Goal: Task Accomplishment & Management: Use online tool/utility

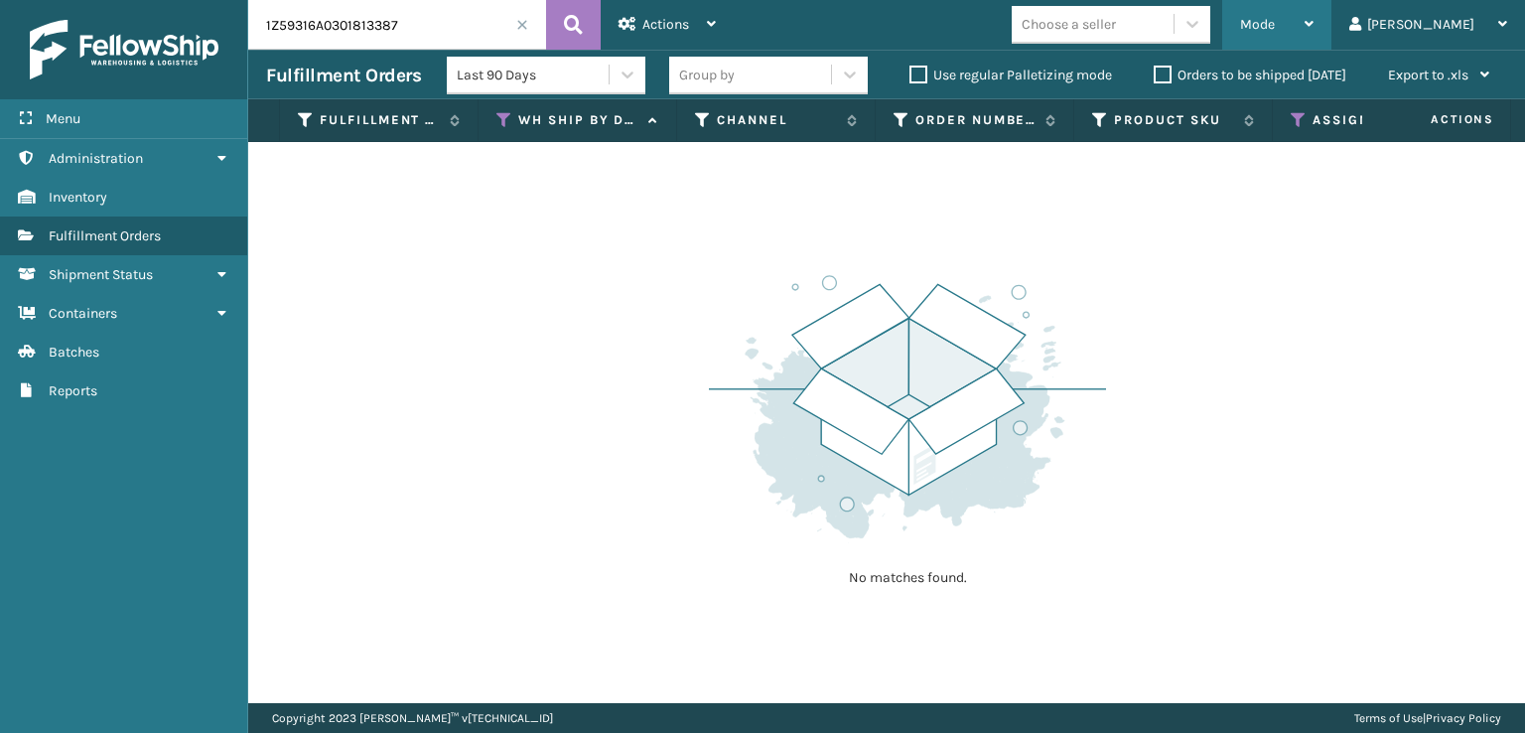
click at [1314, 30] on div "Mode" at bounding box center [1276, 25] width 73 height 50
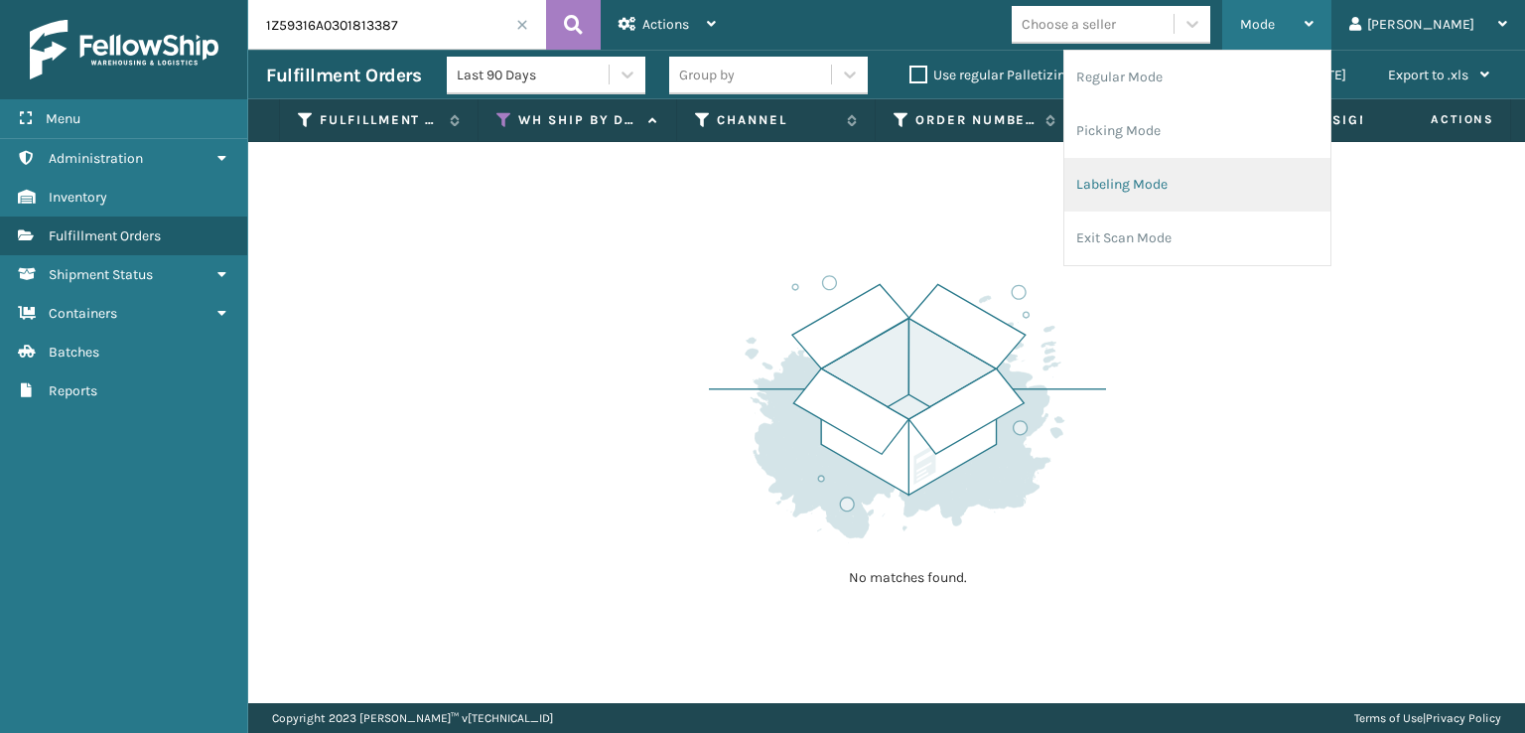
click at [1201, 198] on li "Labeling Mode" at bounding box center [1197, 185] width 266 height 54
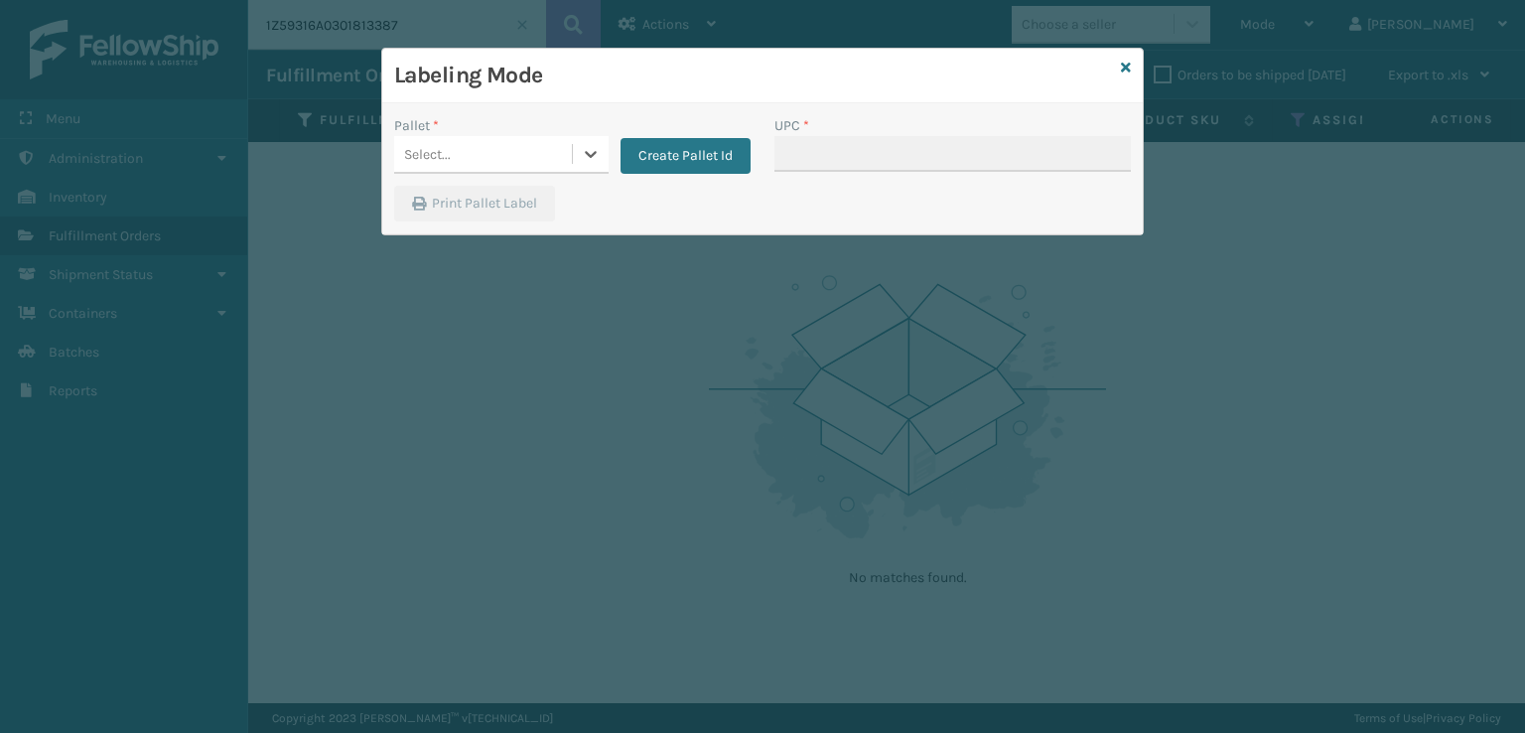
click at [501, 161] on div "Select..." at bounding box center [483, 154] width 178 height 33
click at [674, 150] on button "Create Pallet Id" at bounding box center [686, 156] width 130 height 36
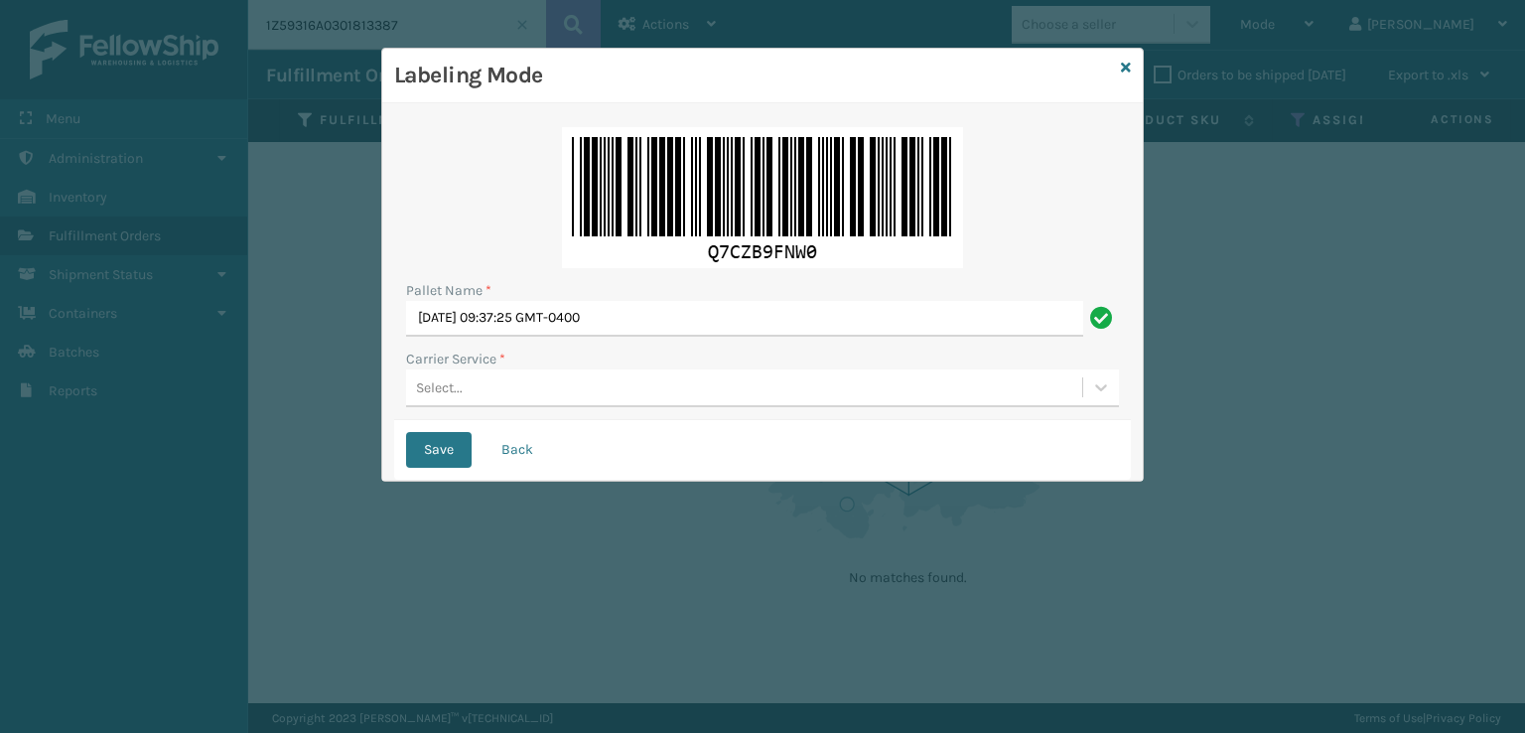
click at [587, 394] on div "Select..." at bounding box center [744, 387] width 676 height 33
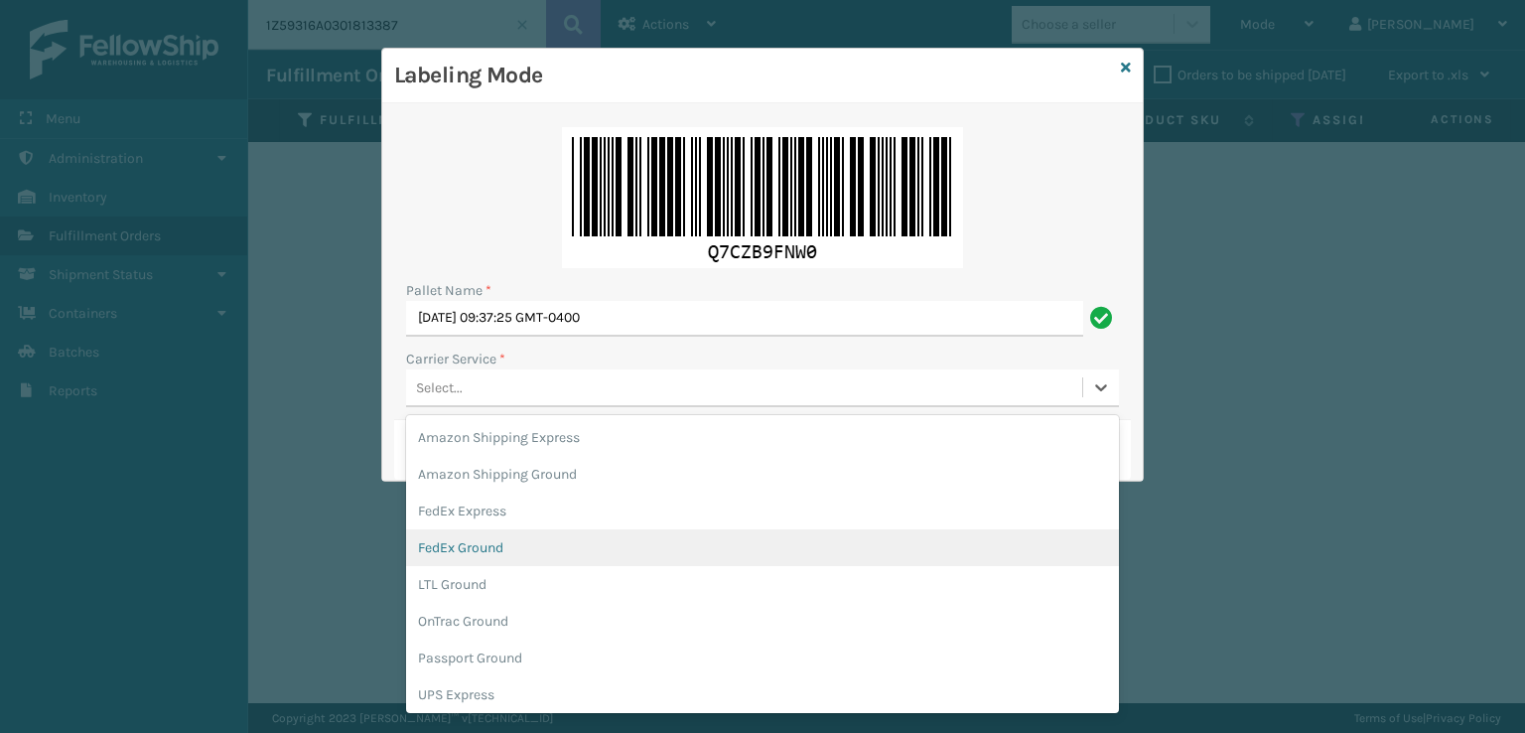
click at [467, 553] on div "FedEx Ground" at bounding box center [762, 547] width 713 height 37
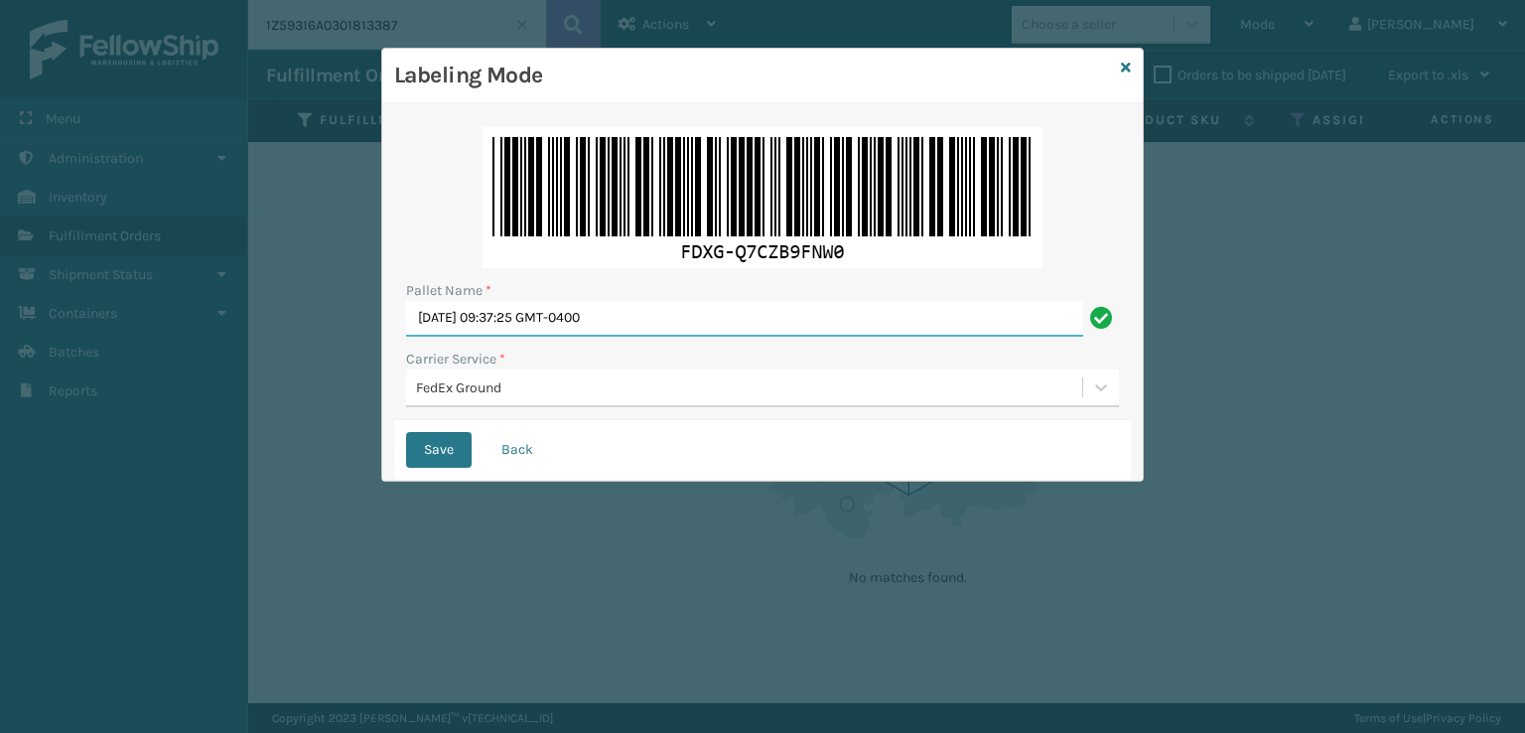
drag, startPoint x: 605, startPoint y: 319, endPoint x: 87, endPoint y: 340, distance: 517.7
click at [87, 340] on div "Labeling Mode Pallet Name * [DATE] 09:37:25 GMT-0400 Carrier Service * FedEx Gr…" at bounding box center [762, 366] width 1525 height 733
type input "T95994"
click at [406, 432] on button "Save" at bounding box center [439, 450] width 66 height 36
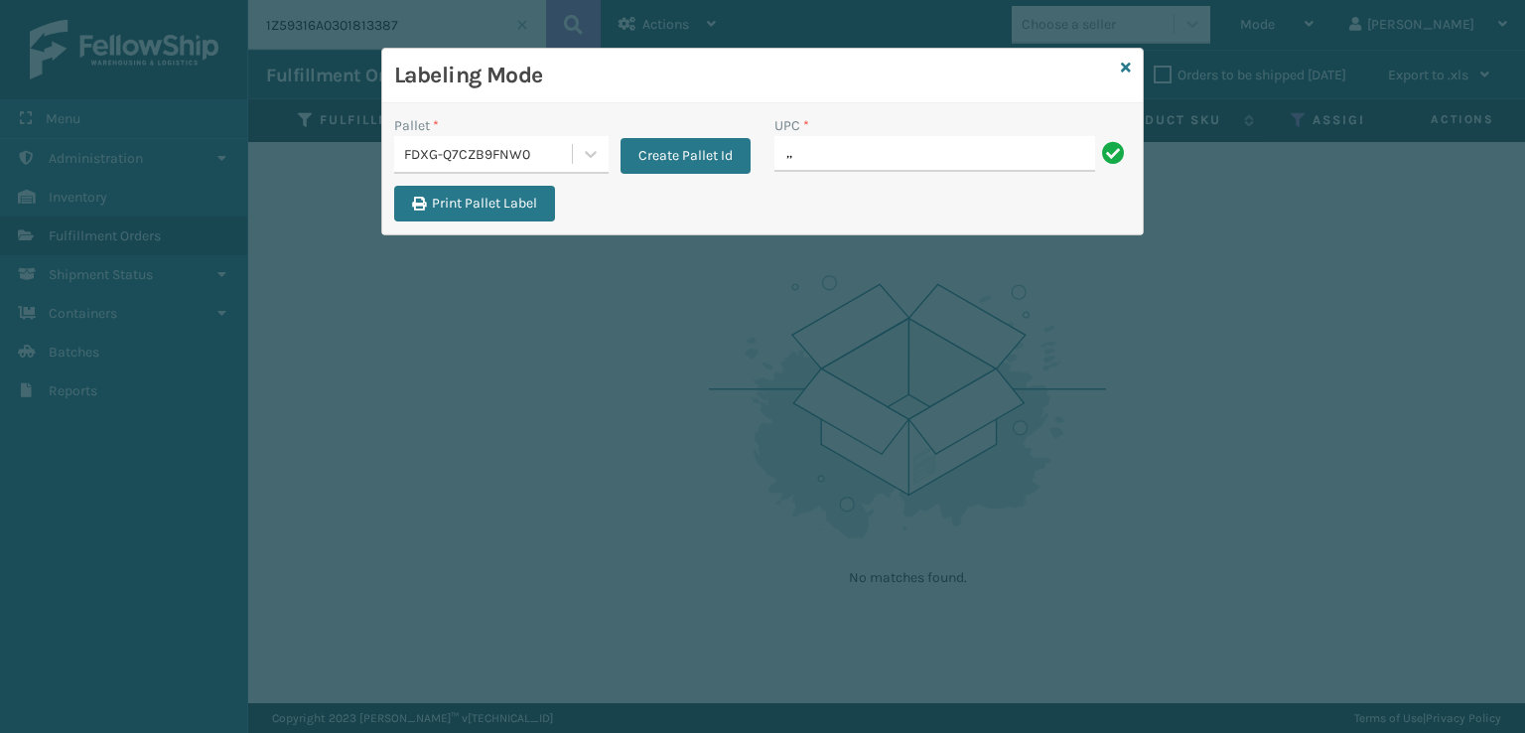
type input ","
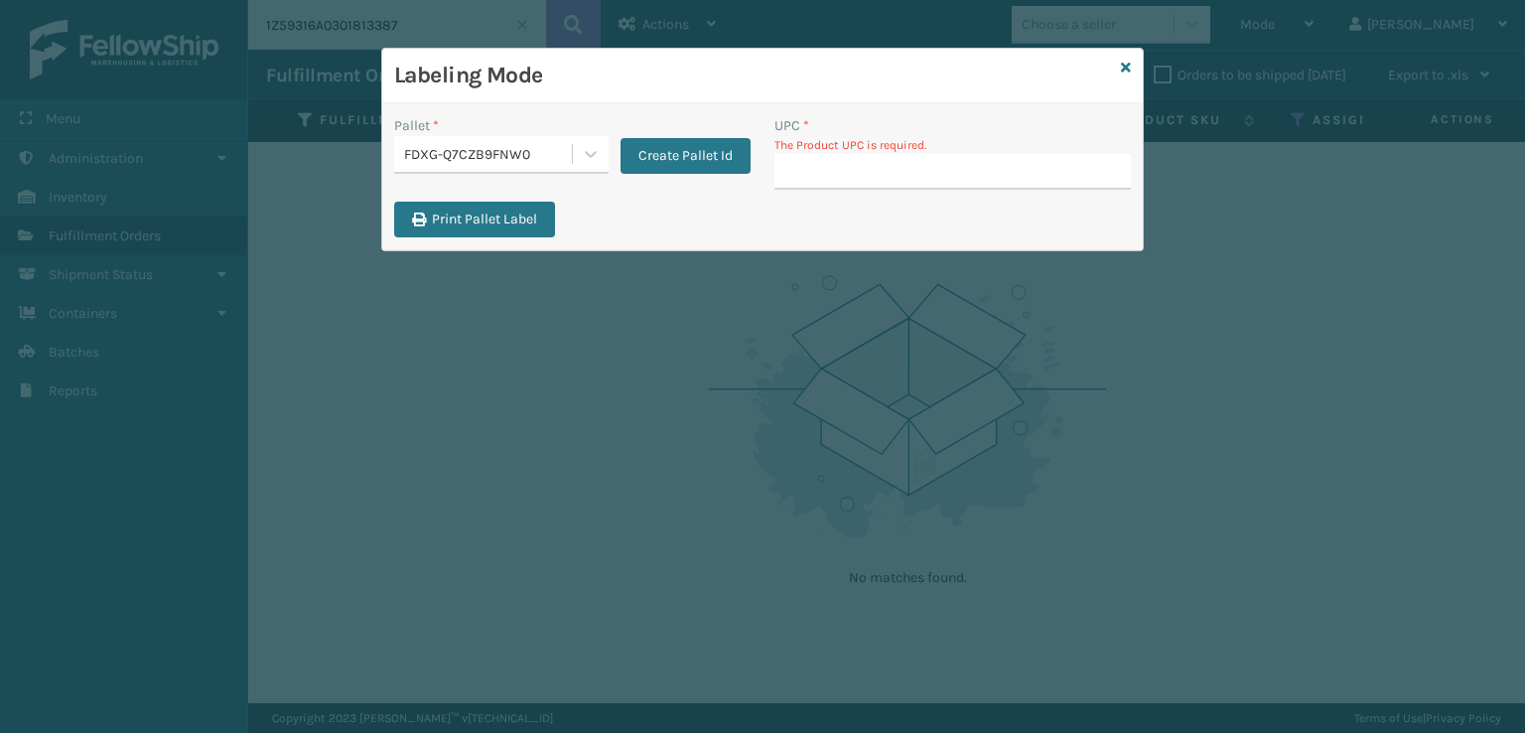
type input "k"
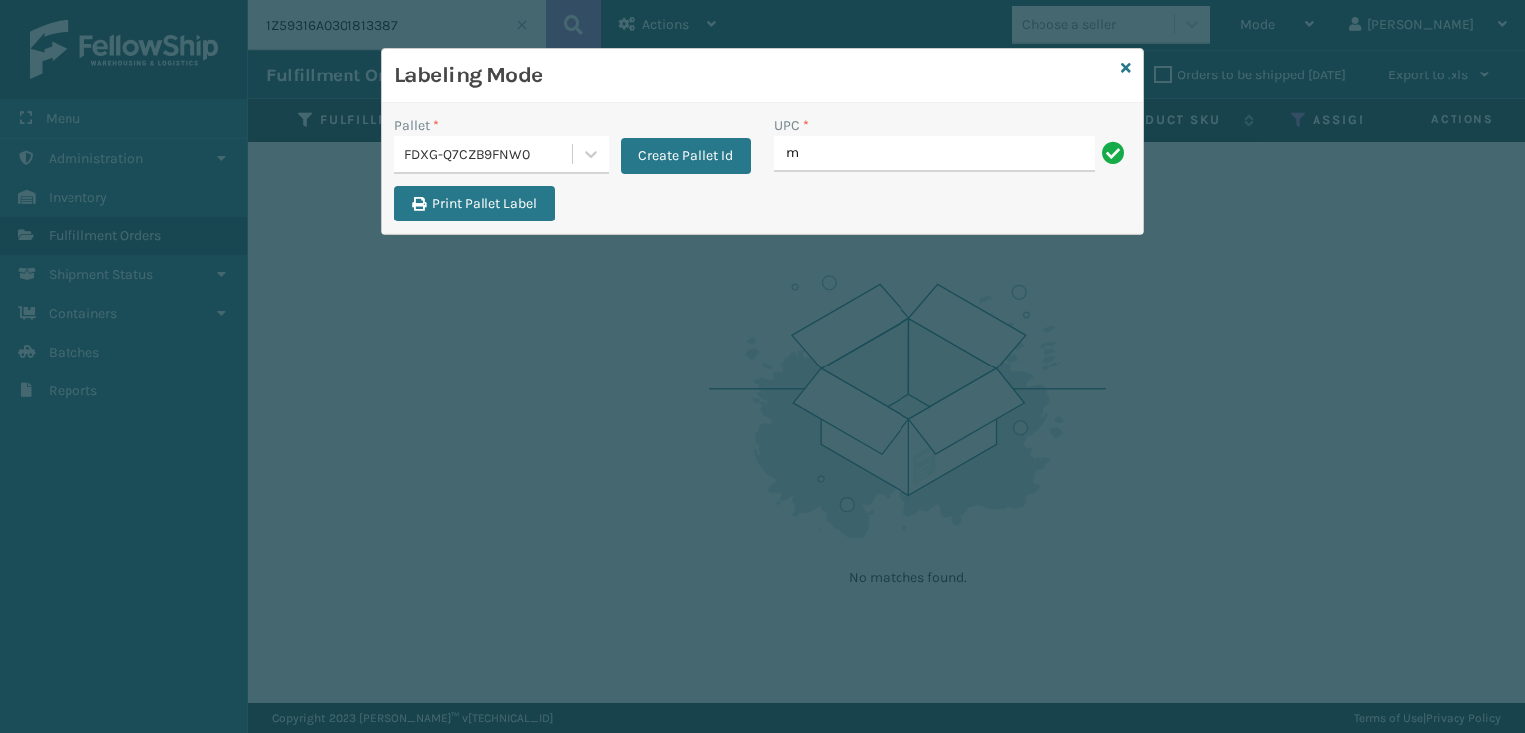
type input "MIL-ARCH-CBNT-BX 1"
drag, startPoint x: 966, startPoint y: 129, endPoint x: 764, endPoint y: 154, distance: 204.1
click at [764, 154] on div "UPC * MIL-ARCH-CBNT-BX 1" at bounding box center [953, 150] width 380 height 70
drag, startPoint x: 948, startPoint y: 156, endPoint x: 786, endPoint y: 164, distance: 162.0
click at [786, 164] on input "MIL-ARCH-CBNT-BX 1" at bounding box center [934, 154] width 321 height 36
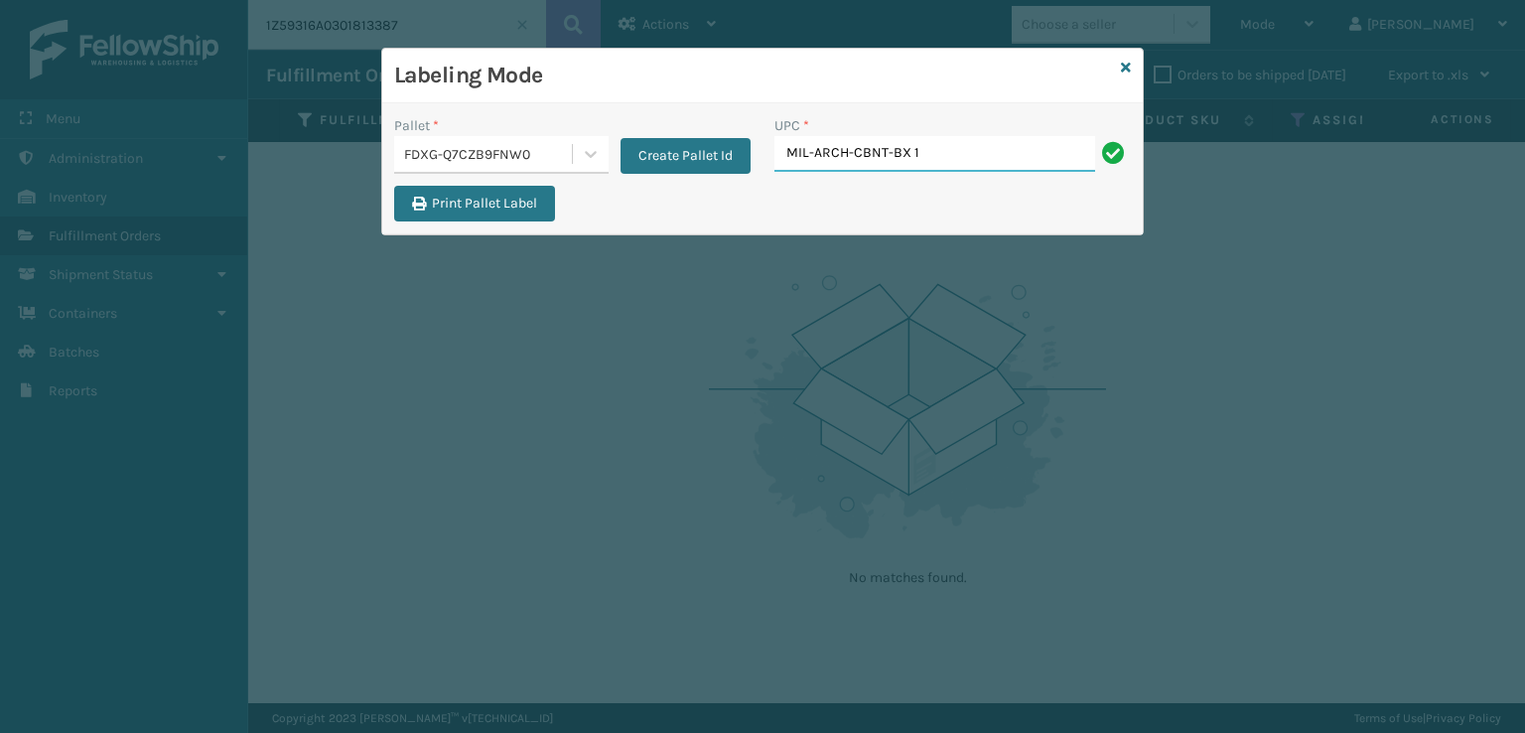
click at [969, 160] on input "MIL-ARCH-CBNT-BX 1" at bounding box center [934, 154] width 321 height 36
type input "MIL-ARCH-CBNT-BX 1"
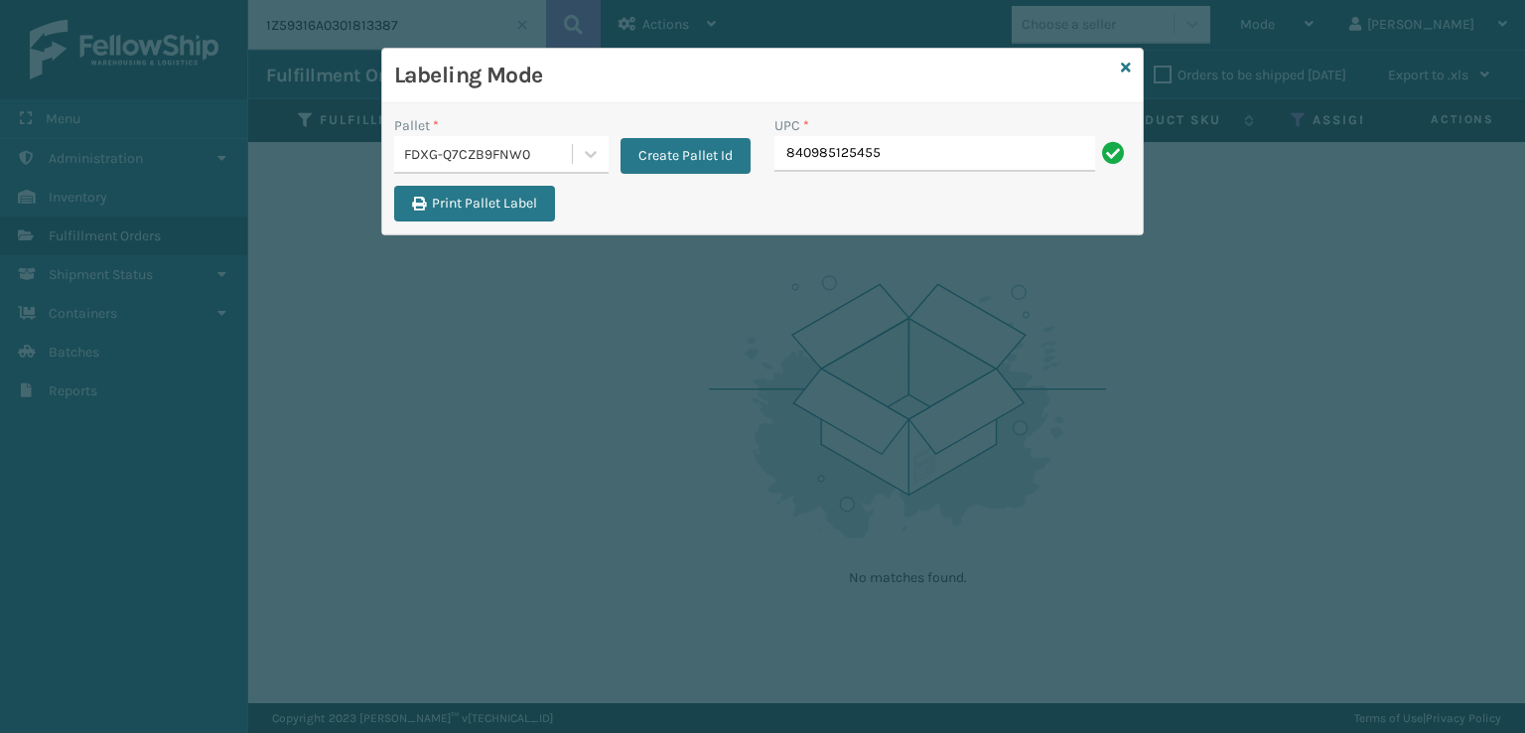
type input "840985125455"
type input "840985116293"
type input "b"
type input "MIL-ARCH-CBNT-BX 2"
drag, startPoint x: 876, startPoint y: 156, endPoint x: 732, endPoint y: 151, distance: 144.0
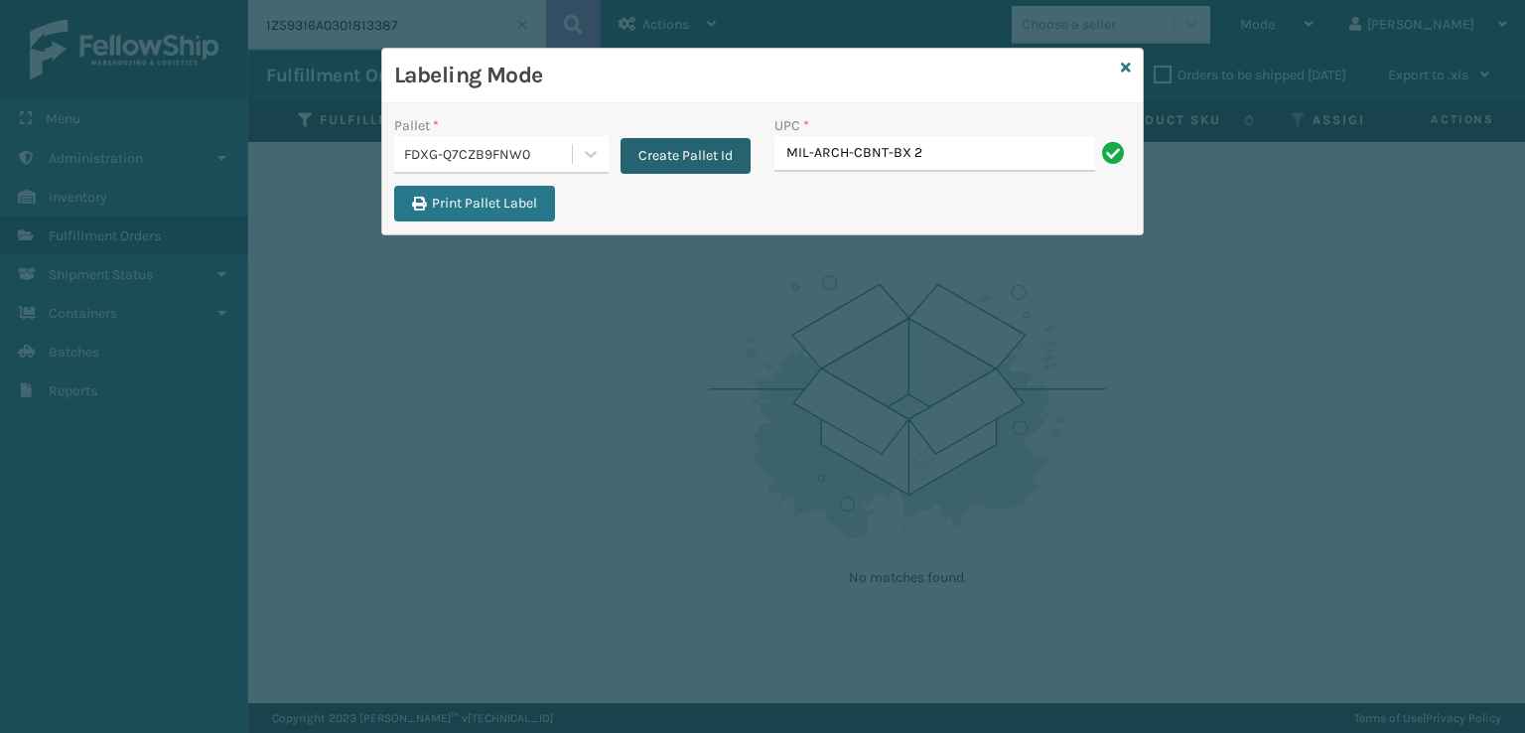
click at [732, 151] on div "Pallet * FDXG-Q7CZB9FNW0 Create Pallet Id UPC * MIL-ARCH-CBNT-BX 2" at bounding box center [762, 150] width 761 height 70
click at [1023, 144] on input "MIL-ARCH-CBNT-BX 2" at bounding box center [934, 154] width 321 height 36
click at [981, 160] on input "MIL-ARCH-CBNT-BX 2" at bounding box center [934, 154] width 321 height 36
type input "MIL-ARCH-CBNT-BX 2"
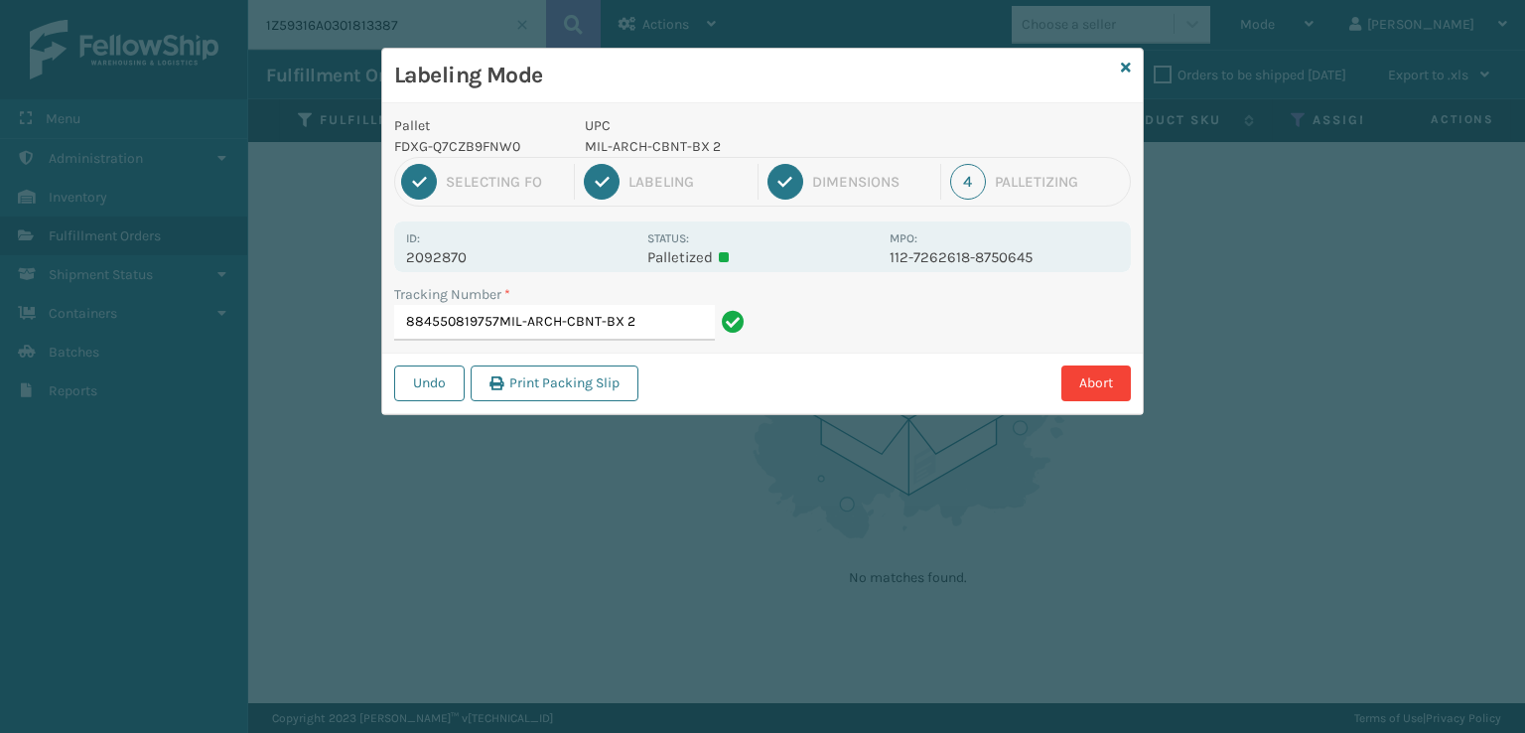
type input "884550819757MIL-ARCH-CBNT-BX2"
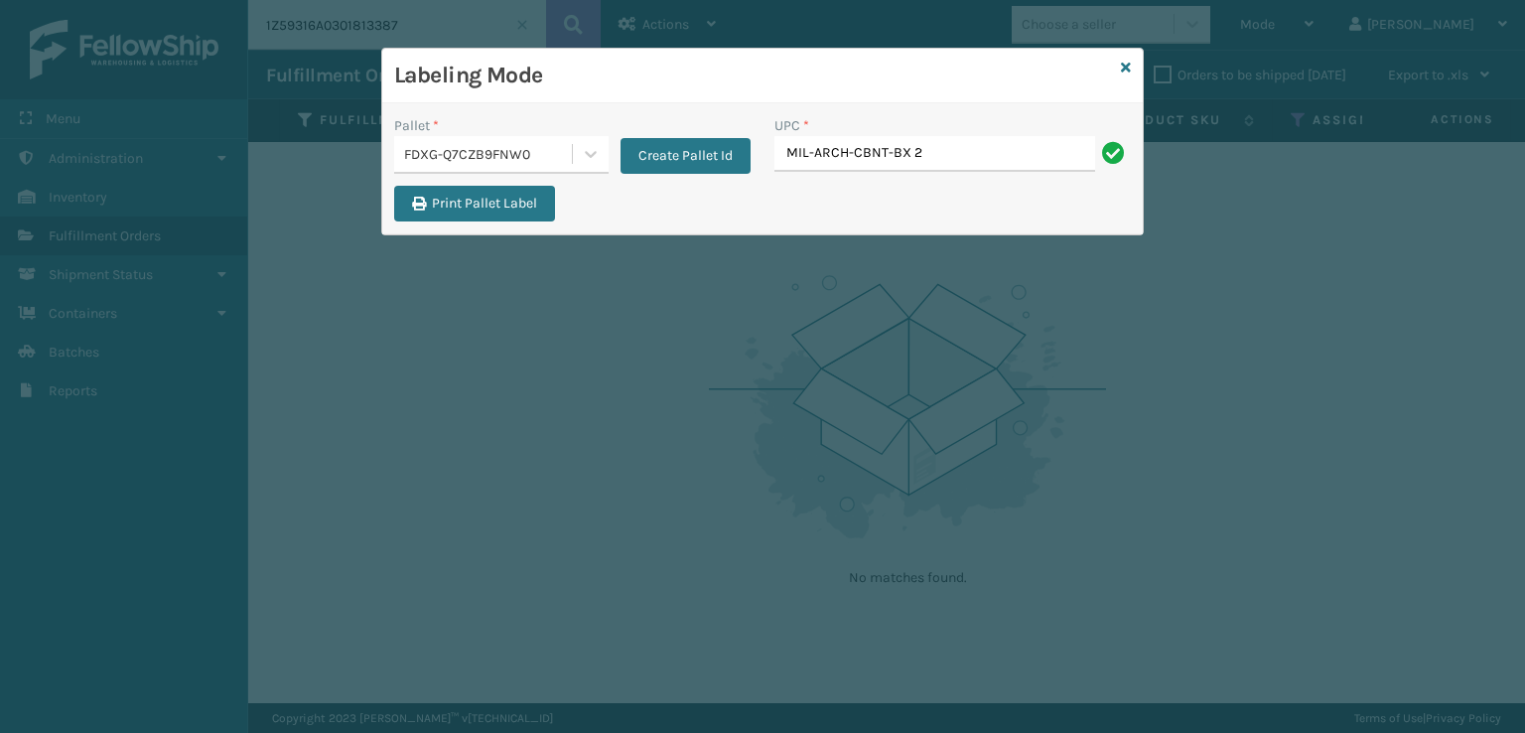
type input "MIL-ARCH-CBNT-BX 2"
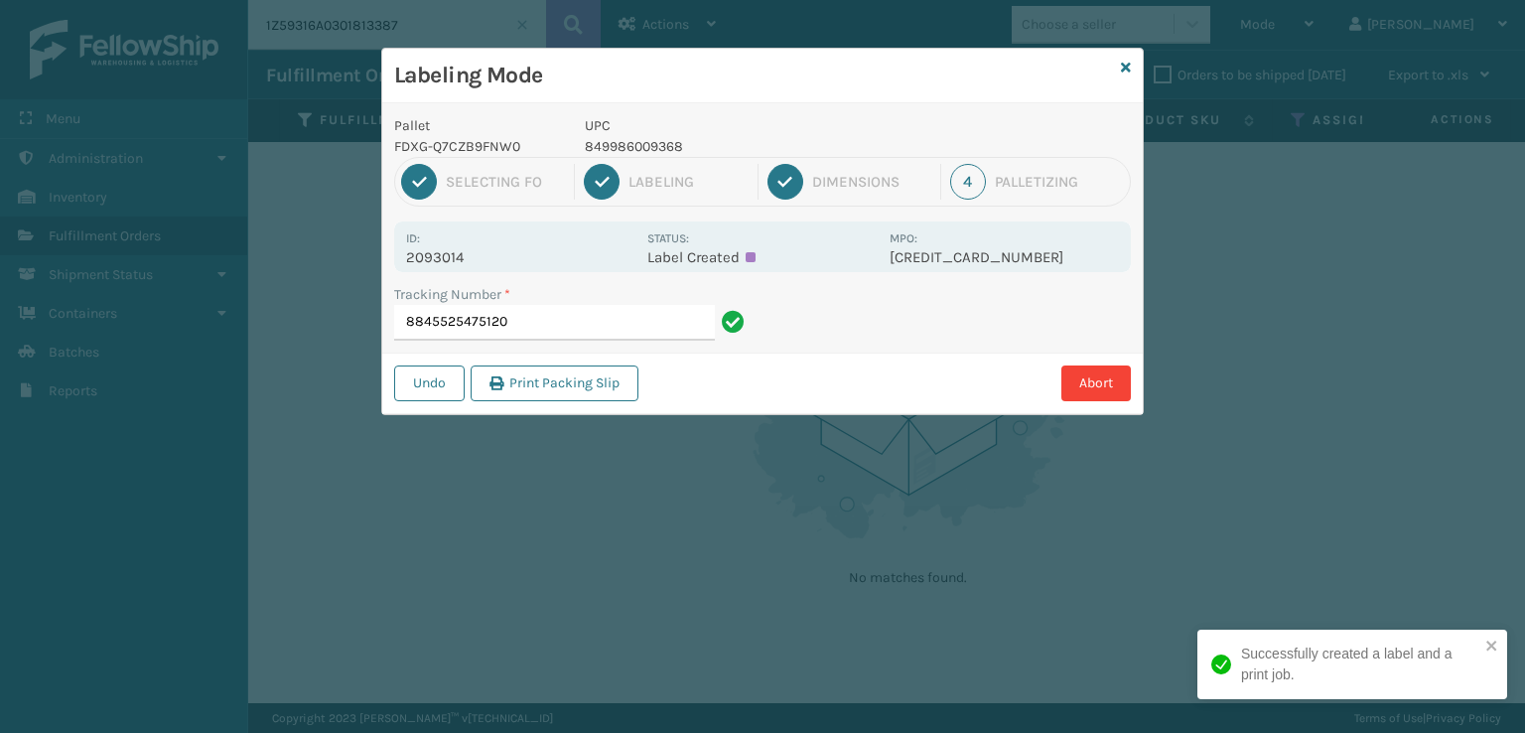
type input "884552547512"
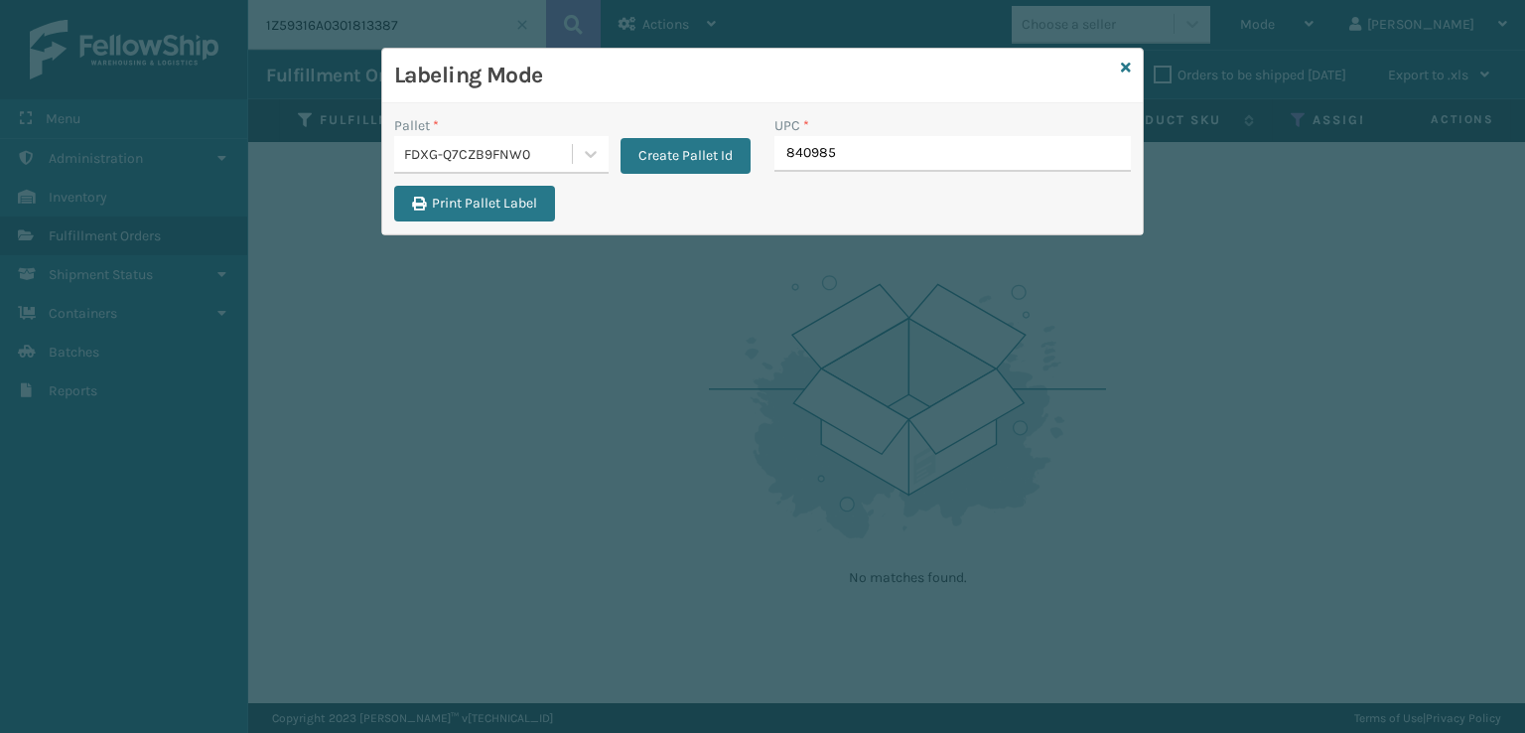
type input "8409851"
type input "840985125868"
type input "10080313070"
click at [1123, 61] on icon at bounding box center [1126, 68] width 10 height 14
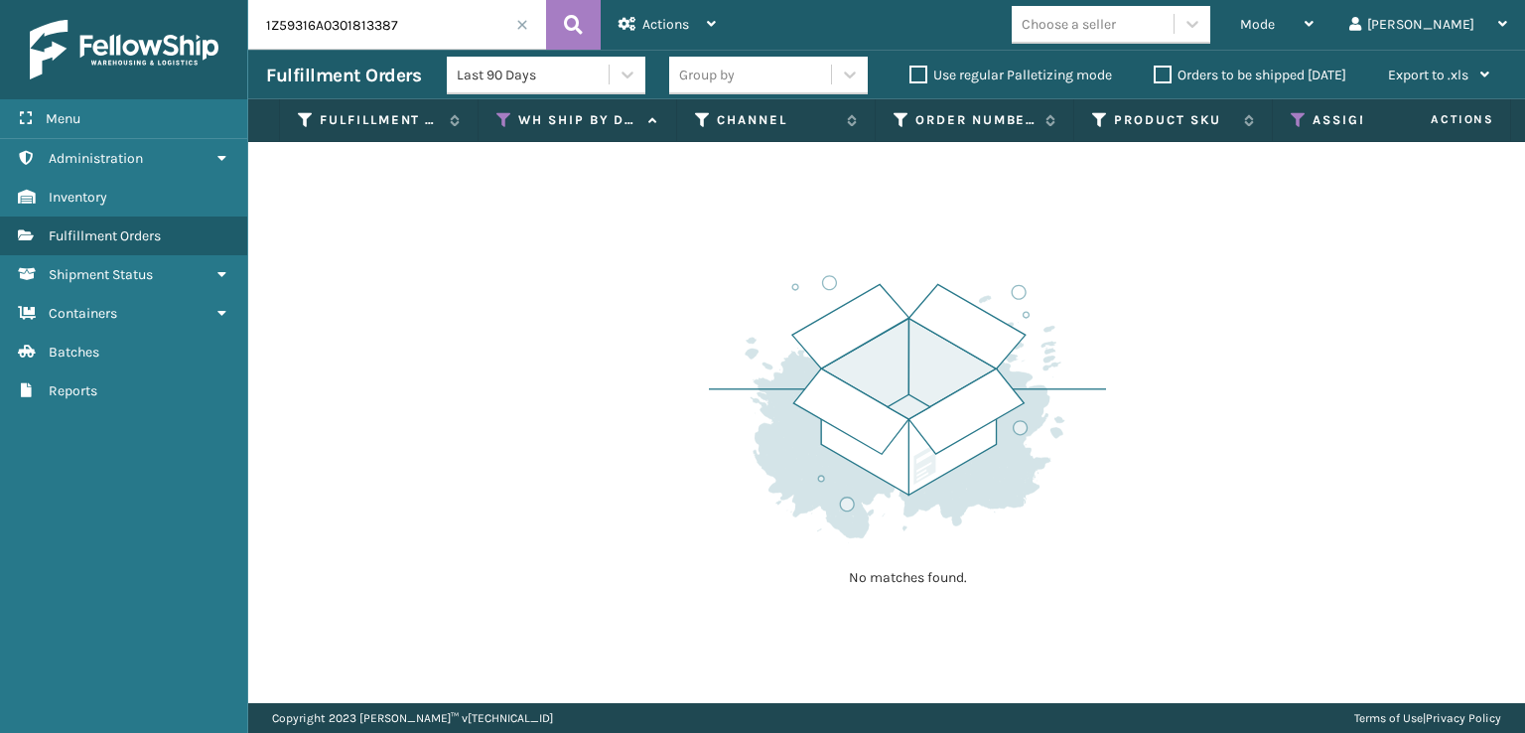
drag, startPoint x: 521, startPoint y: 36, endPoint x: 521, endPoint y: 25, distance: 10.9
click at [521, 31] on input "1Z59316A0301813387" at bounding box center [397, 25] width 298 height 50
click at [521, 25] on span at bounding box center [522, 25] width 12 height 12
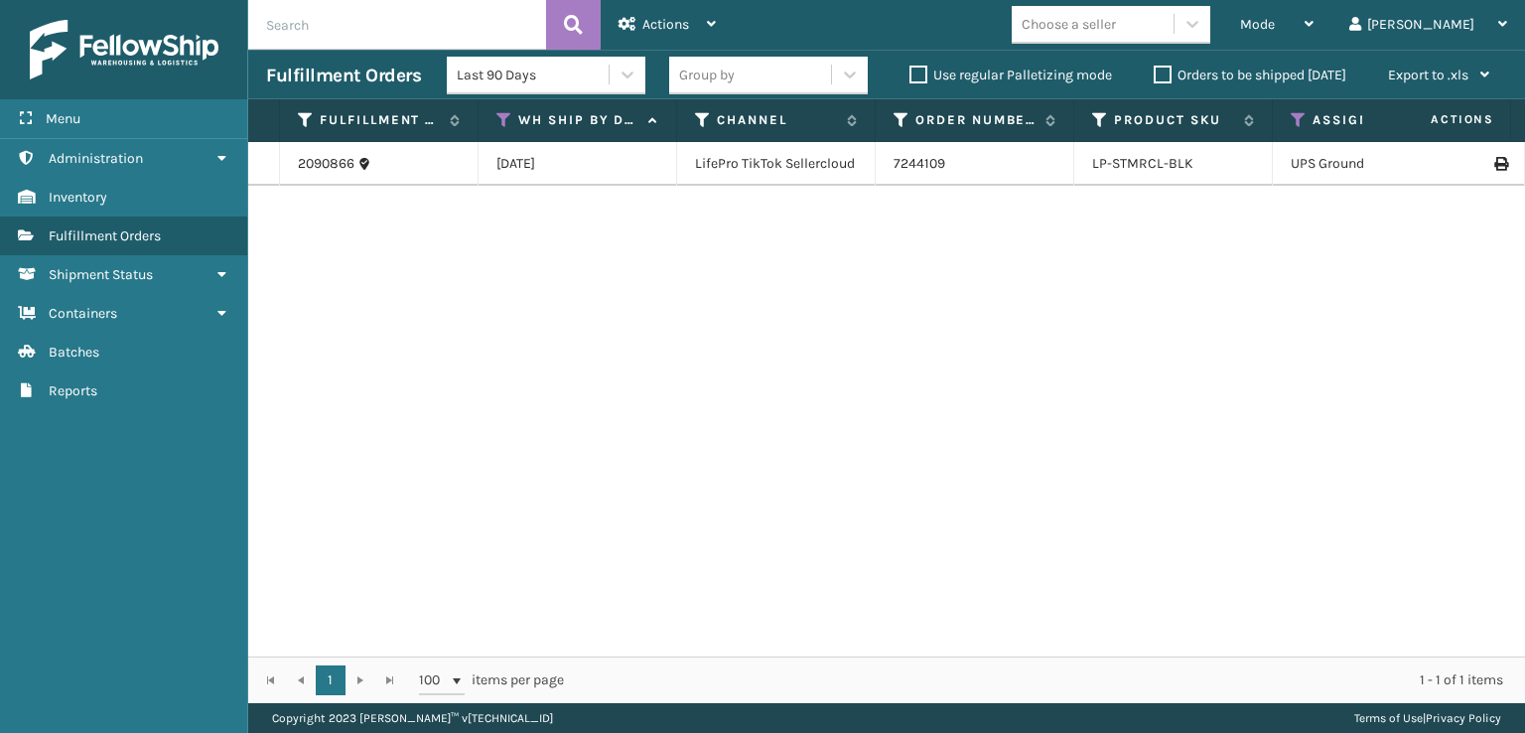
click at [287, 17] on input "text" at bounding box center [397, 25] width 298 height 50
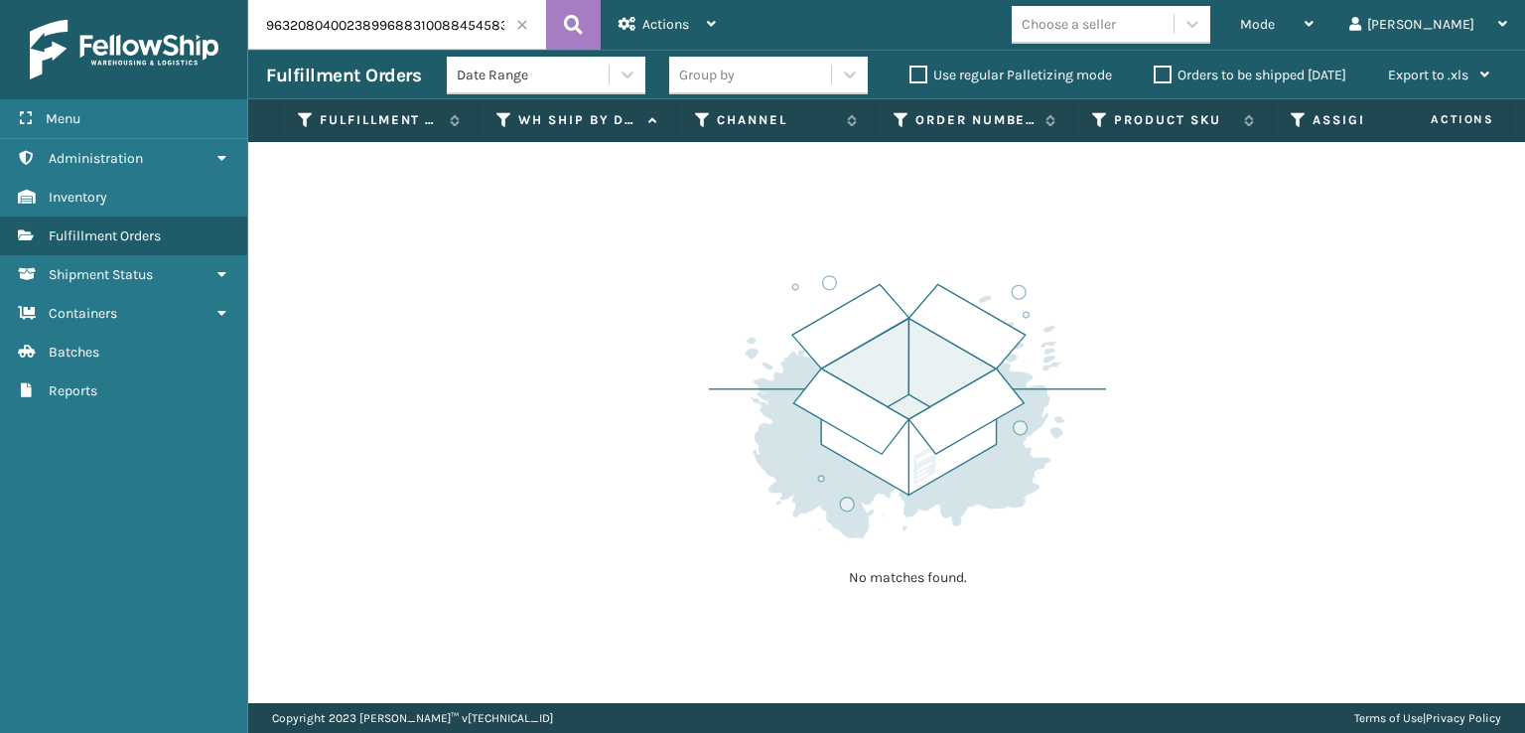
drag, startPoint x: 409, startPoint y: 30, endPoint x: 138, endPoint y: 69, distance: 273.8
click at [158, 0] on div "Menu Administration Inventory Fulfillment Orders Shipment Status Containers Bat…" at bounding box center [762, 0] width 1525 height 0
type input "884545838157"
click at [579, 27] on icon at bounding box center [573, 25] width 19 height 30
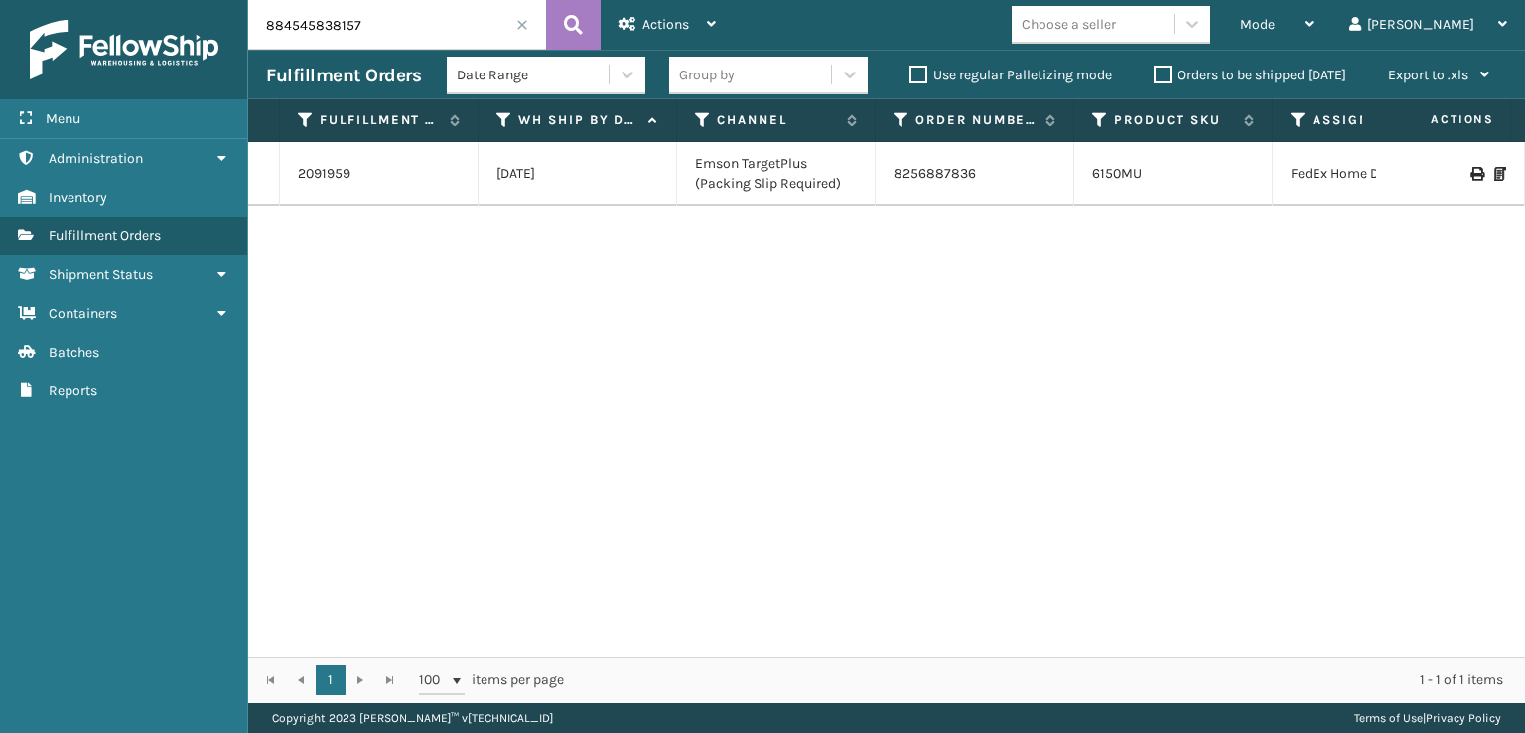
click at [521, 25] on span at bounding box center [522, 25] width 12 height 12
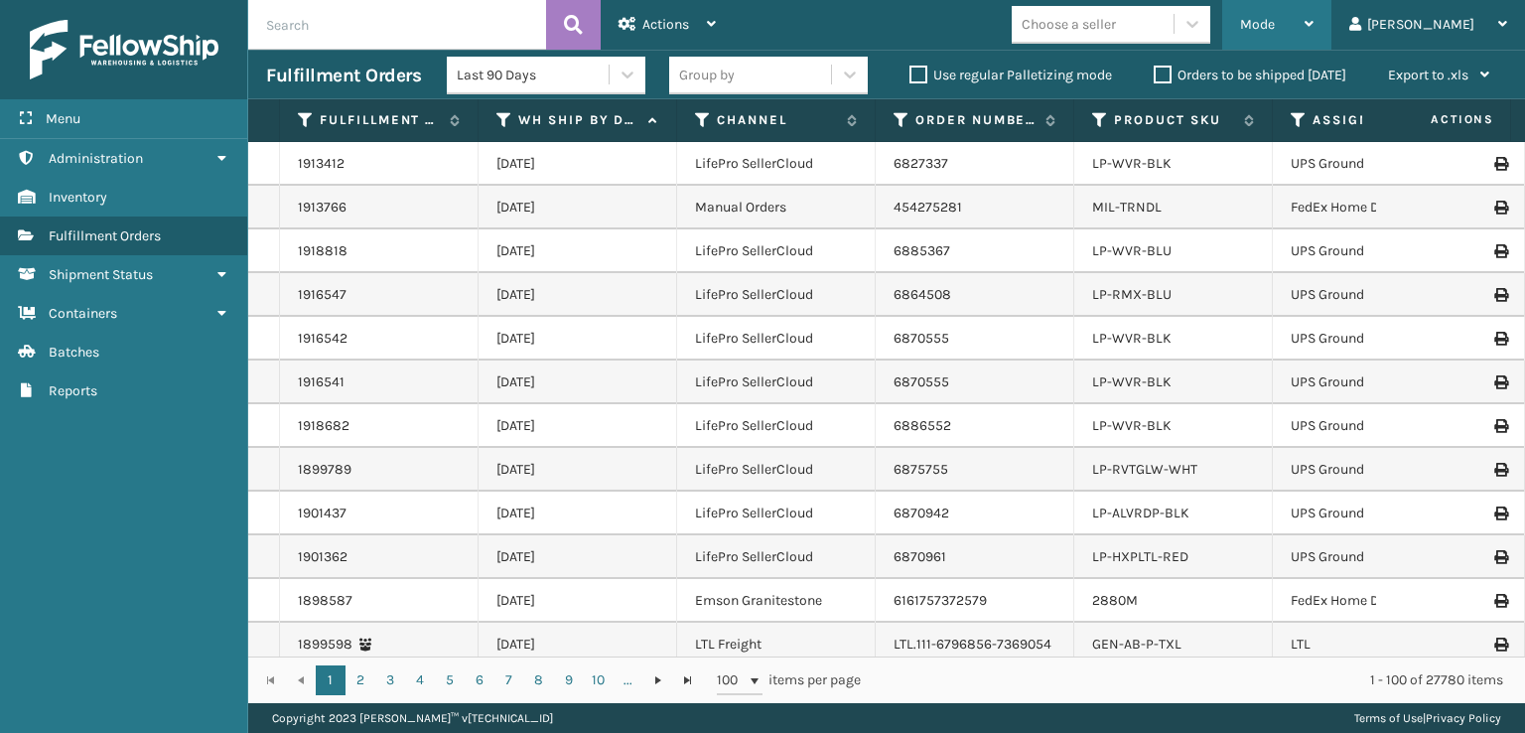
click at [1319, 27] on div "Mode Regular Mode Picking Mode Labeling Mode Exit Scan Mode" at bounding box center [1276, 25] width 109 height 50
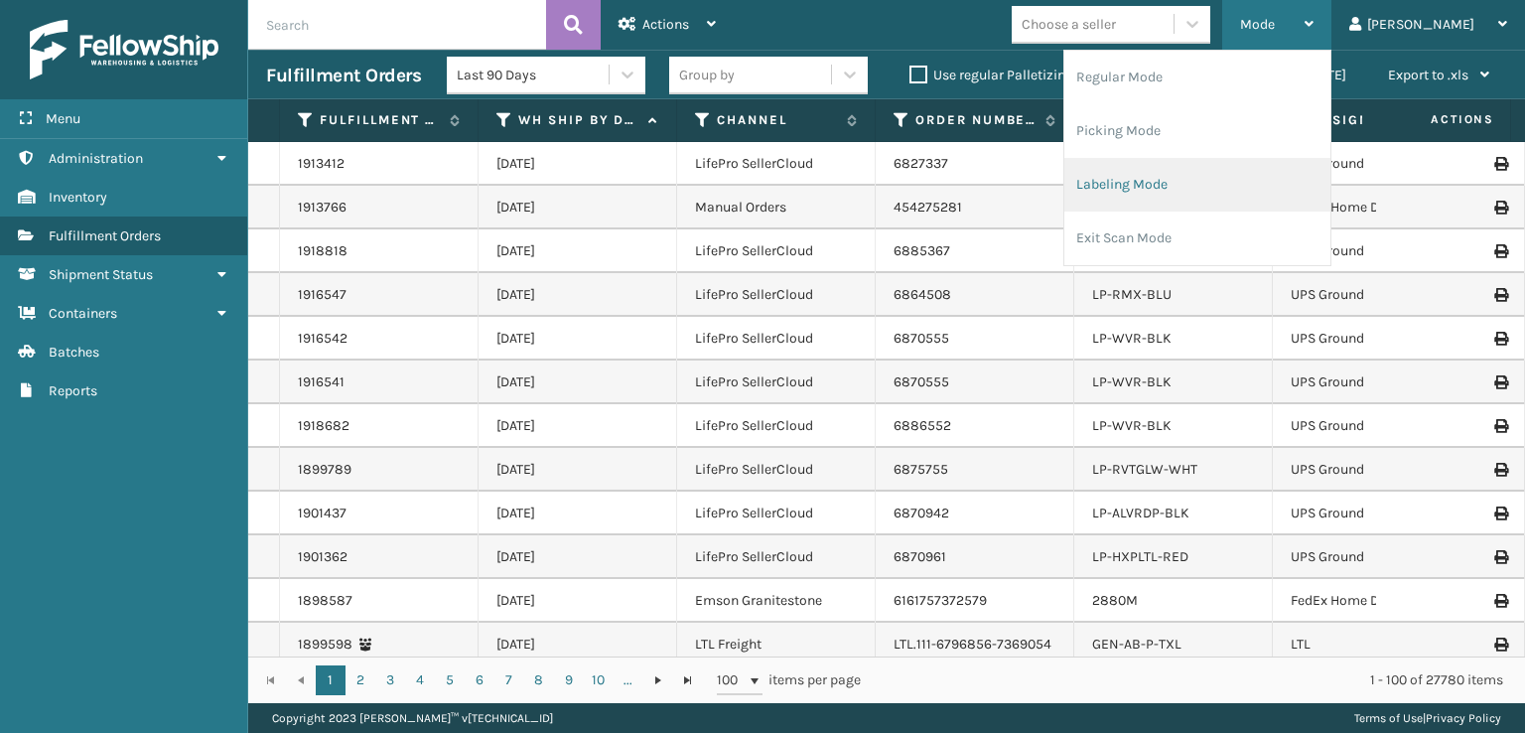
click at [1183, 182] on li "Labeling Mode" at bounding box center [1197, 185] width 266 height 54
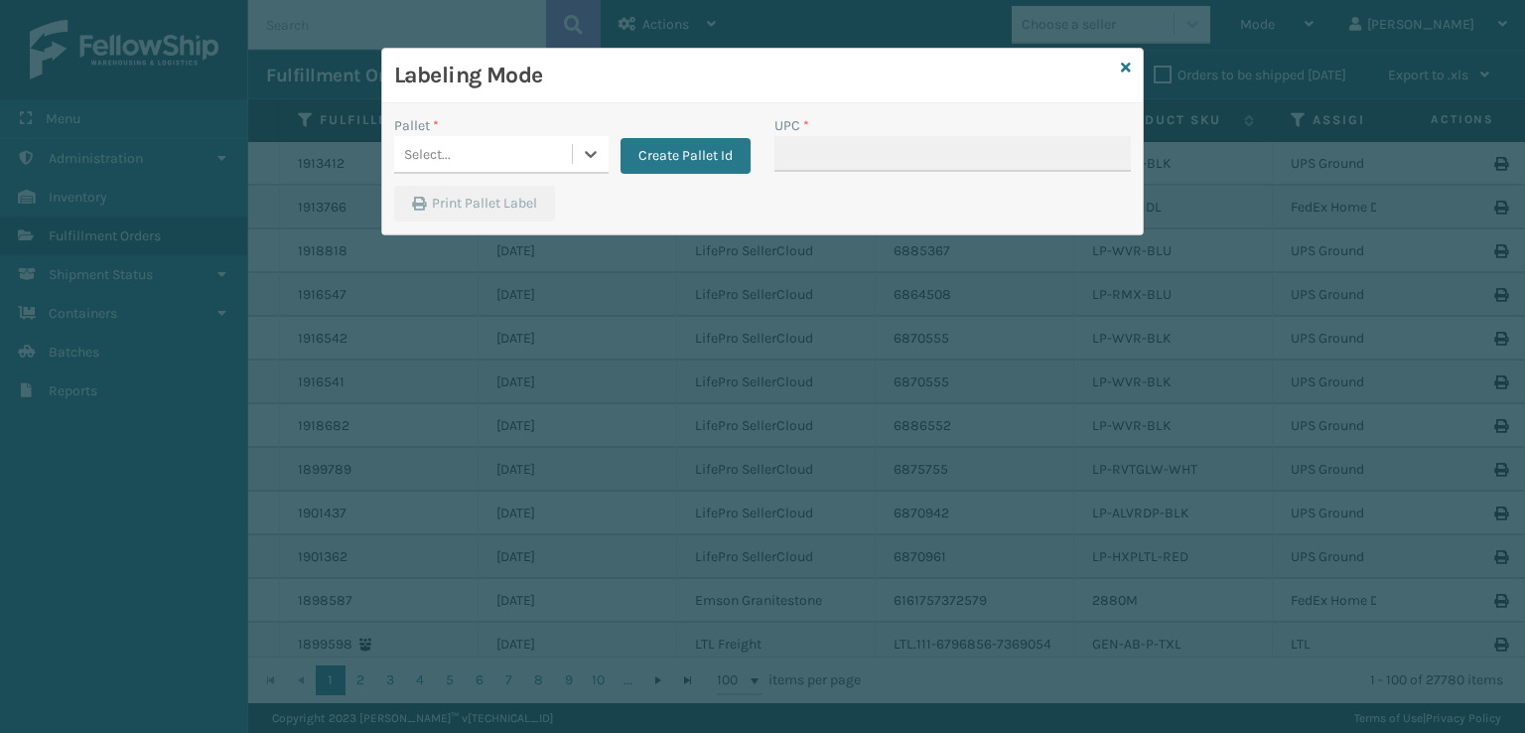
click at [449, 164] on div "Select..." at bounding box center [427, 154] width 47 height 21
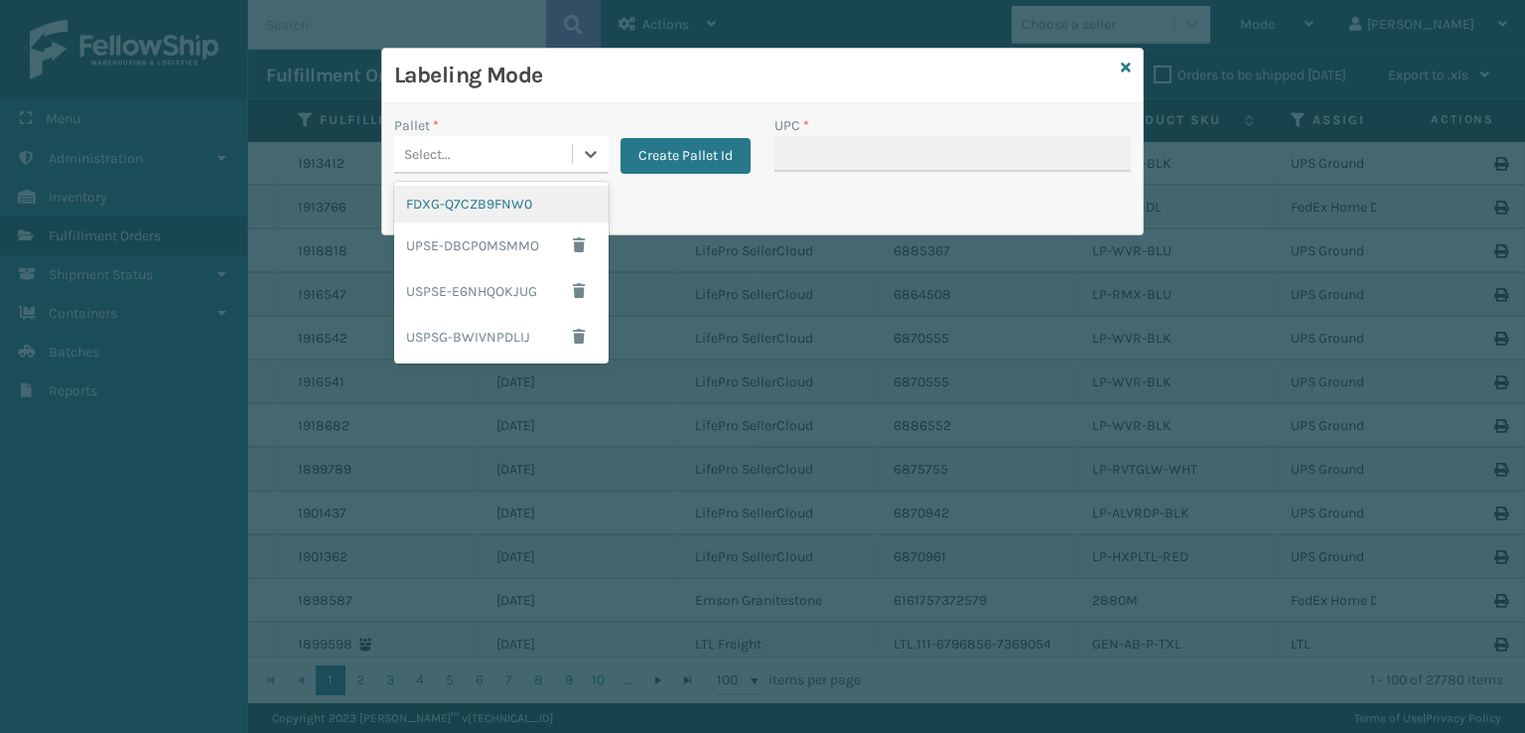
click at [458, 195] on div "FDXG-Q7CZB9FNW0" at bounding box center [501, 204] width 214 height 37
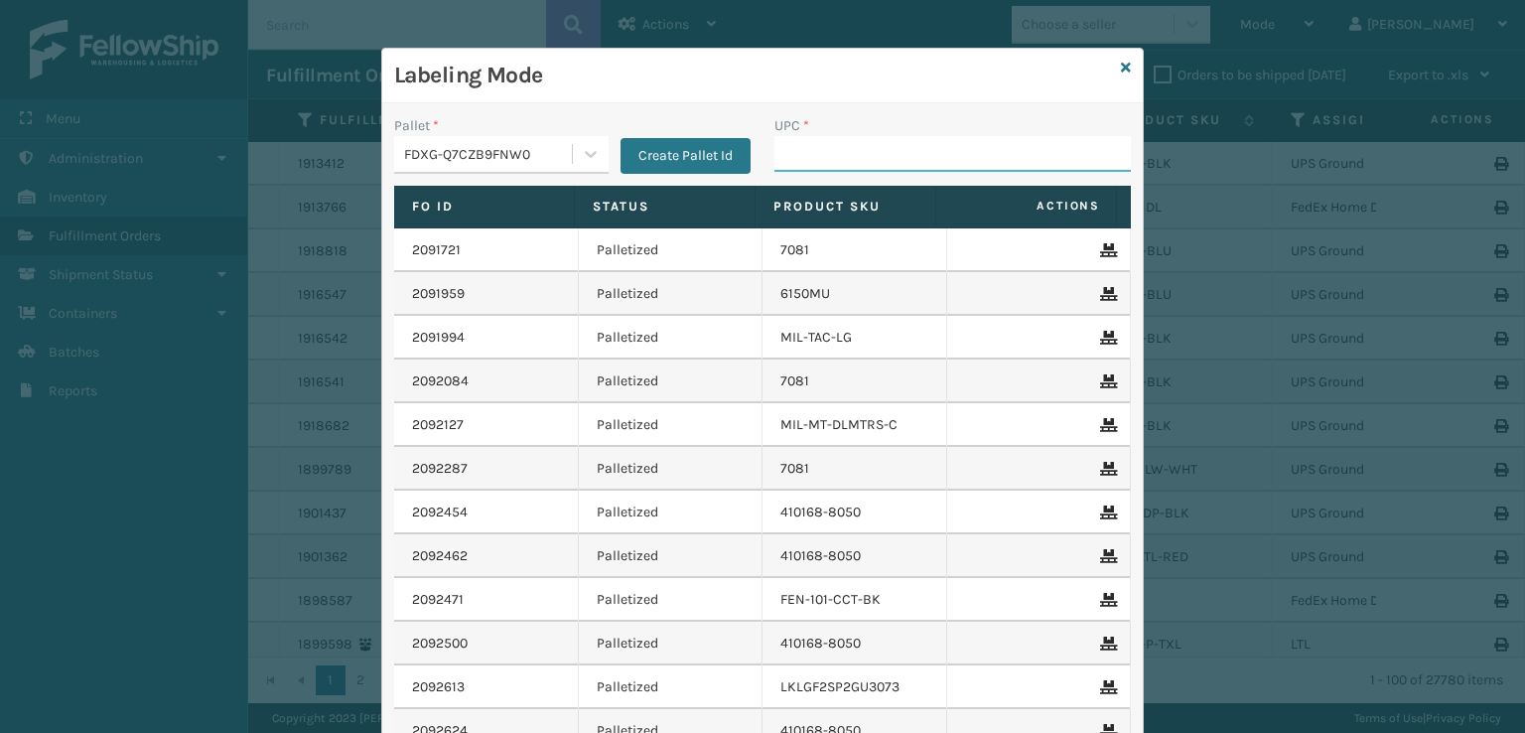
click at [911, 163] on input "UPC *" at bounding box center [952, 154] width 356 height 36
type input "810081"
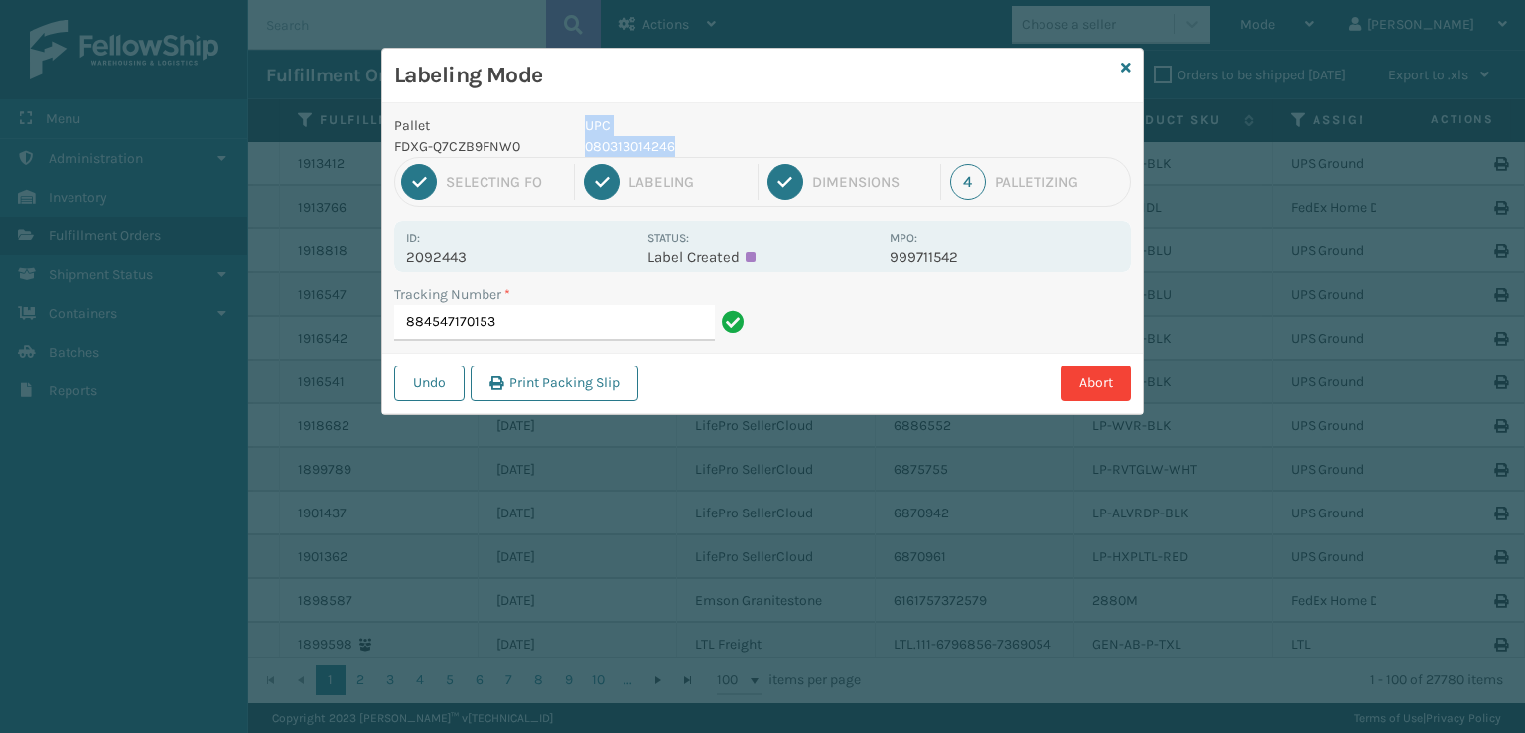
drag, startPoint x: 735, startPoint y: 148, endPoint x: 552, endPoint y: 155, distance: 182.8
click at [552, 155] on div "Pallet FDXG-Q7CZB9FNW0 UPC 080313014246" at bounding box center [762, 136] width 761 height 42
drag, startPoint x: 604, startPoint y: 148, endPoint x: 629, endPoint y: 147, distance: 25.8
click at [607, 148] on p "080313014246" at bounding box center [731, 146] width 293 height 21
click at [711, 149] on div "Pallet FDXG-Q7CZB9FNW0 UPC 080313014246 1 Selecting FO 2 Labeling 3 Dimensions …" at bounding box center [762, 258] width 761 height 311
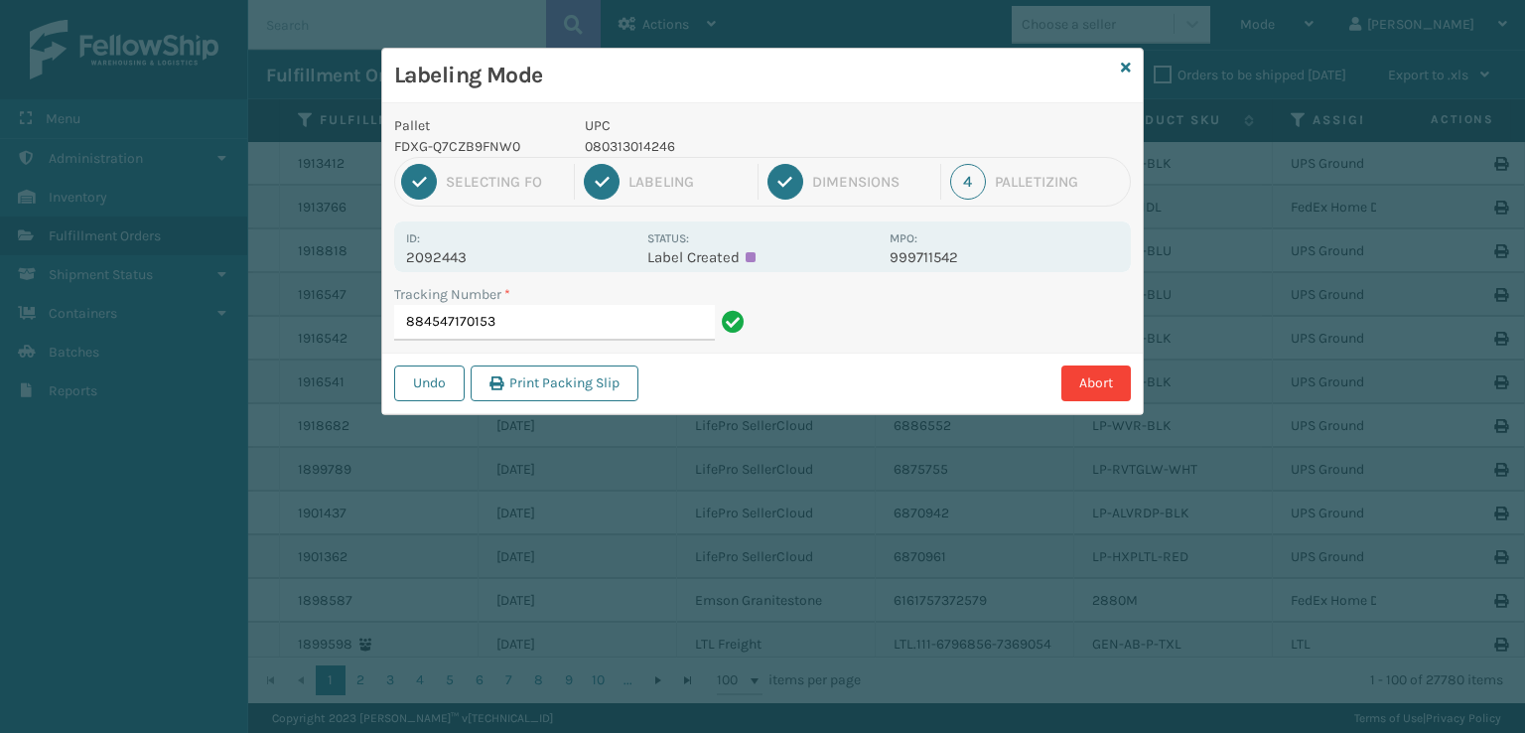
click at [642, 146] on p "080313014246" at bounding box center [731, 146] width 293 height 21
drag, startPoint x: 679, startPoint y: 140, endPoint x: 581, endPoint y: 143, distance: 98.3
click at [581, 143] on div "UPC 080313014246" at bounding box center [731, 136] width 317 height 42
copy p "080313014246"
click at [559, 322] on input "884547170153" at bounding box center [554, 323] width 321 height 36
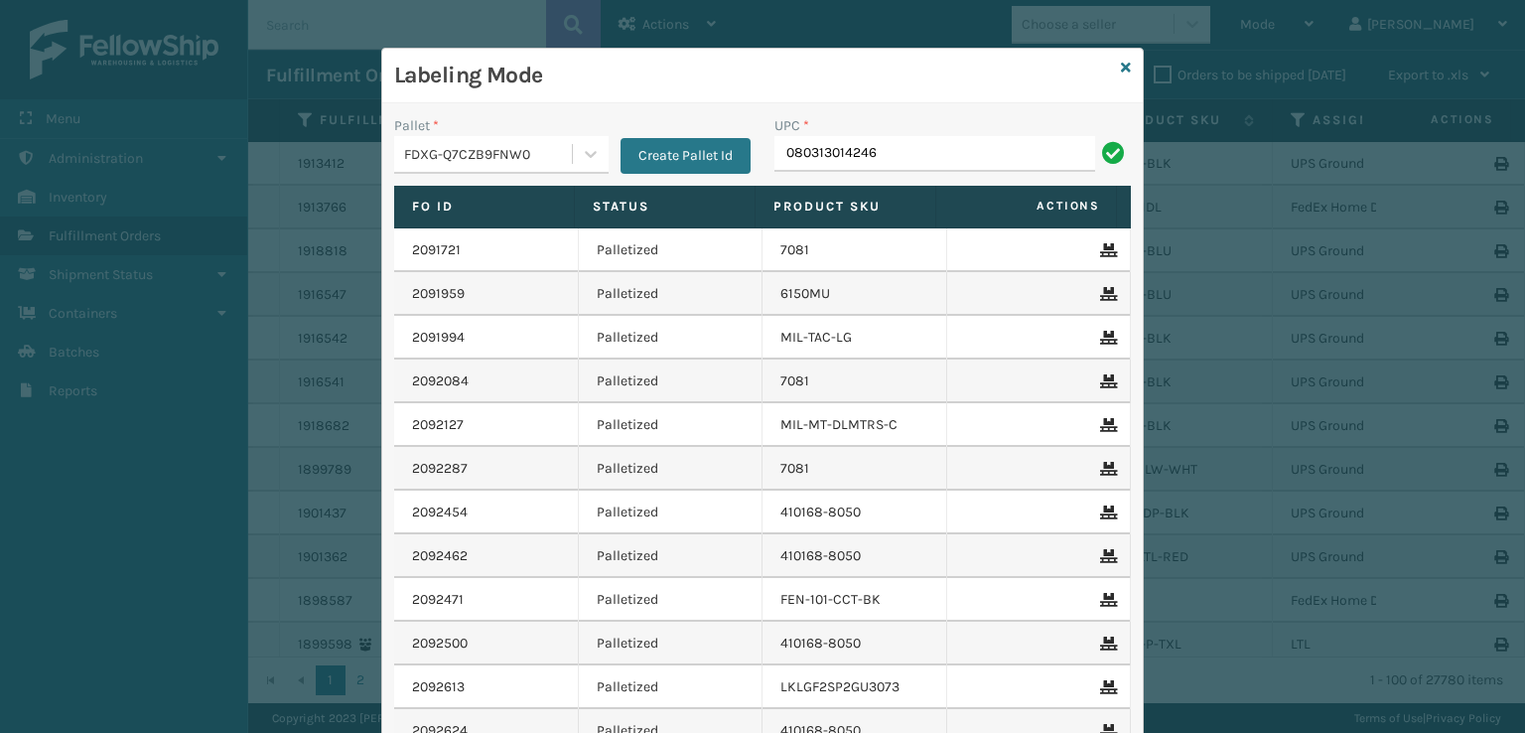
type input "080313014246"
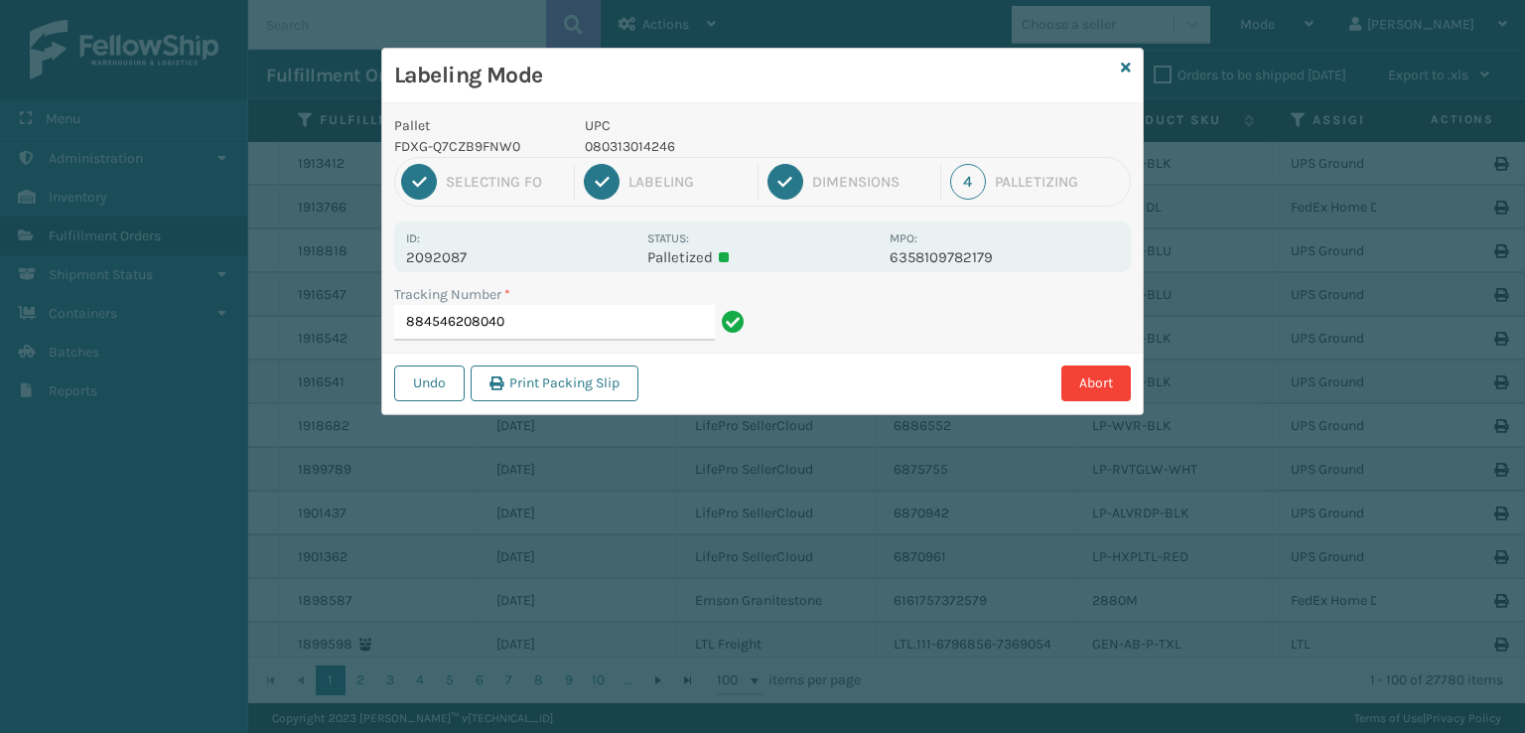
type input "884546208040080313014246"
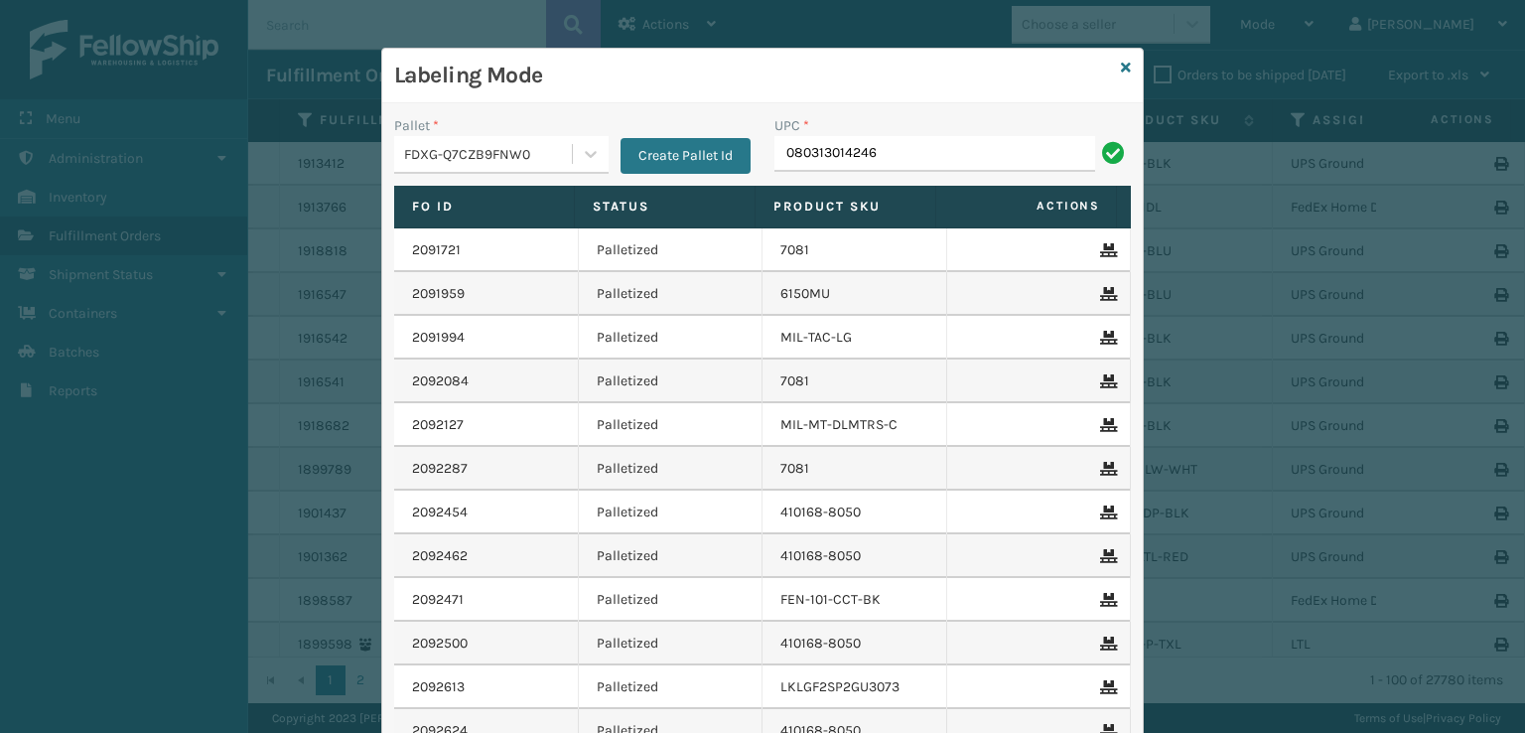
type input "080313014246"
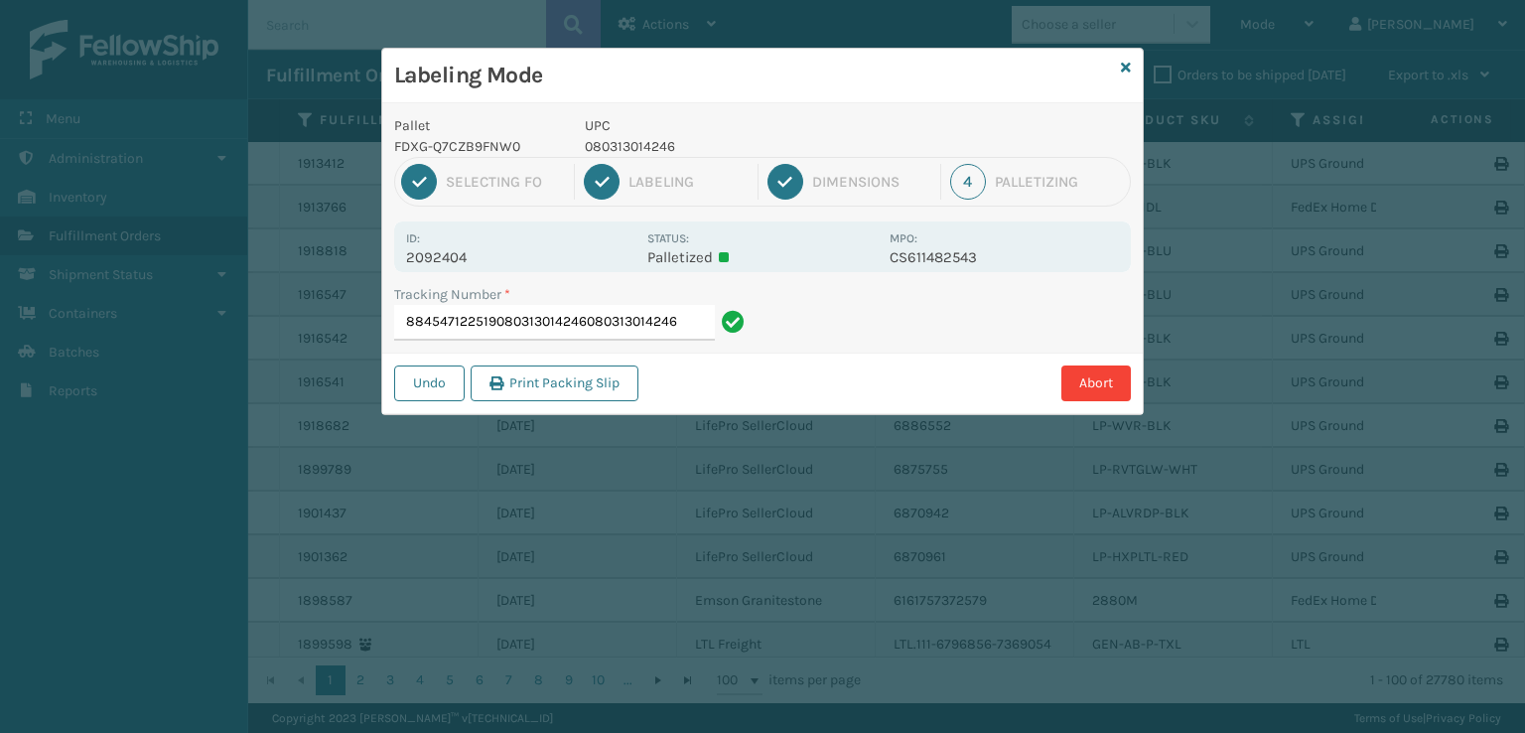
type input "884547122519080313014246080313014246080313014246"
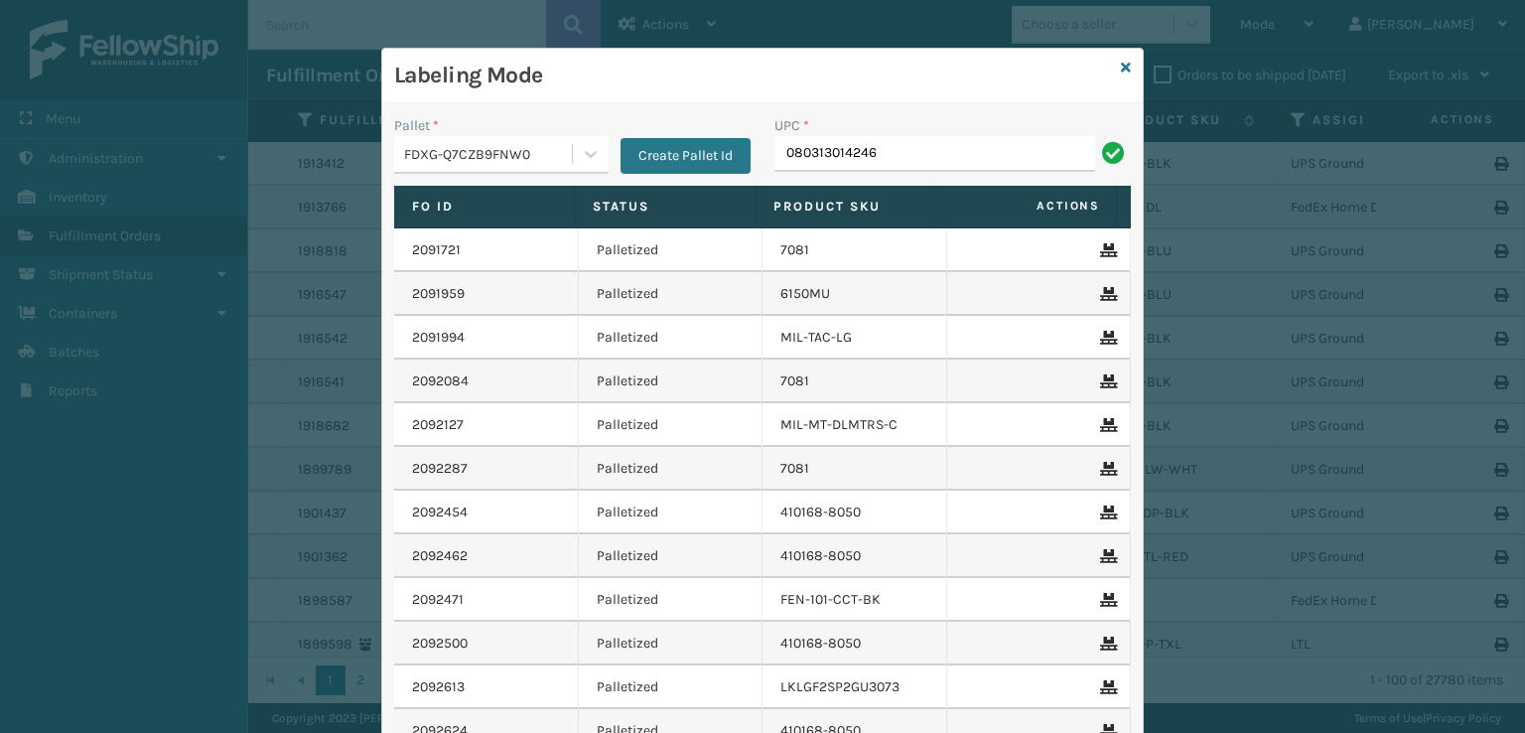
type input "080313014246"
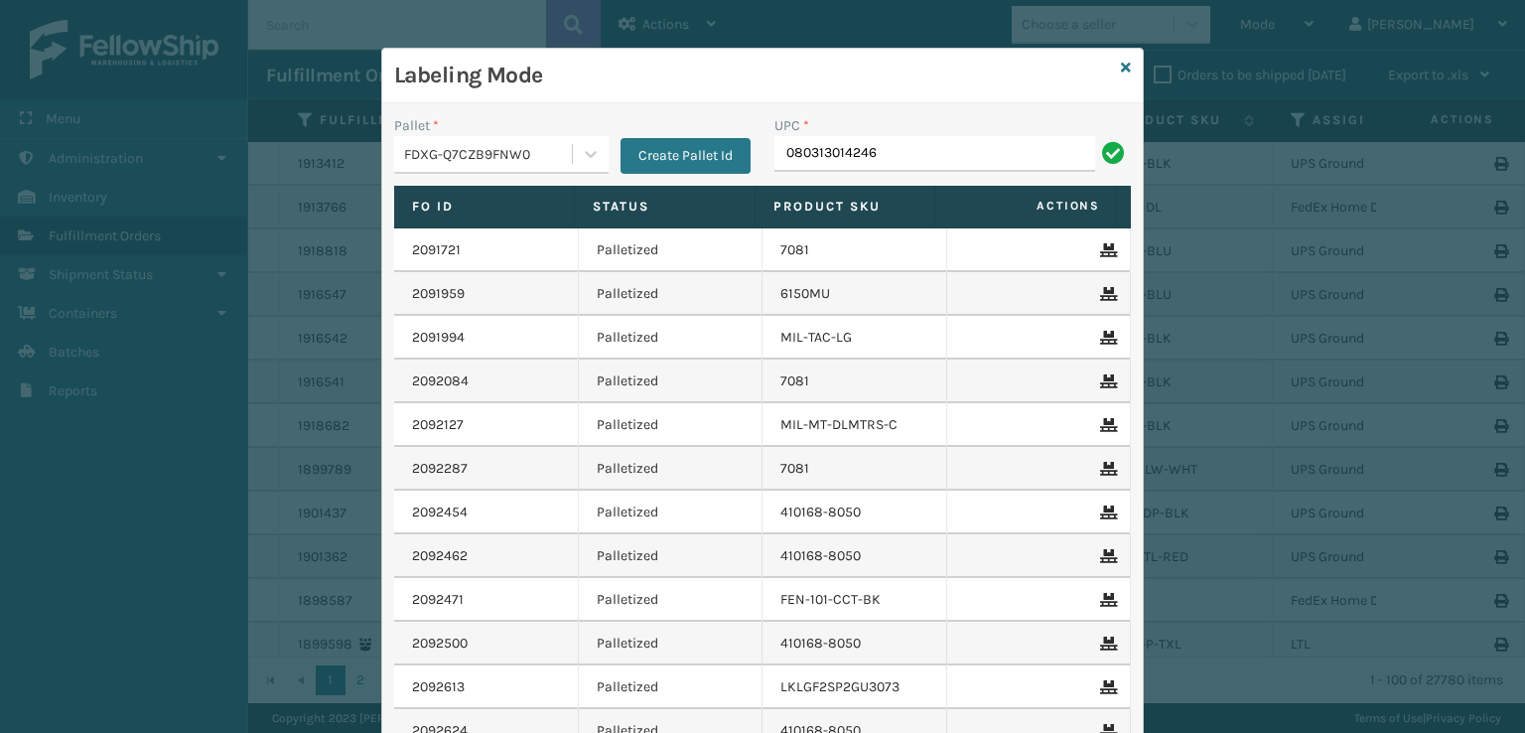
type input "080313014246"
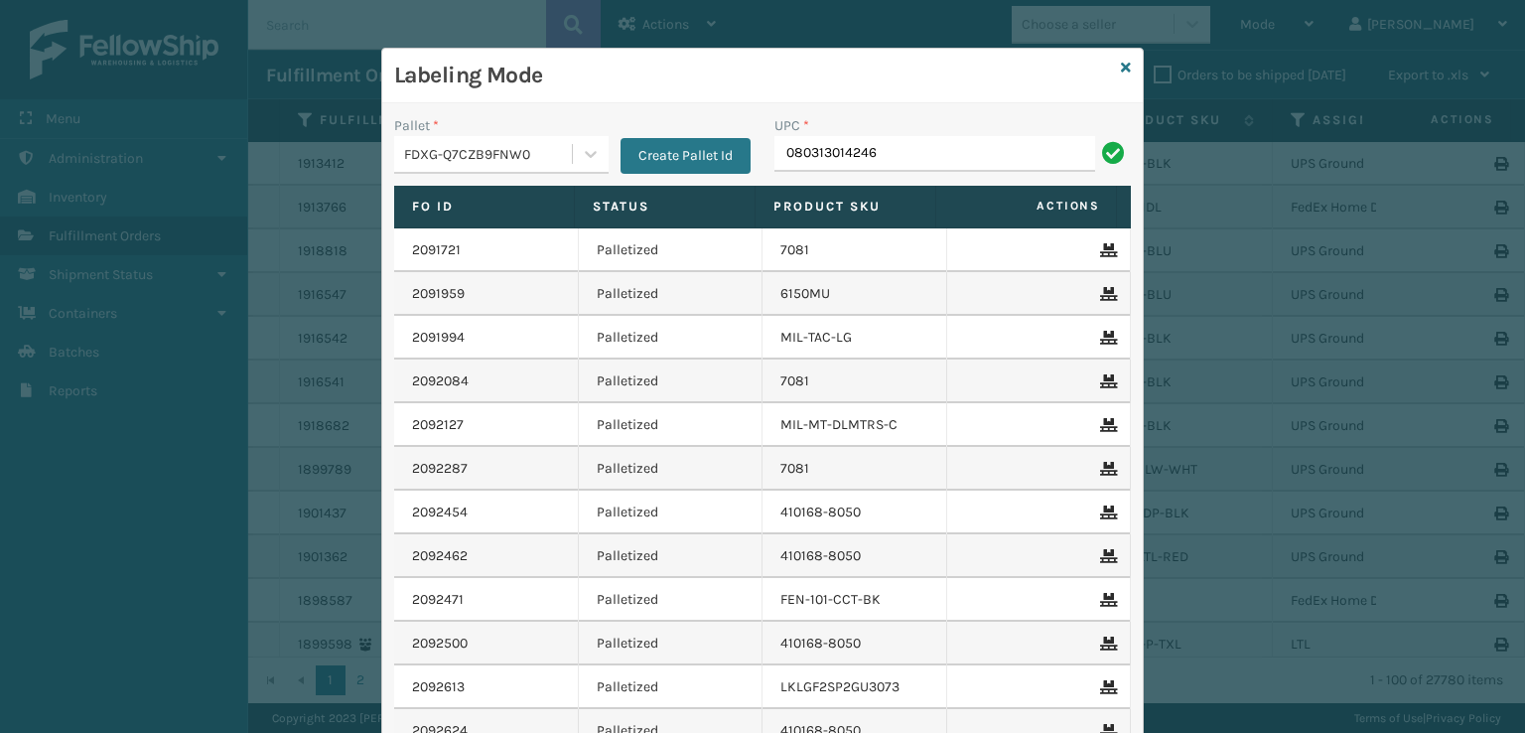
type input "080313014246"
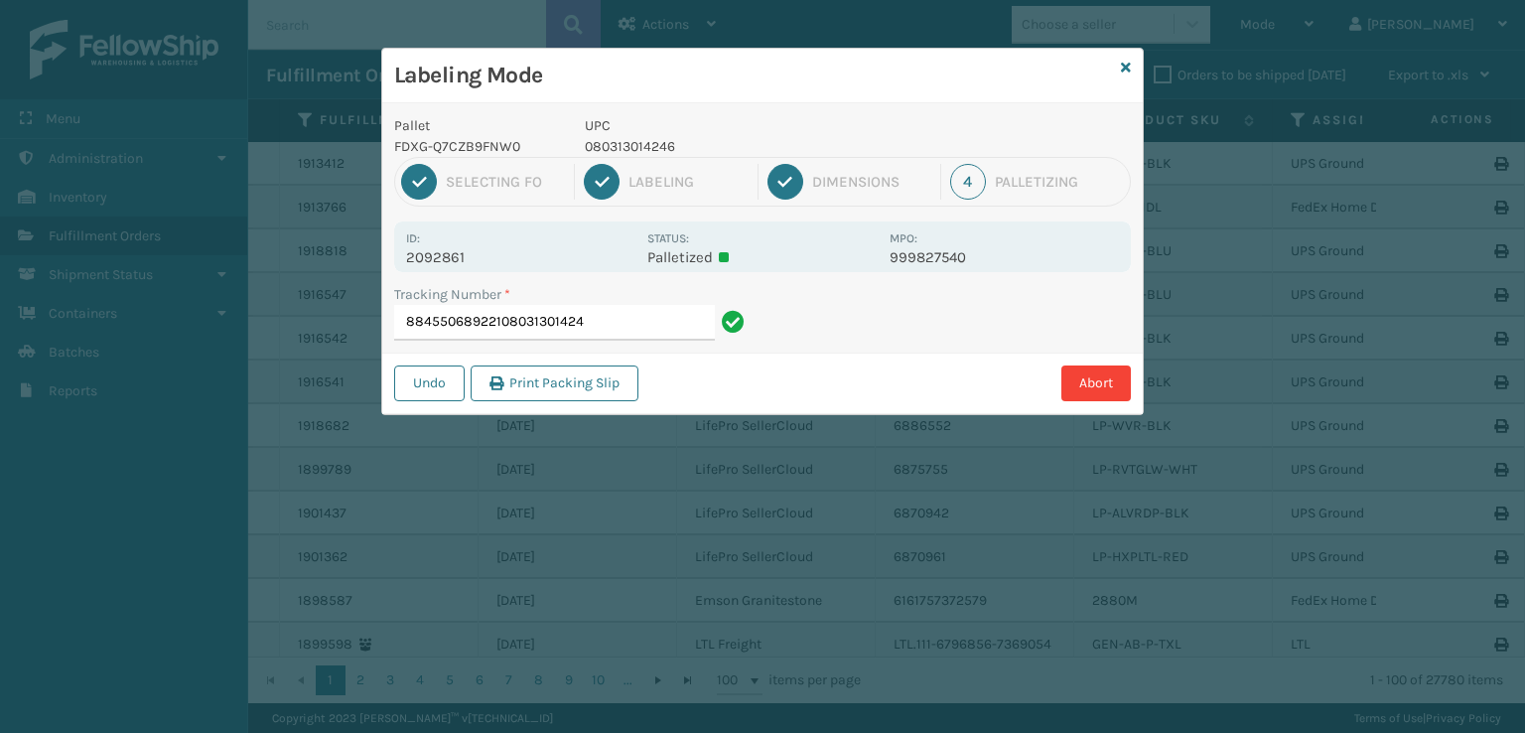
type input "884550689221080313014246"
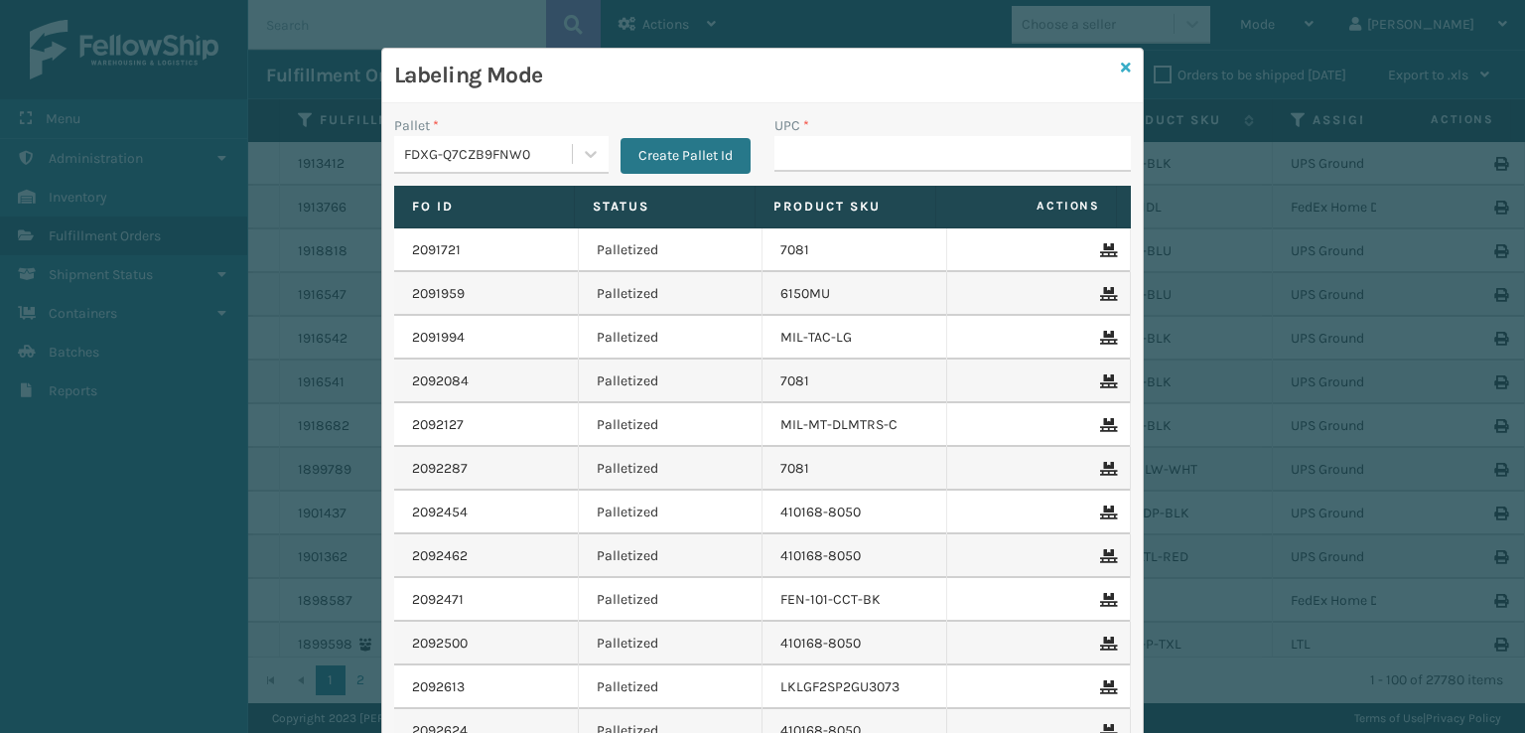
click at [1121, 69] on icon at bounding box center [1126, 68] width 10 height 14
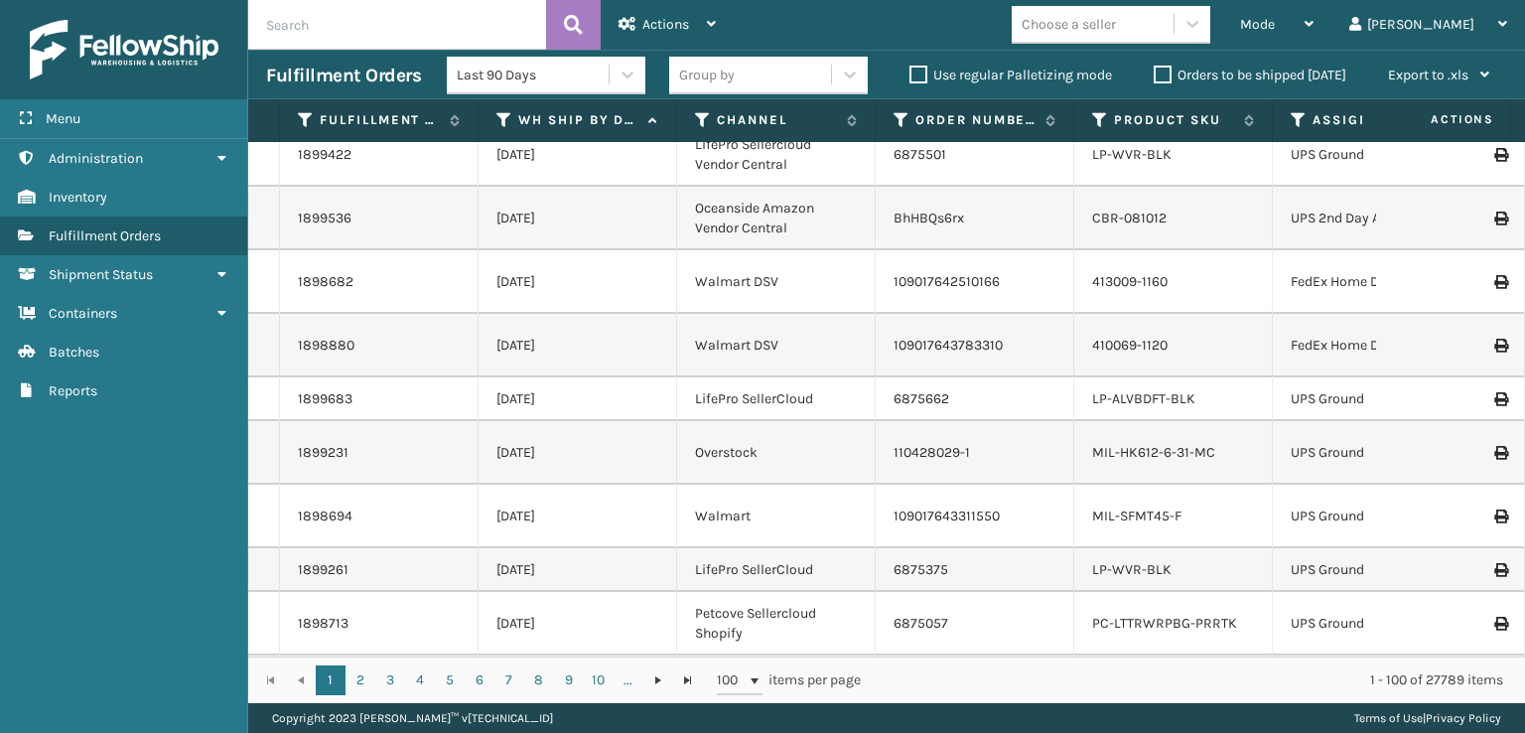
scroll to position [2979, 0]
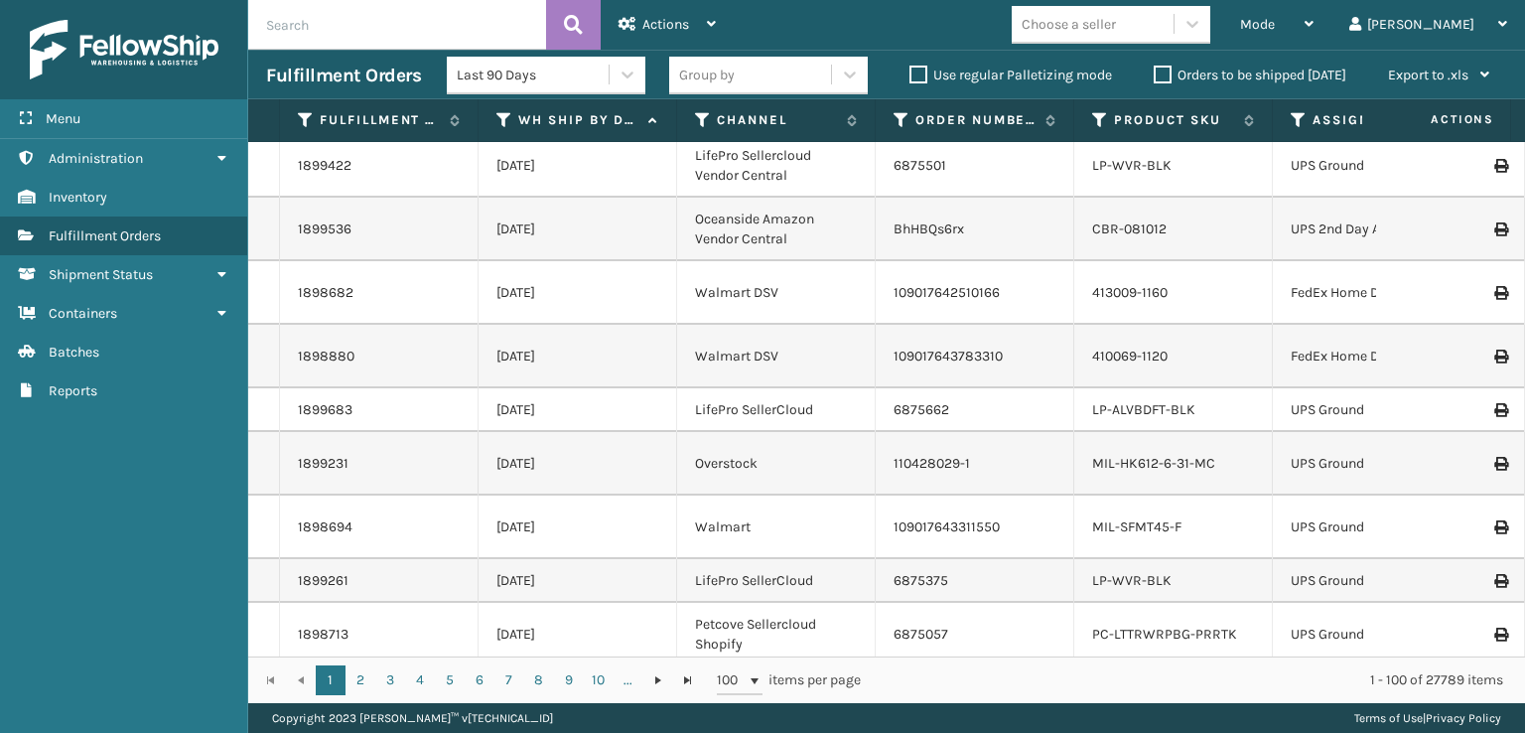
click at [1167, 80] on label "Orders to be shipped [DATE]" at bounding box center [1250, 75] width 193 height 17
click at [1155, 76] on input "Orders to be shipped [DATE]" at bounding box center [1154, 70] width 1 height 13
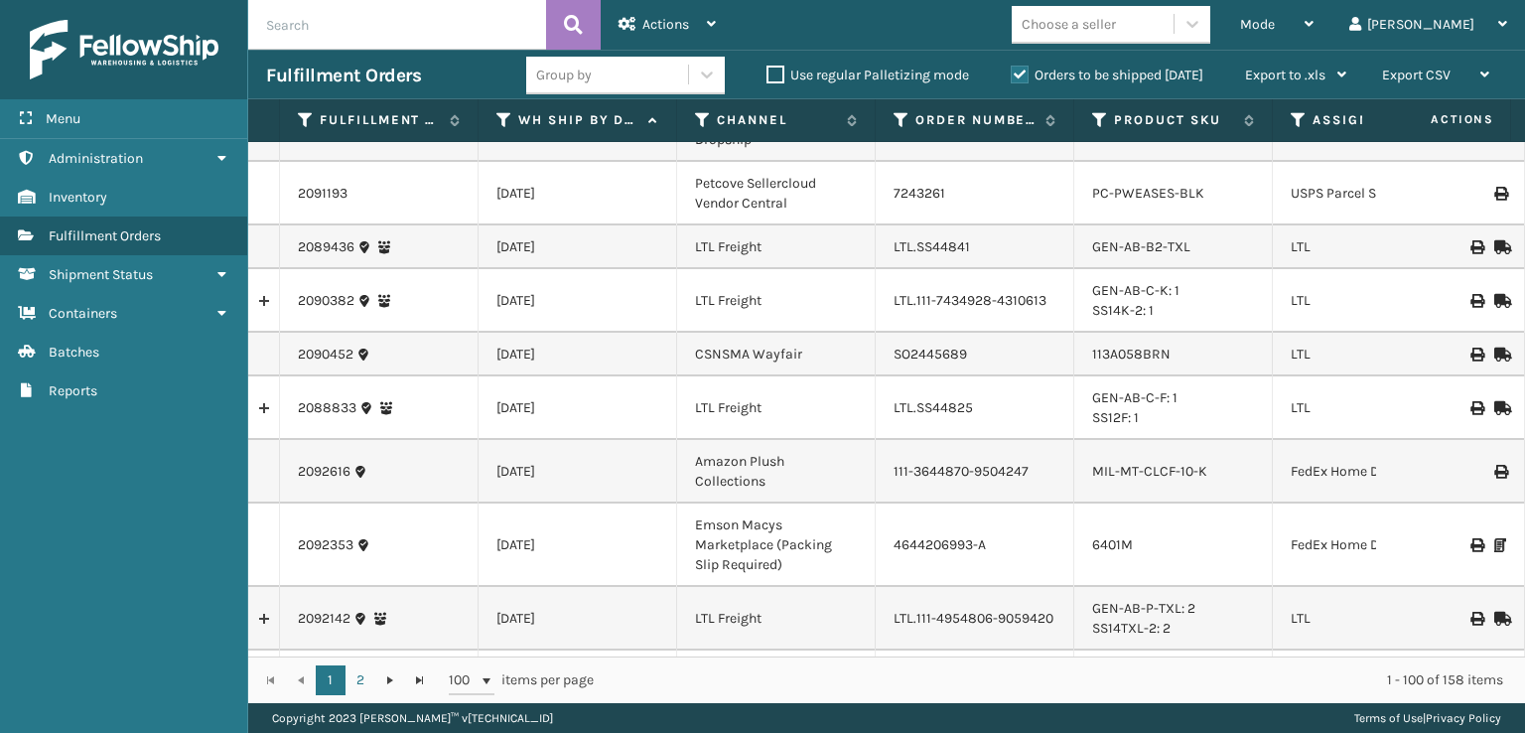
scroll to position [596, 0]
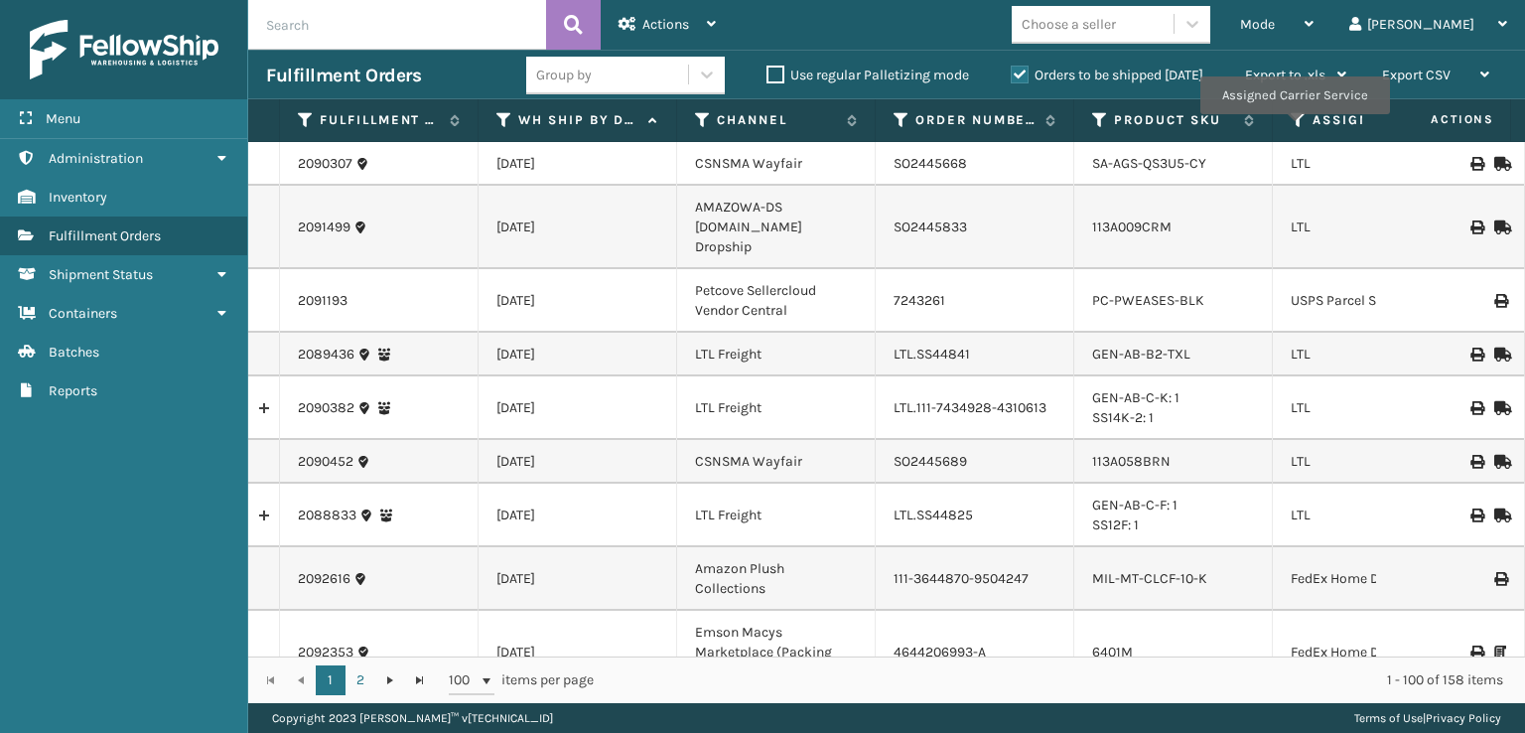
click at [1294, 128] on icon at bounding box center [1299, 120] width 16 height 18
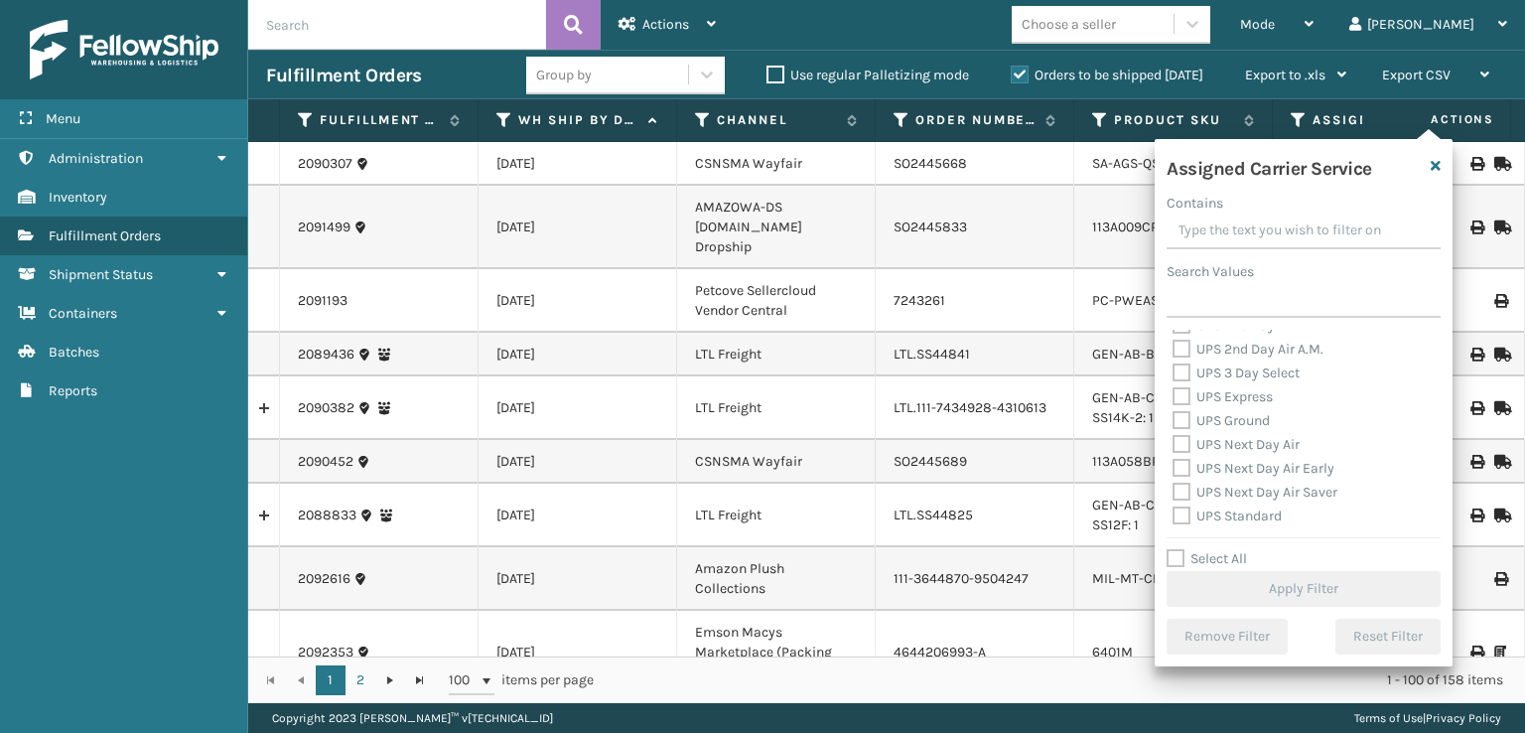
scroll to position [298, 0]
click at [1186, 419] on label "UPS 2nd Day Air" at bounding box center [1234, 424] width 122 height 17
click at [1174, 419] on input "UPS 2nd Day Air" at bounding box center [1173, 419] width 1 height 13
checkbox input "true"
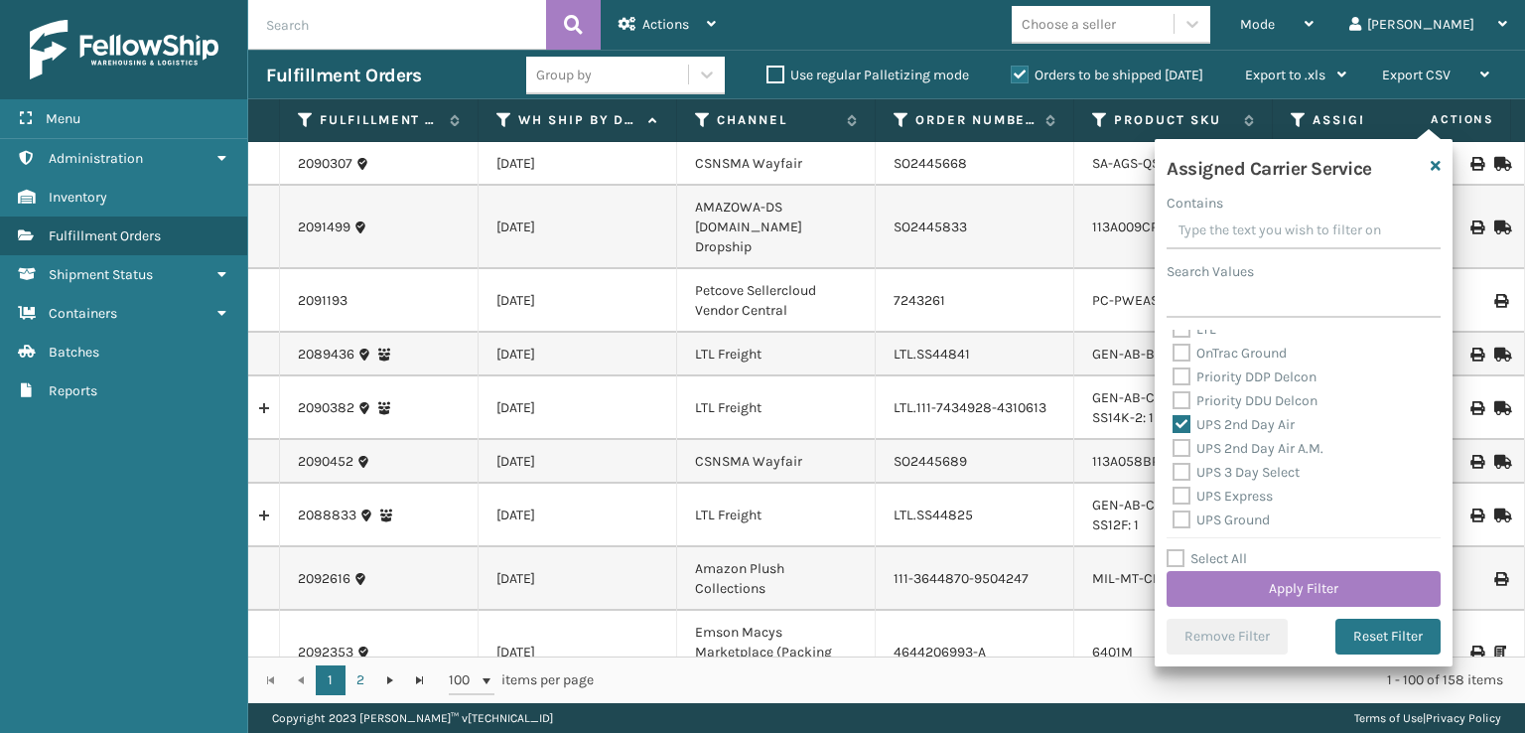
click at [1185, 446] on label "UPS 2nd Day Air A.M." at bounding box center [1248, 448] width 151 height 17
click at [1174, 446] on input "UPS 2nd Day Air A.M." at bounding box center [1173, 443] width 1 height 13
checkbox input "true"
click at [1182, 478] on label "UPS 3 Day Select" at bounding box center [1236, 472] width 127 height 17
click at [1174, 474] on input "UPS 3 Day Select" at bounding box center [1173, 467] width 1 height 13
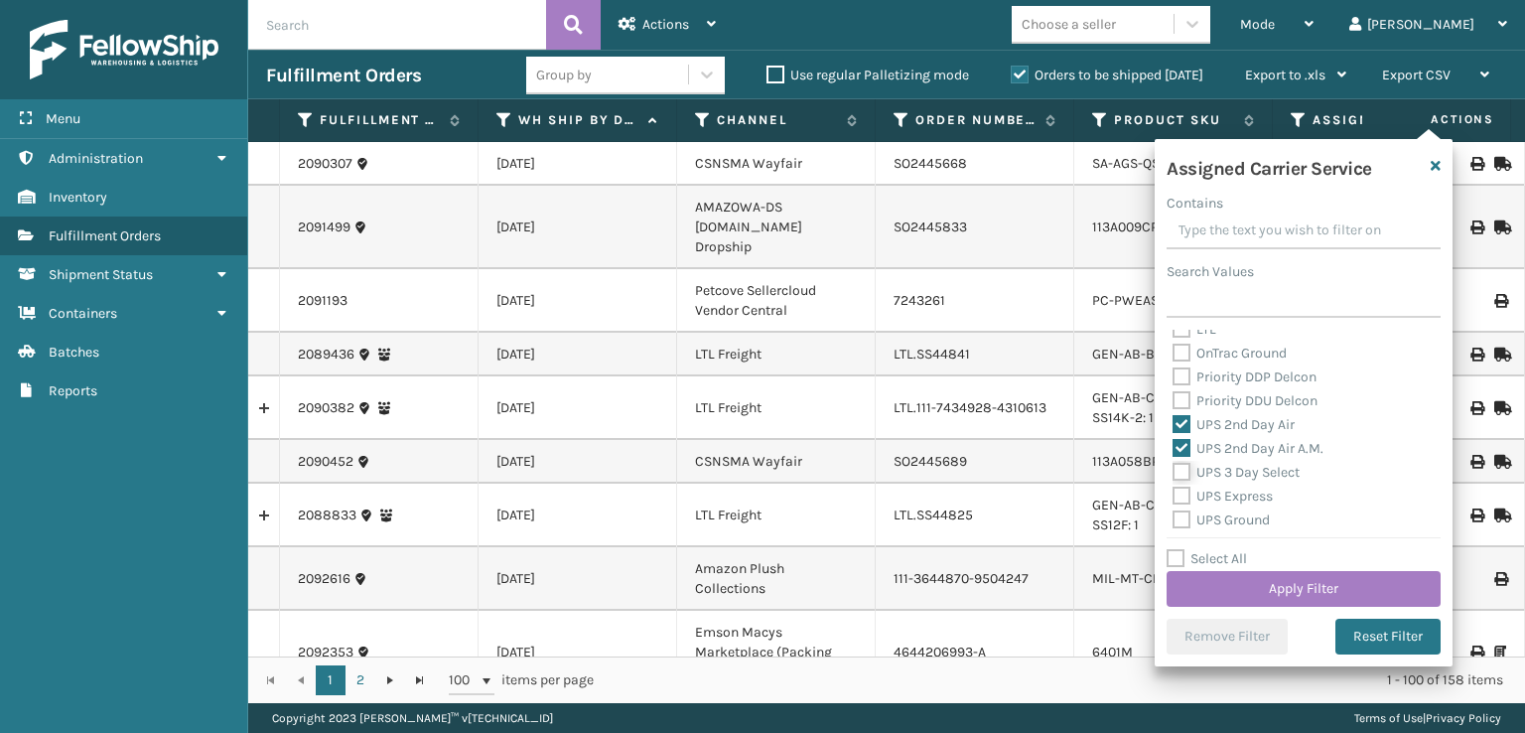
checkbox input "true"
click at [1182, 495] on label "UPS Express" at bounding box center [1223, 495] width 100 height 17
click at [1174, 495] on input "UPS Express" at bounding box center [1173, 491] width 1 height 13
checkbox input "true"
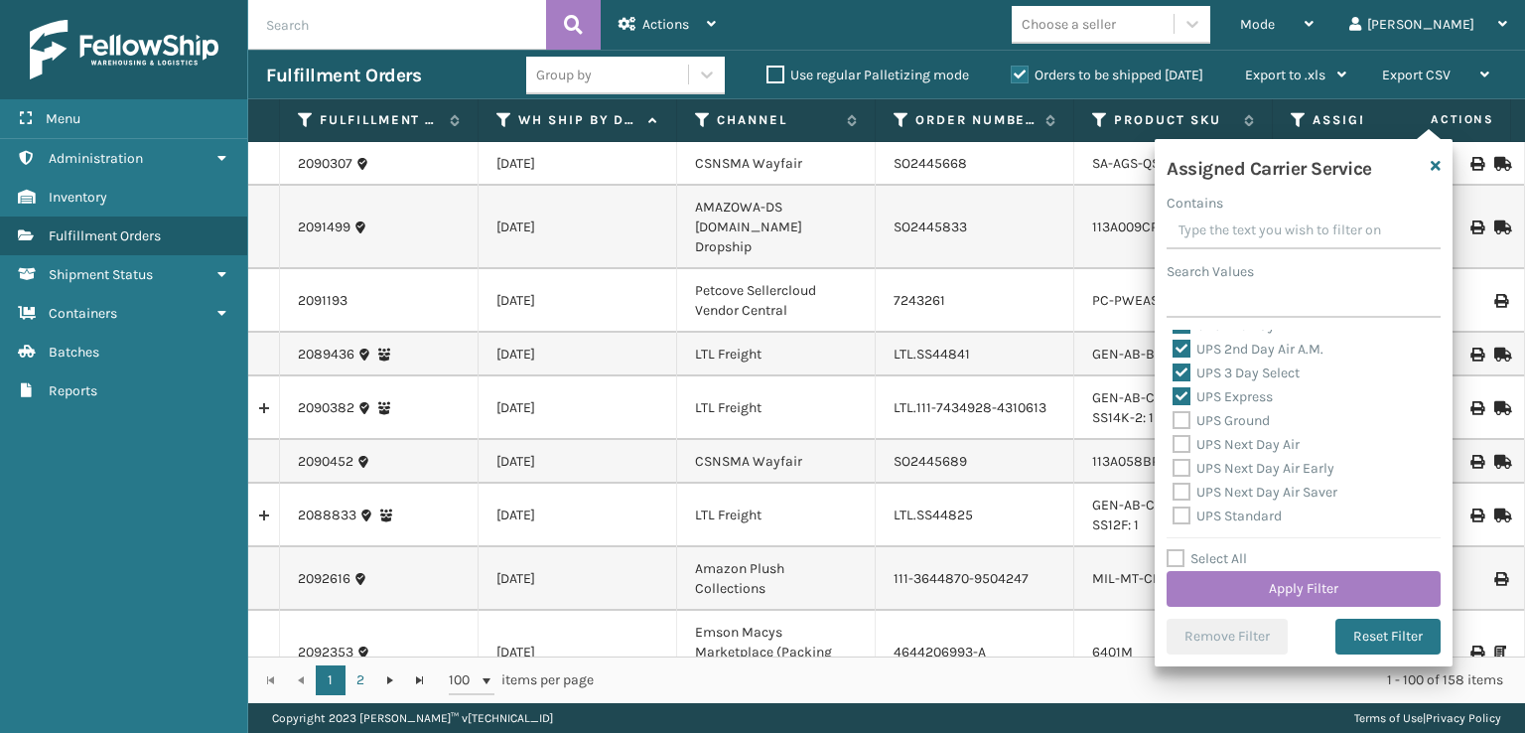
click at [1182, 424] on label "UPS Ground" at bounding box center [1221, 420] width 97 height 17
click at [1174, 422] on input "UPS Ground" at bounding box center [1173, 415] width 1 height 13
checkbox input "true"
click at [1181, 448] on label "UPS Next Day Air" at bounding box center [1236, 444] width 127 height 17
click at [1174, 446] on input "UPS Next Day Air" at bounding box center [1173, 439] width 1 height 13
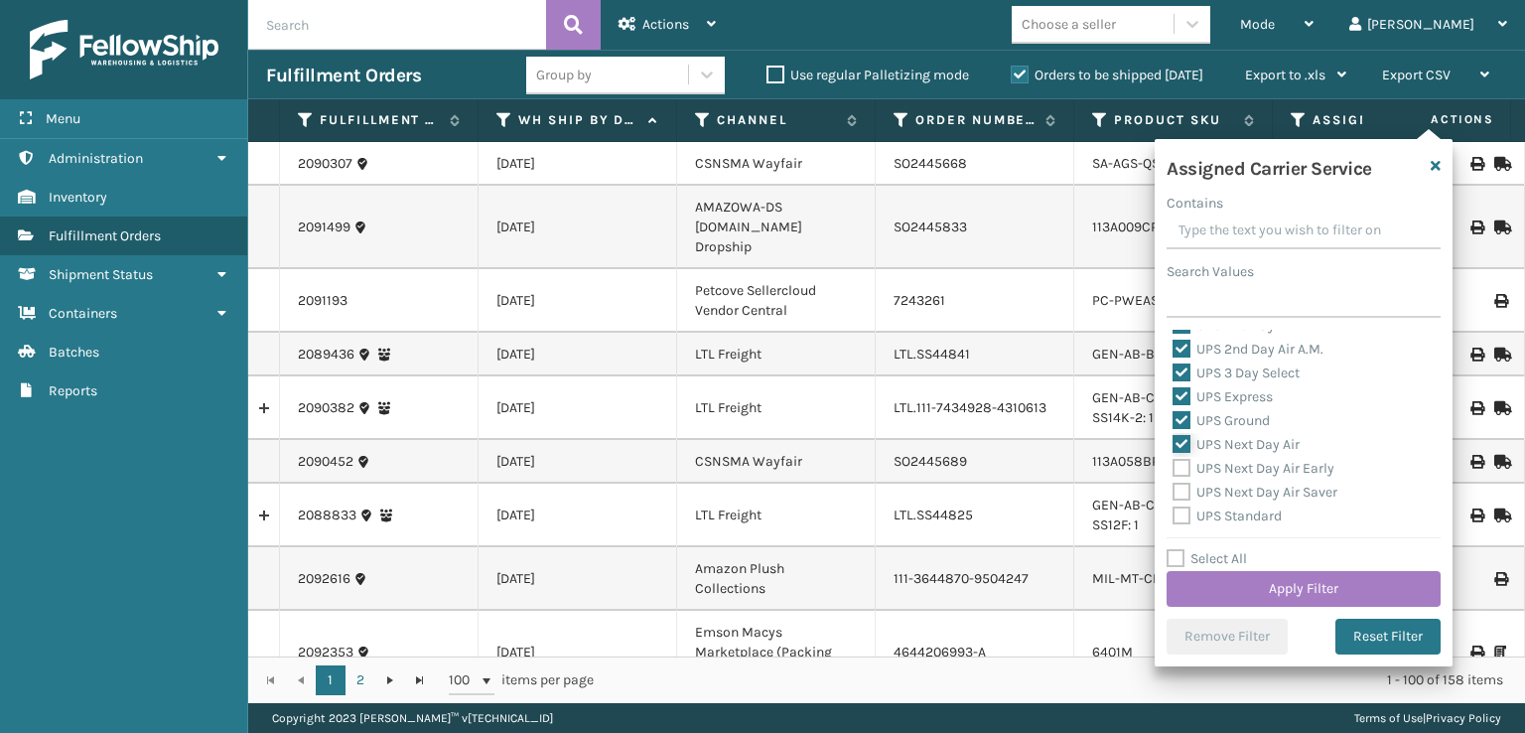
checkbox input "true"
click at [1183, 471] on label "UPS Next Day Air Early" at bounding box center [1254, 468] width 162 height 17
click at [1174, 470] on input "UPS Next Day Air Early" at bounding box center [1173, 463] width 1 height 13
checkbox input "true"
click at [1182, 493] on label "UPS Next Day Air Saver" at bounding box center [1255, 492] width 165 height 17
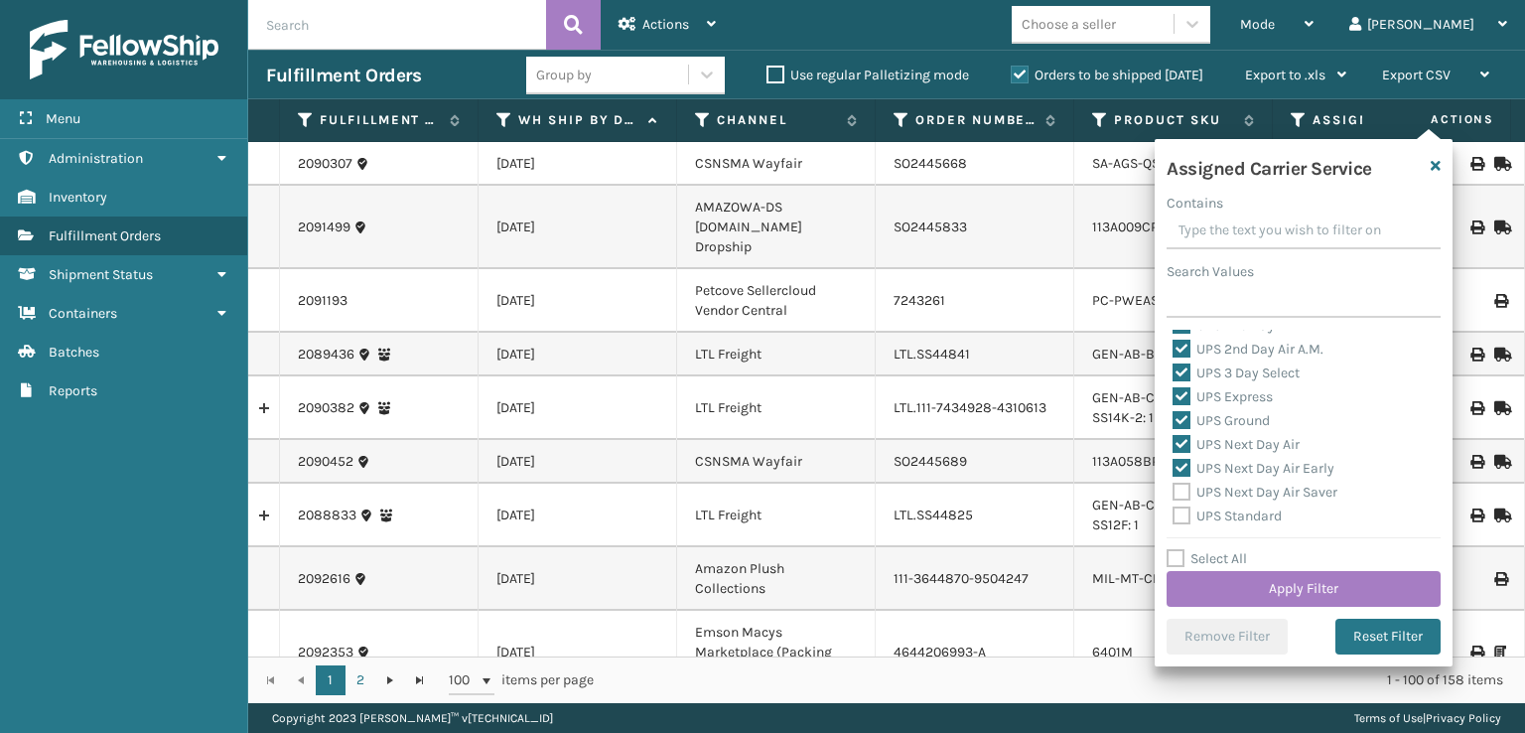
click at [1174, 493] on input "UPS Next Day Air Saver" at bounding box center [1173, 487] width 1 height 13
checkbox input "true"
click at [1180, 509] on label "UPS Standard" at bounding box center [1227, 515] width 109 height 17
click at [1174, 509] on input "UPS Standard" at bounding box center [1173, 510] width 1 height 13
checkbox input "true"
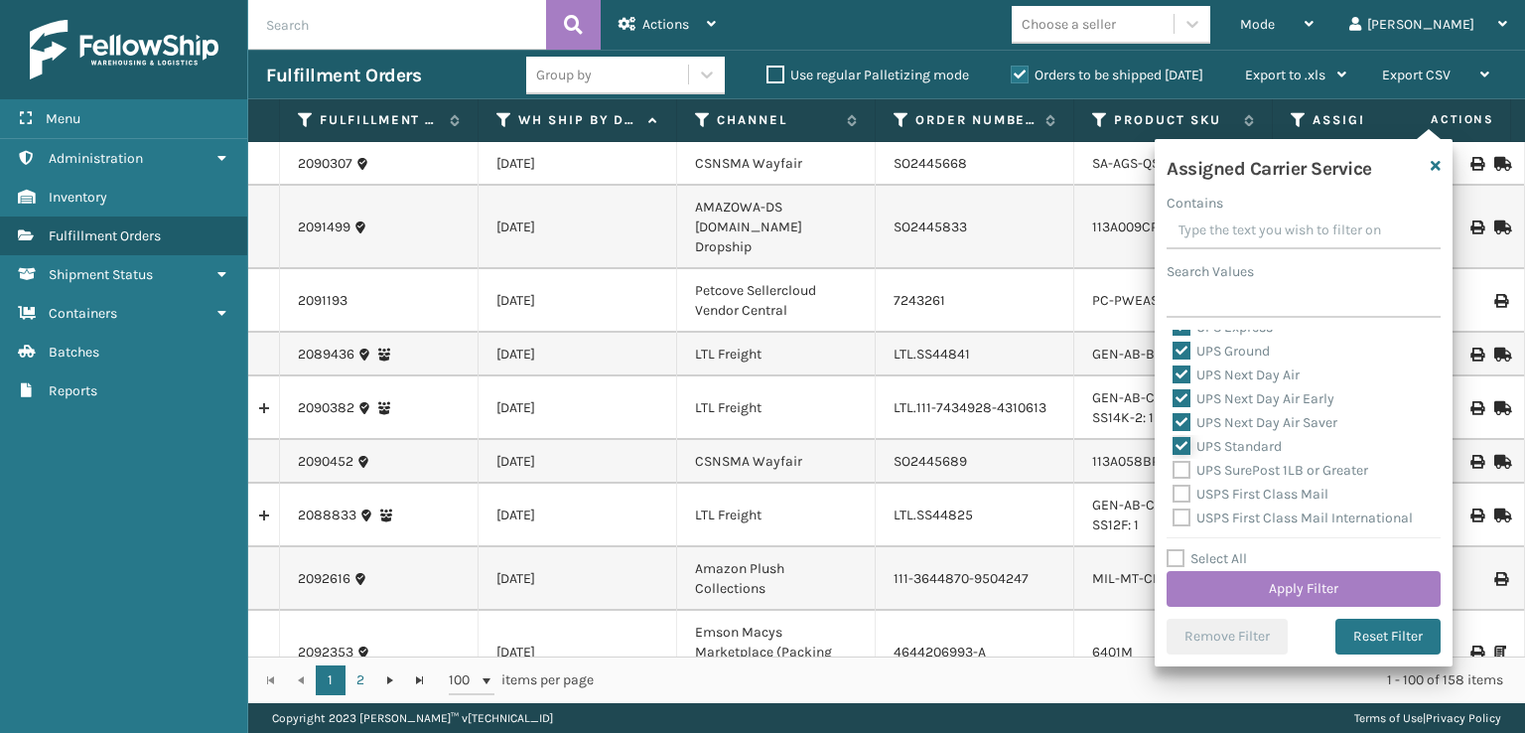
scroll to position [496, 0]
click at [1187, 448] on label "UPS SurePost 1LB or Greater" at bounding box center [1271, 440] width 196 height 17
click at [1174, 442] on input "UPS SurePost 1LB or Greater" at bounding box center [1173, 435] width 1 height 13
checkbox input "true"
click at [1182, 469] on label "USPS First Class Mail" at bounding box center [1251, 464] width 156 height 17
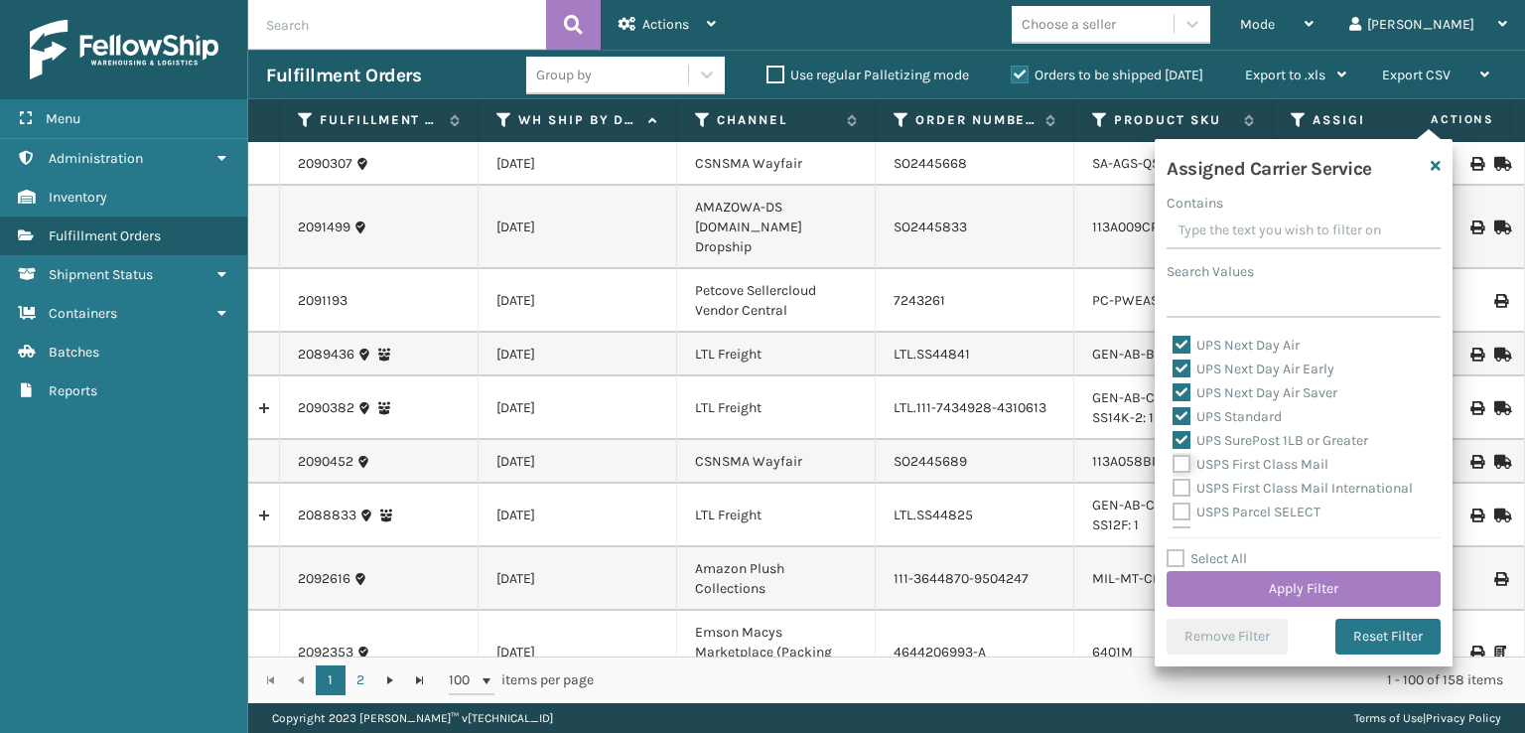
click at [1174, 466] on input "USPS First Class Mail" at bounding box center [1173, 459] width 1 height 13
checkbox input "true"
click at [1182, 489] on label "USPS First Class Mail International" at bounding box center [1293, 488] width 240 height 17
click at [1174, 489] on input "USPS First Class Mail International" at bounding box center [1173, 483] width 1 height 13
checkbox input "true"
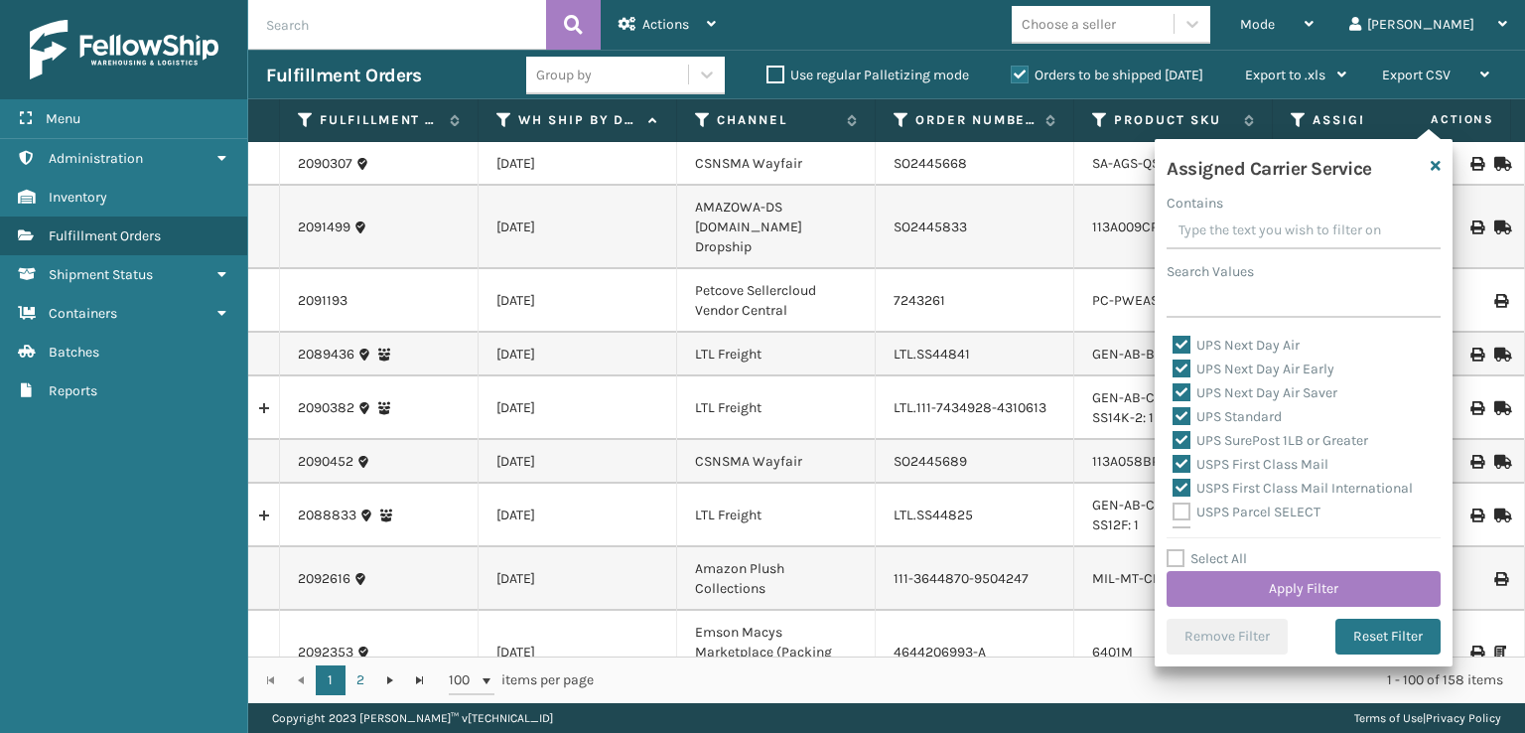
click at [1176, 518] on label "USPS Parcel SELECT" at bounding box center [1247, 511] width 148 height 17
click at [1174, 513] on input "USPS Parcel SELECT" at bounding box center [1173, 506] width 1 height 13
checkbox input "true"
click at [1181, 436] on label "USPS Priority Mail" at bounding box center [1241, 436] width 136 height 17
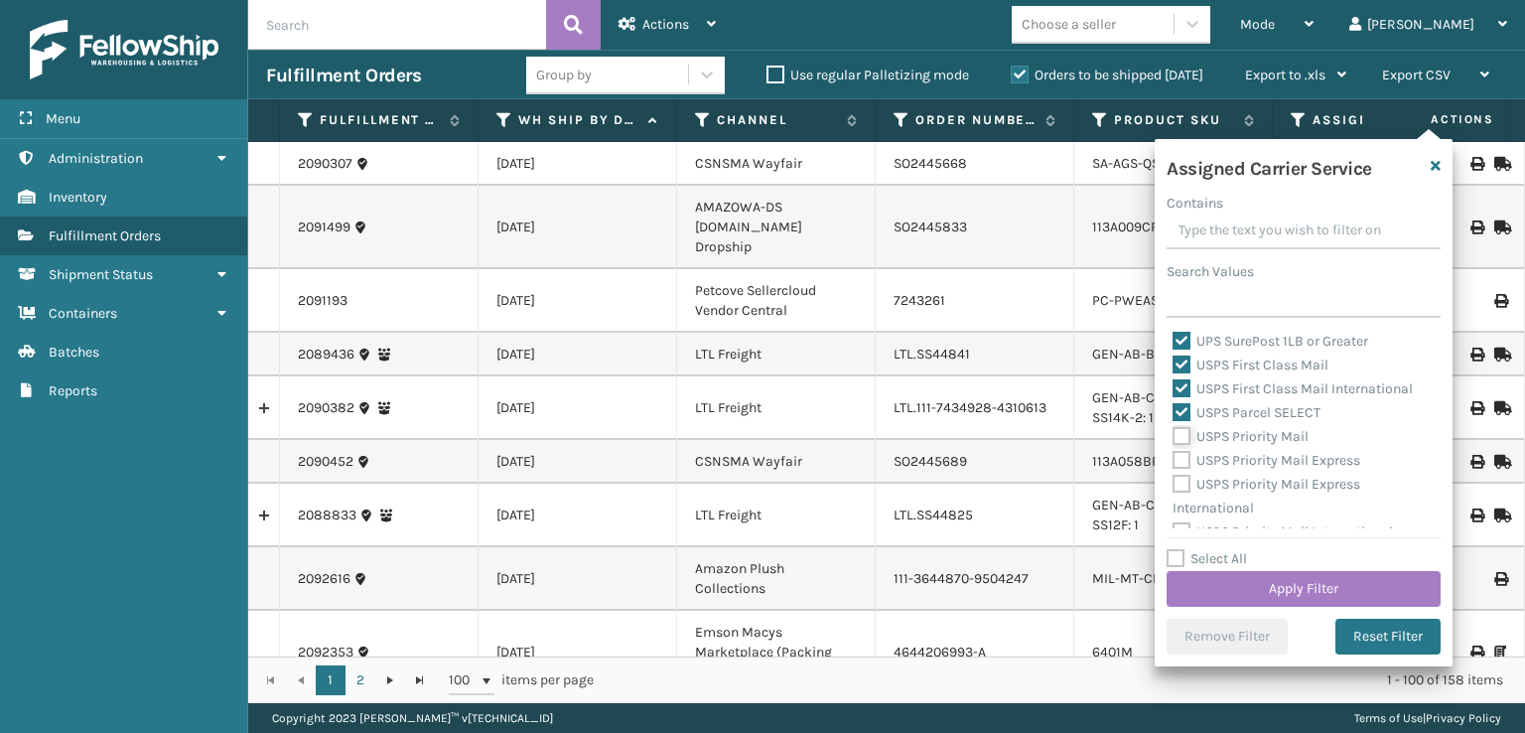
click at [1174, 436] on input "USPS Priority Mail" at bounding box center [1173, 431] width 1 height 13
checkbox input "true"
click at [1181, 454] on label "USPS Priority Mail Express" at bounding box center [1267, 460] width 188 height 17
click at [1174, 454] on input "USPS Priority Mail Express" at bounding box center [1173, 455] width 1 height 13
checkbox input "true"
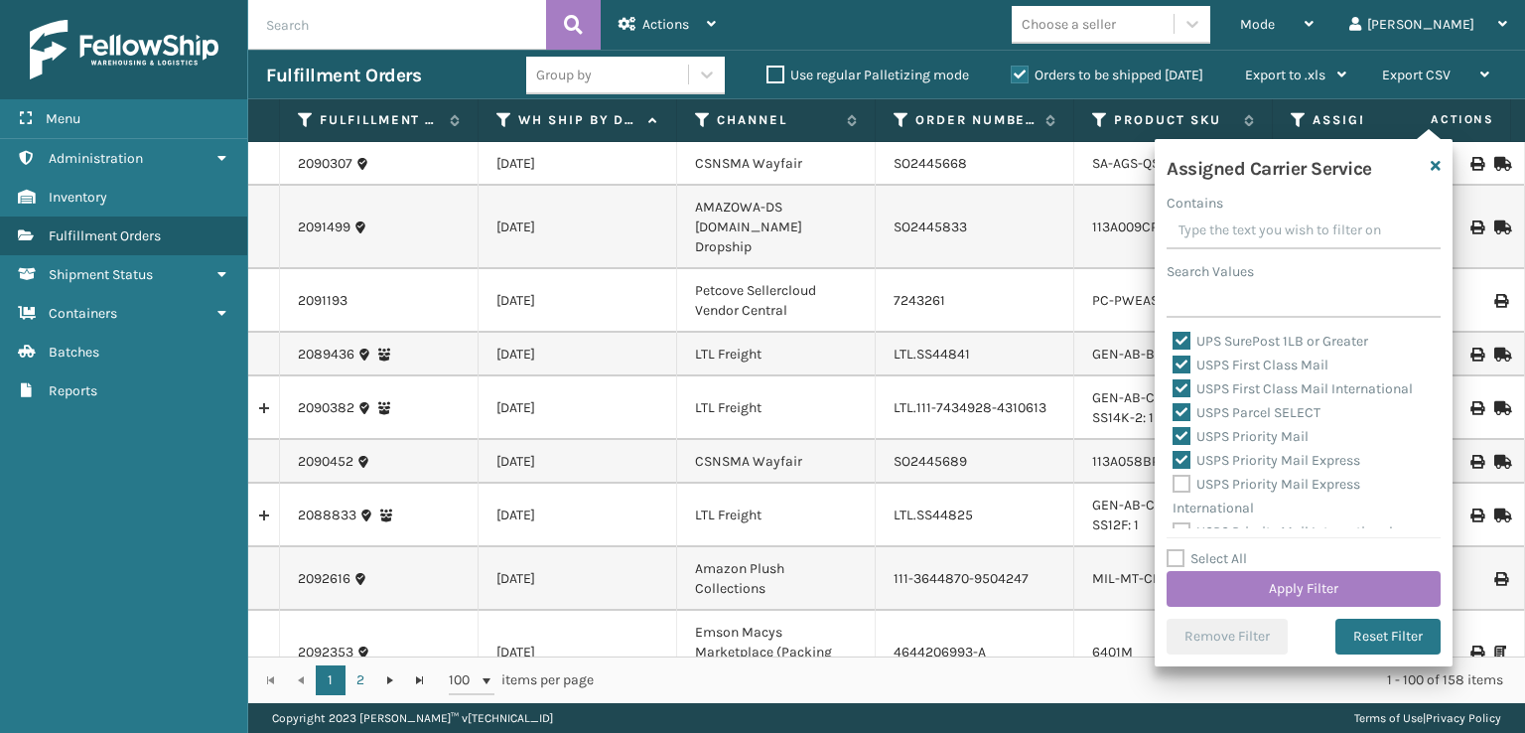
click at [1178, 480] on label "USPS Priority Mail Express International" at bounding box center [1267, 496] width 188 height 41
click at [1174, 480] on input "USPS Priority Mail Express International" at bounding box center [1173, 479] width 1 height 13
checkbox input "true"
click at [1189, 474] on label "USPS First Class Mail International" at bounding box center [1293, 472] width 240 height 17
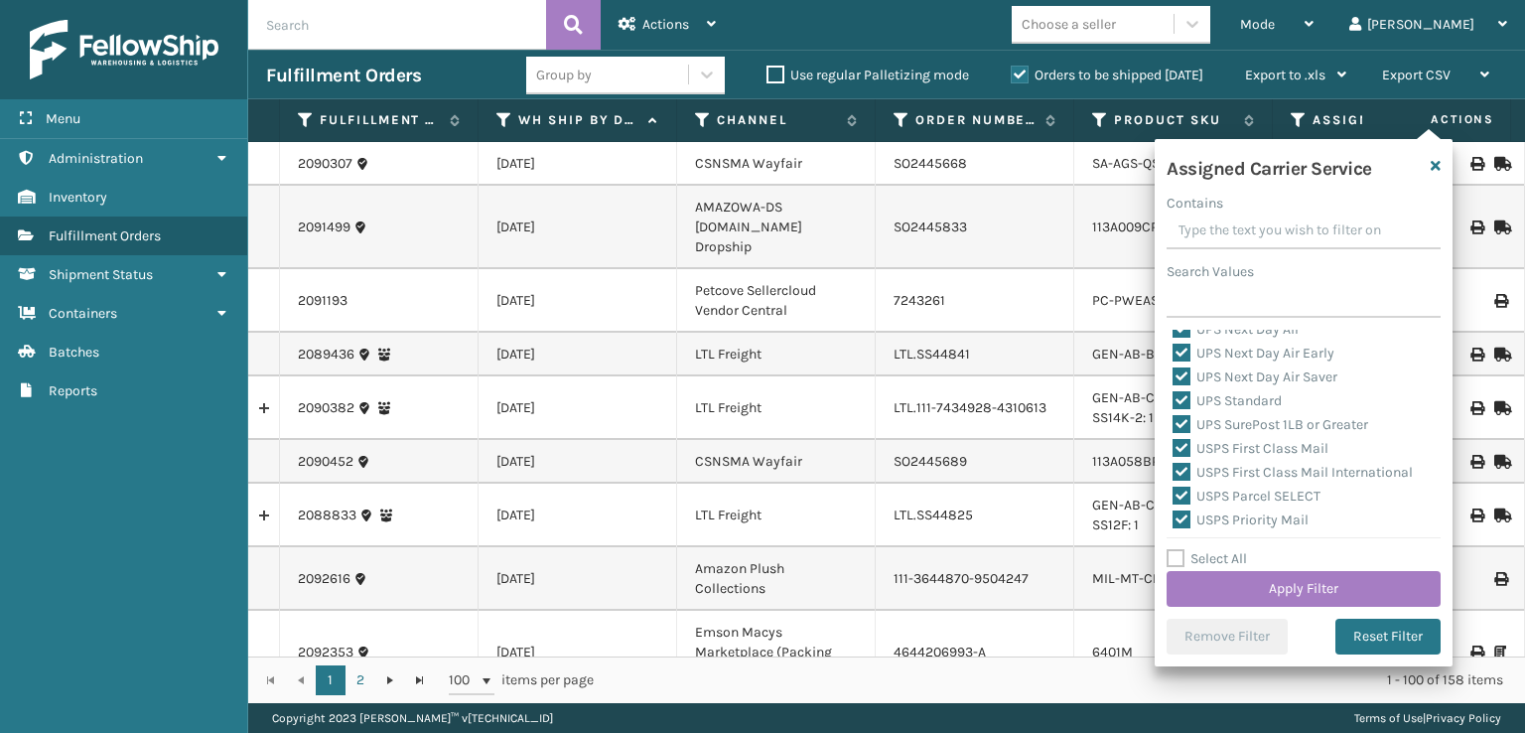
click at [1174, 474] on input "USPS First Class Mail International" at bounding box center [1173, 467] width 1 height 13
checkbox input "false"
click at [1187, 492] on label "USPS Parcel SELECT" at bounding box center [1247, 495] width 148 height 17
click at [1174, 492] on input "USPS Parcel SELECT" at bounding box center [1173, 491] width 1 height 13
checkbox input "false"
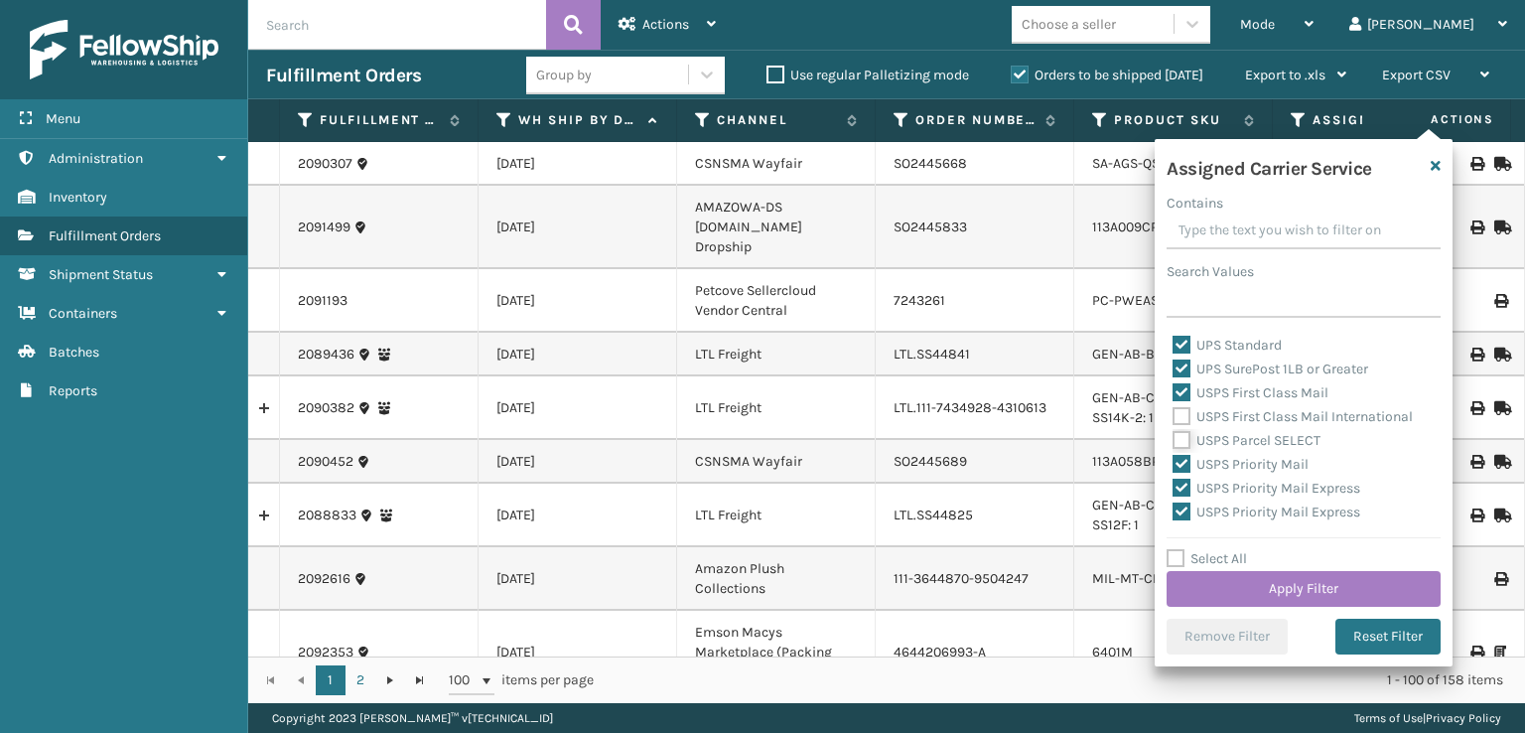
scroll to position [612, 0]
click at [1188, 470] on label "USPS Priority Mail Express International" at bounding box center [1267, 480] width 188 height 41
click at [1174, 470] on input "USPS Priority Mail Express International" at bounding box center [1173, 463] width 1 height 13
checkbox input "false"
click at [1186, 443] on label "USPS Priority Mail Express" at bounding box center [1267, 444] width 188 height 17
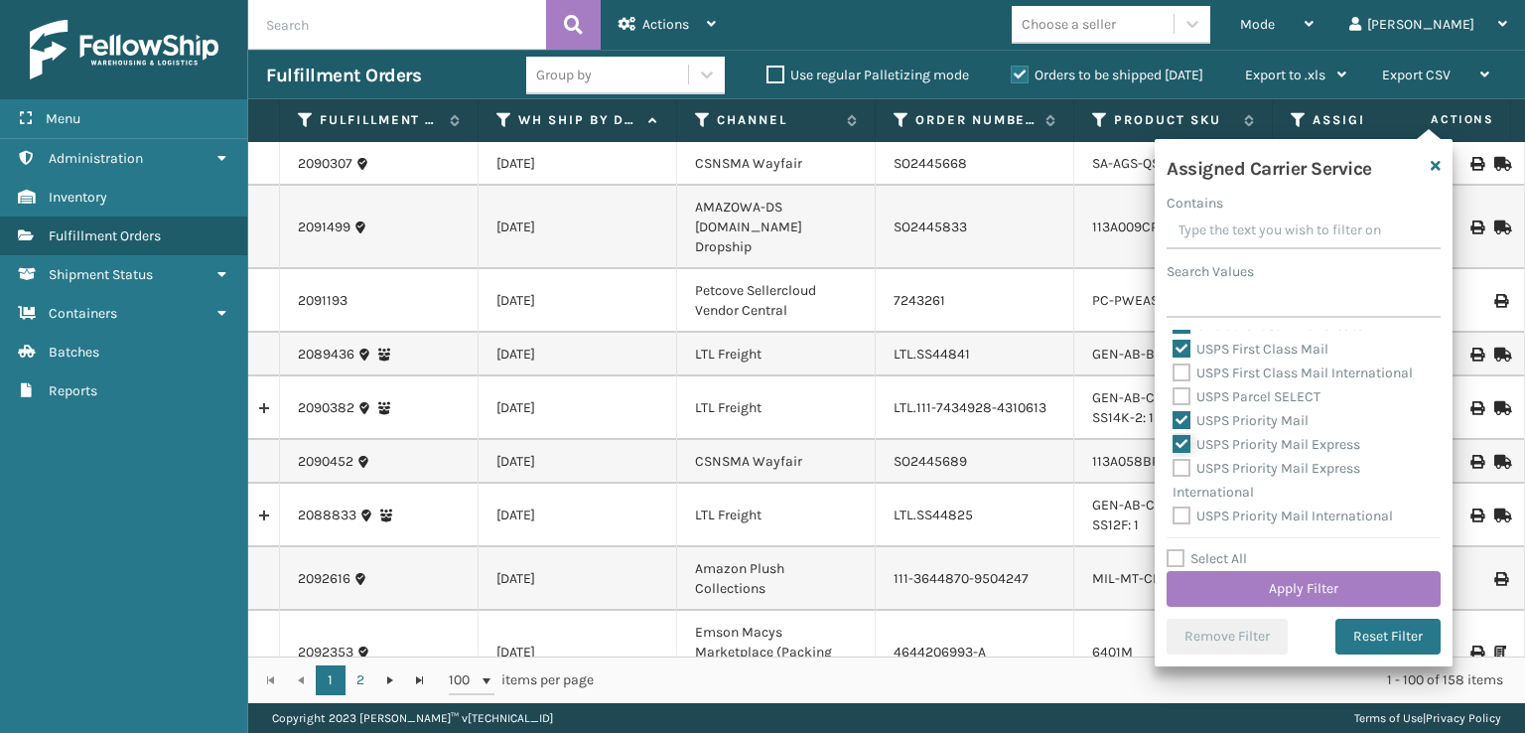
click at [1174, 443] on input "USPS Priority Mail Express" at bounding box center [1173, 439] width 1 height 13
checkbox input "false"
click at [1183, 426] on label "USPS Priority Mail" at bounding box center [1241, 420] width 136 height 17
click at [1174, 422] on input "USPS Priority Mail" at bounding box center [1173, 415] width 1 height 13
checkbox input "false"
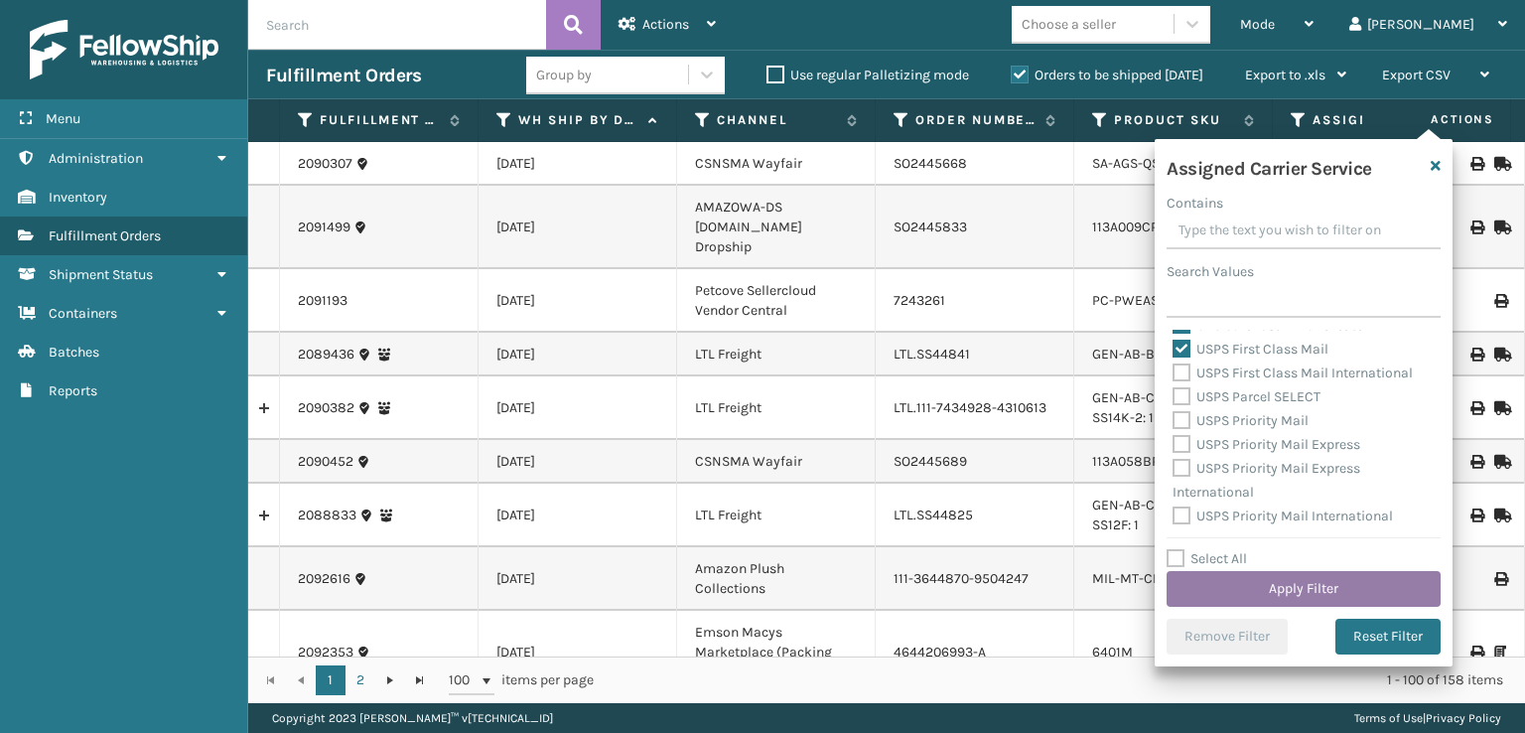
click at [1374, 592] on button "Apply Filter" at bounding box center [1304, 589] width 274 height 36
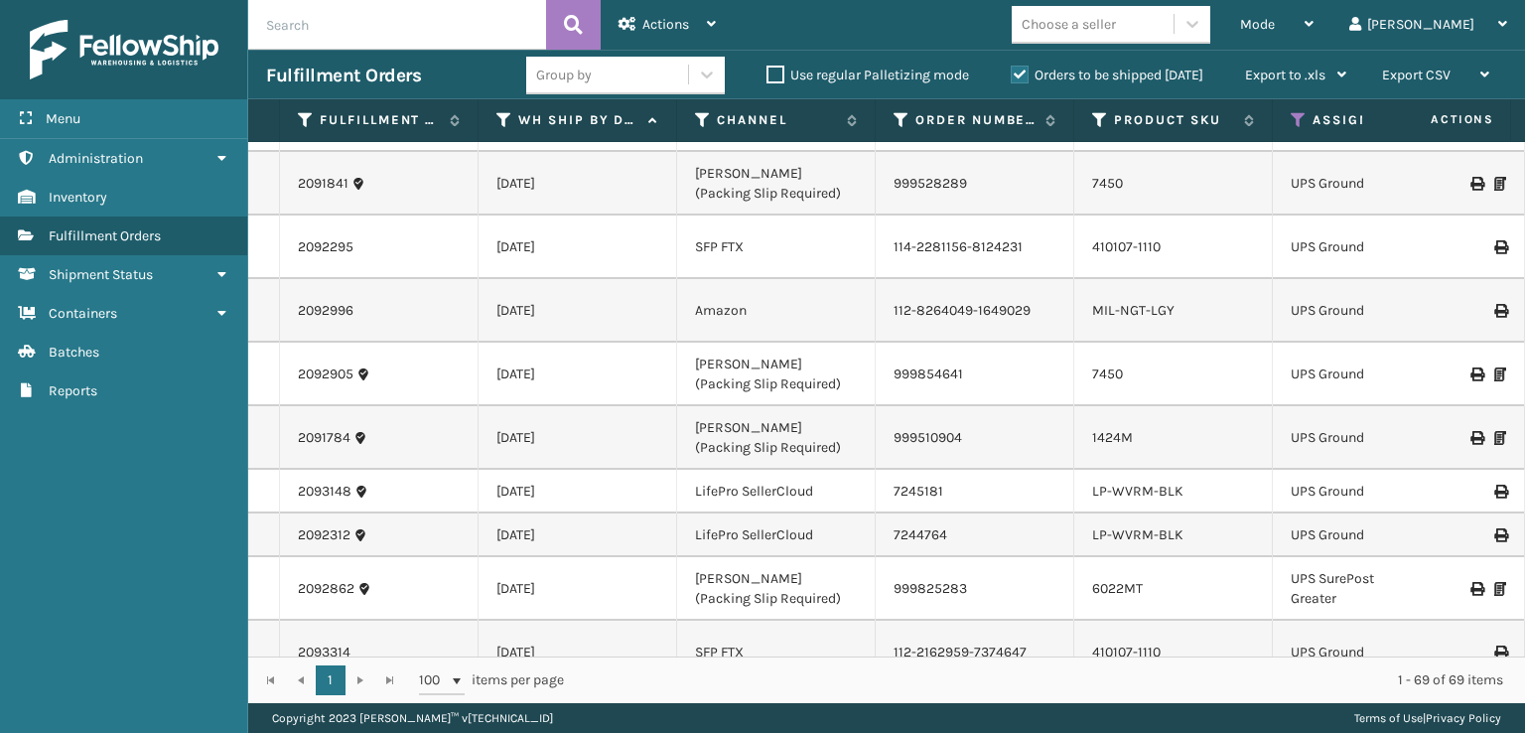
scroll to position [3308, 0]
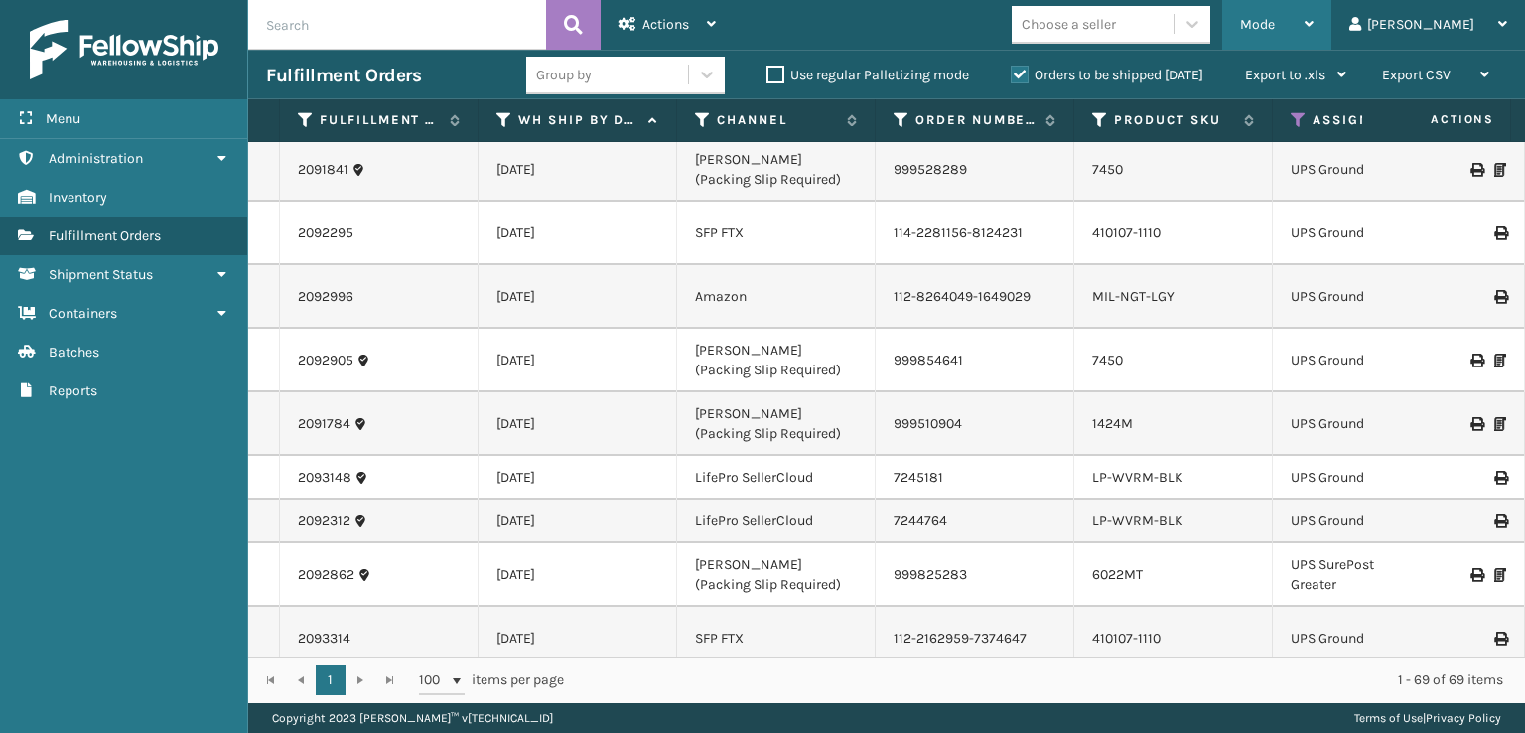
drag, startPoint x: 1346, startPoint y: 2, endPoint x: 1322, endPoint y: 2, distance: 23.8
click at [1314, 4] on div "Mode" at bounding box center [1276, 25] width 73 height 50
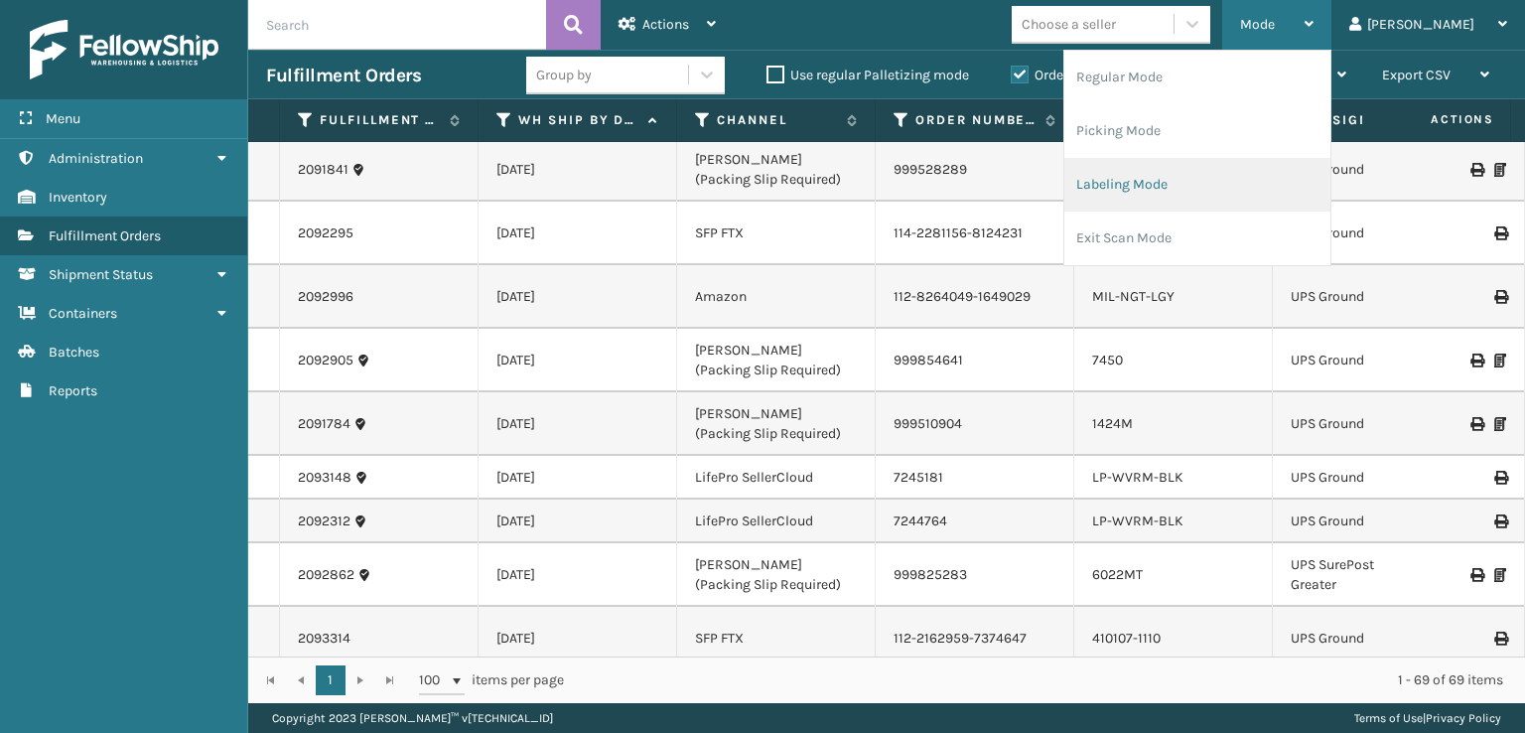
click at [1172, 204] on li "Labeling Mode" at bounding box center [1197, 185] width 266 height 54
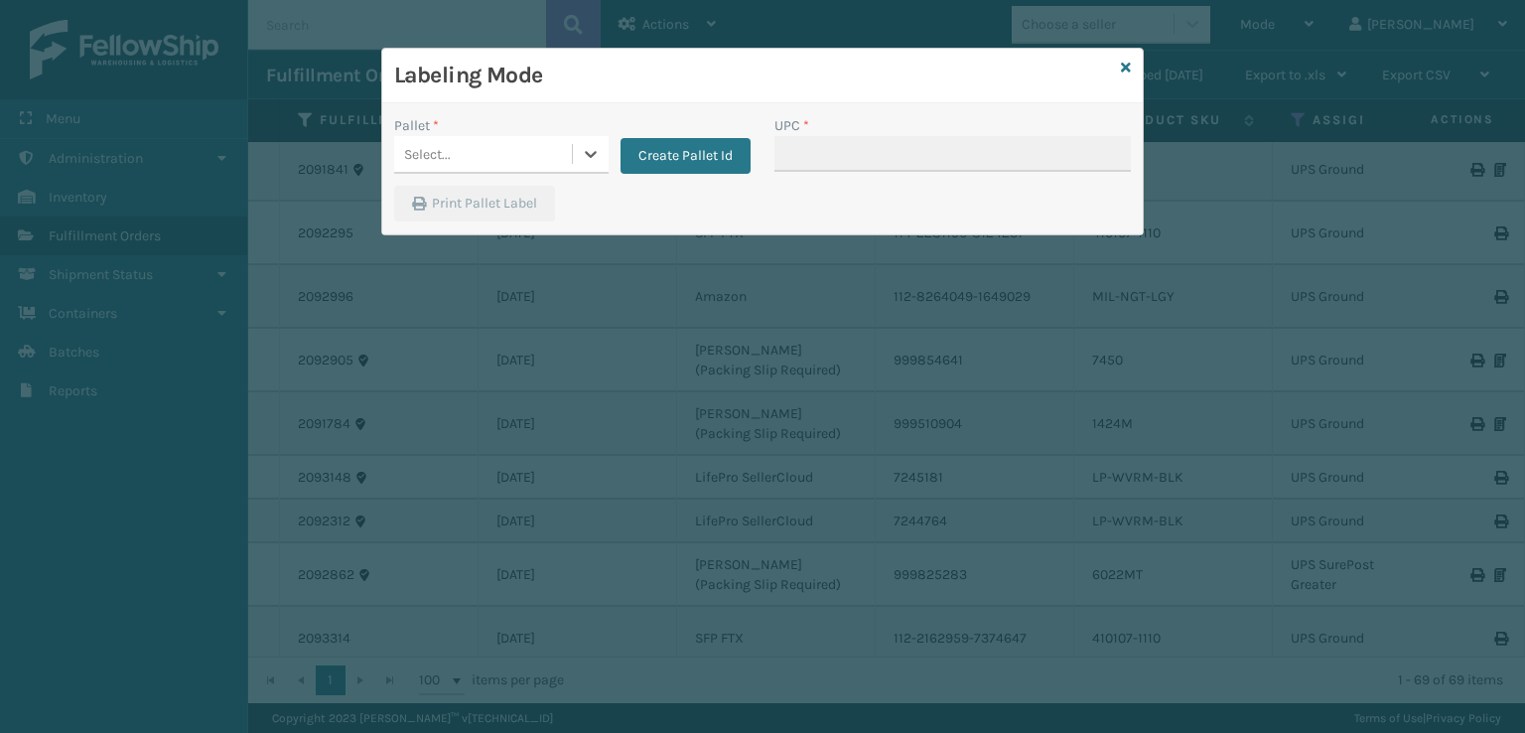
click at [454, 153] on div "Select..." at bounding box center [483, 154] width 178 height 33
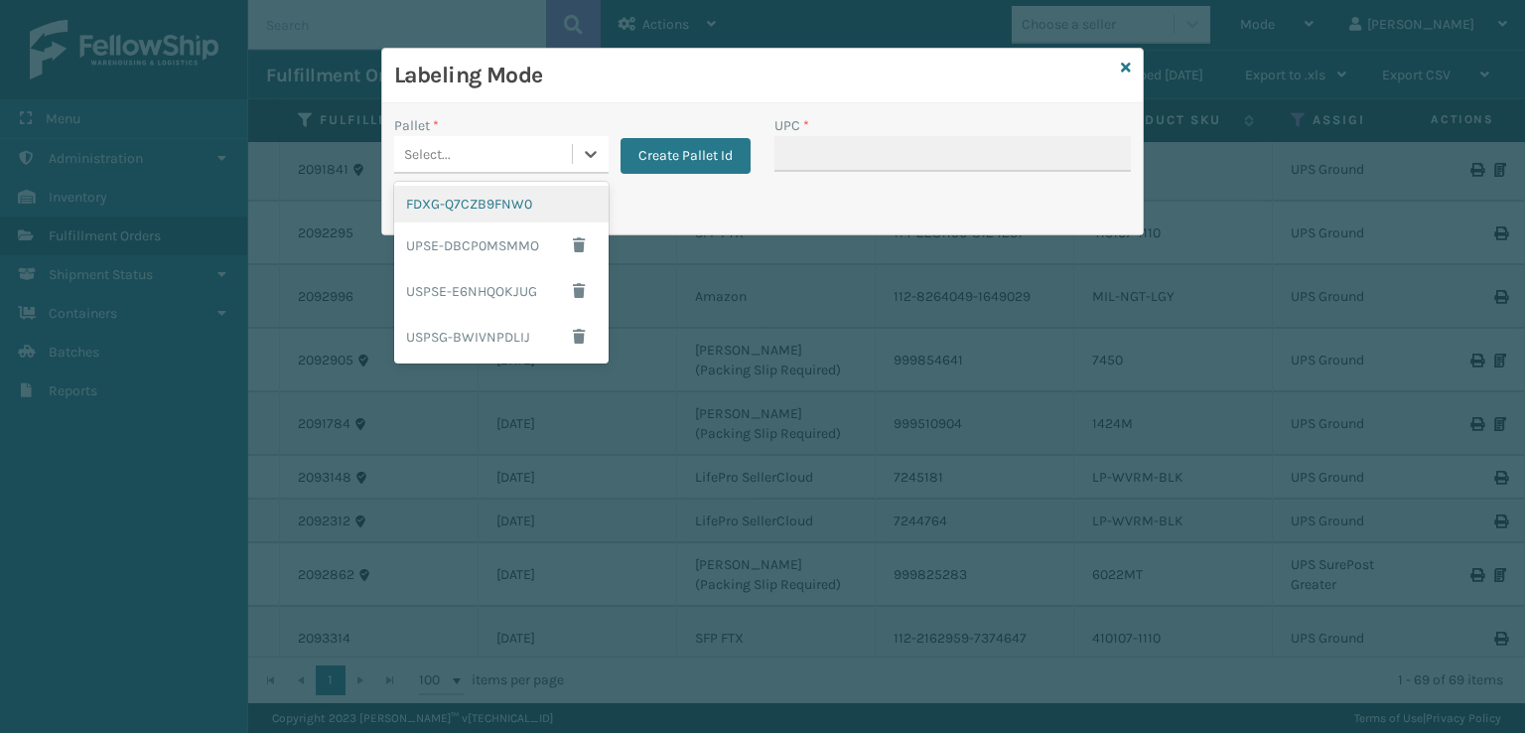
click at [451, 207] on div "FDXG-Q7CZB9FNW0" at bounding box center [501, 204] width 214 height 37
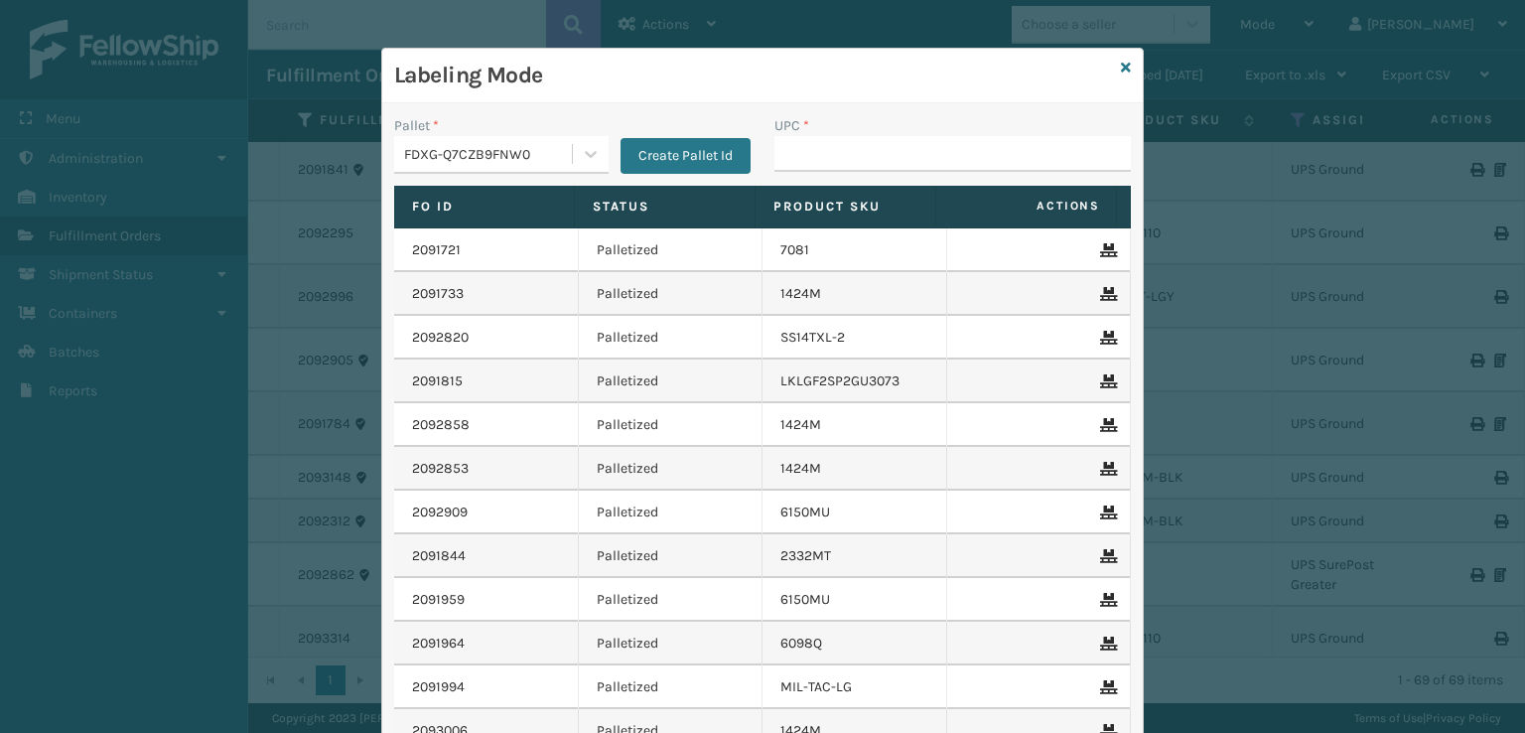
drag, startPoint x: 820, startPoint y: 173, endPoint x: 818, endPoint y: 160, distance: 13.1
click at [820, 172] on div "UPC *" at bounding box center [953, 150] width 380 height 70
click at [812, 145] on input "UPC *" at bounding box center [952, 154] width 356 height 36
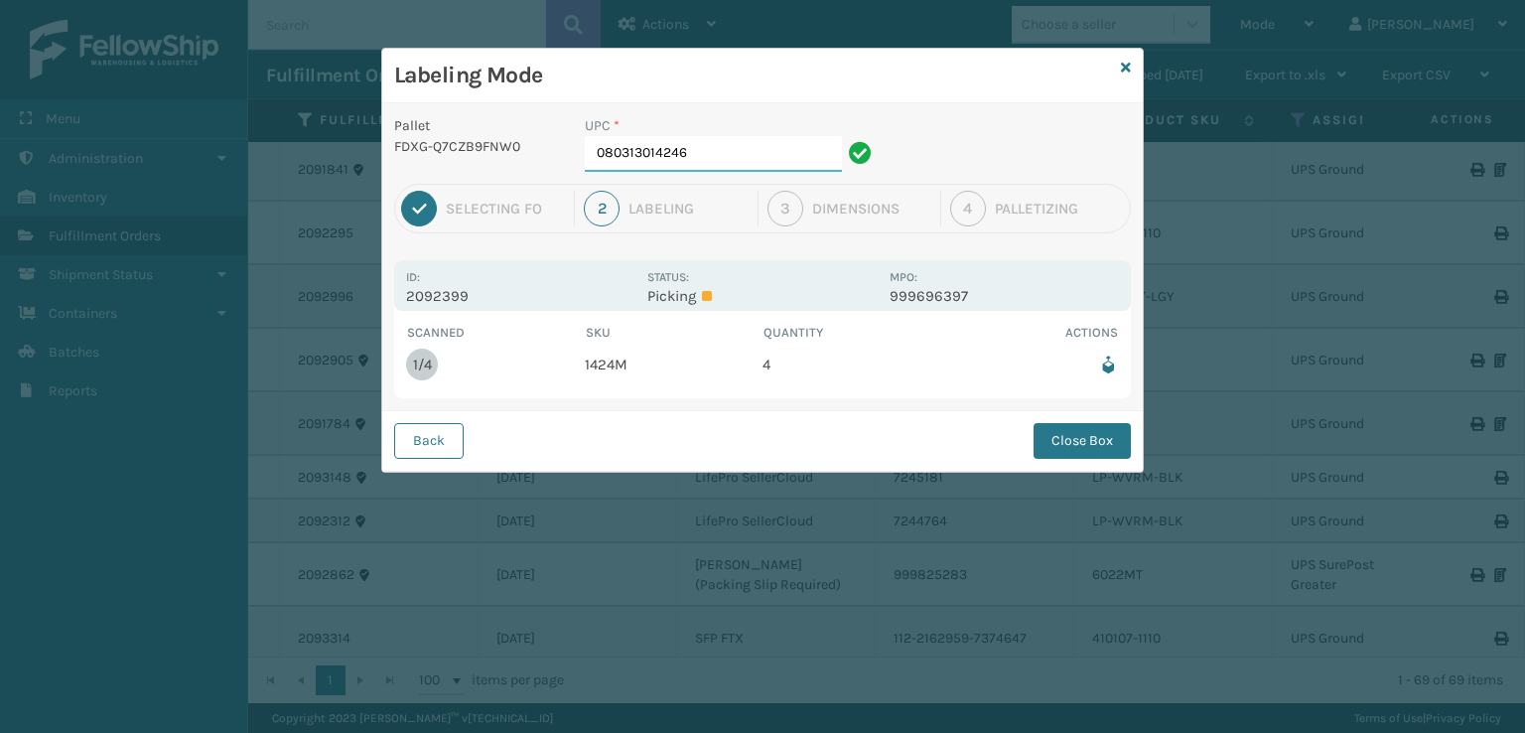
click at [725, 138] on input "080313014246" at bounding box center [713, 154] width 257 height 36
click at [1055, 433] on button "Close Box" at bounding box center [1082, 441] width 97 height 36
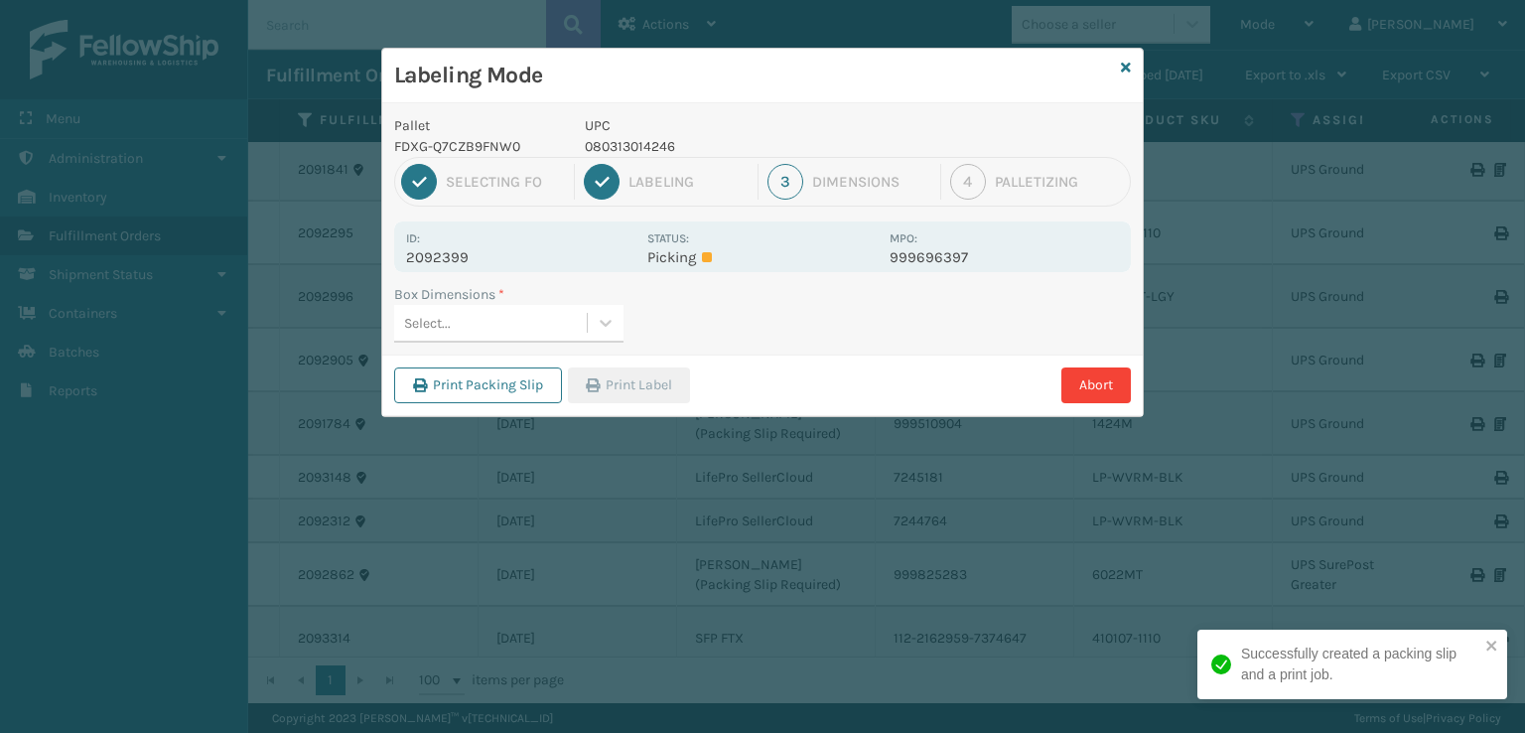
click at [555, 315] on div "Select..." at bounding box center [490, 323] width 193 height 33
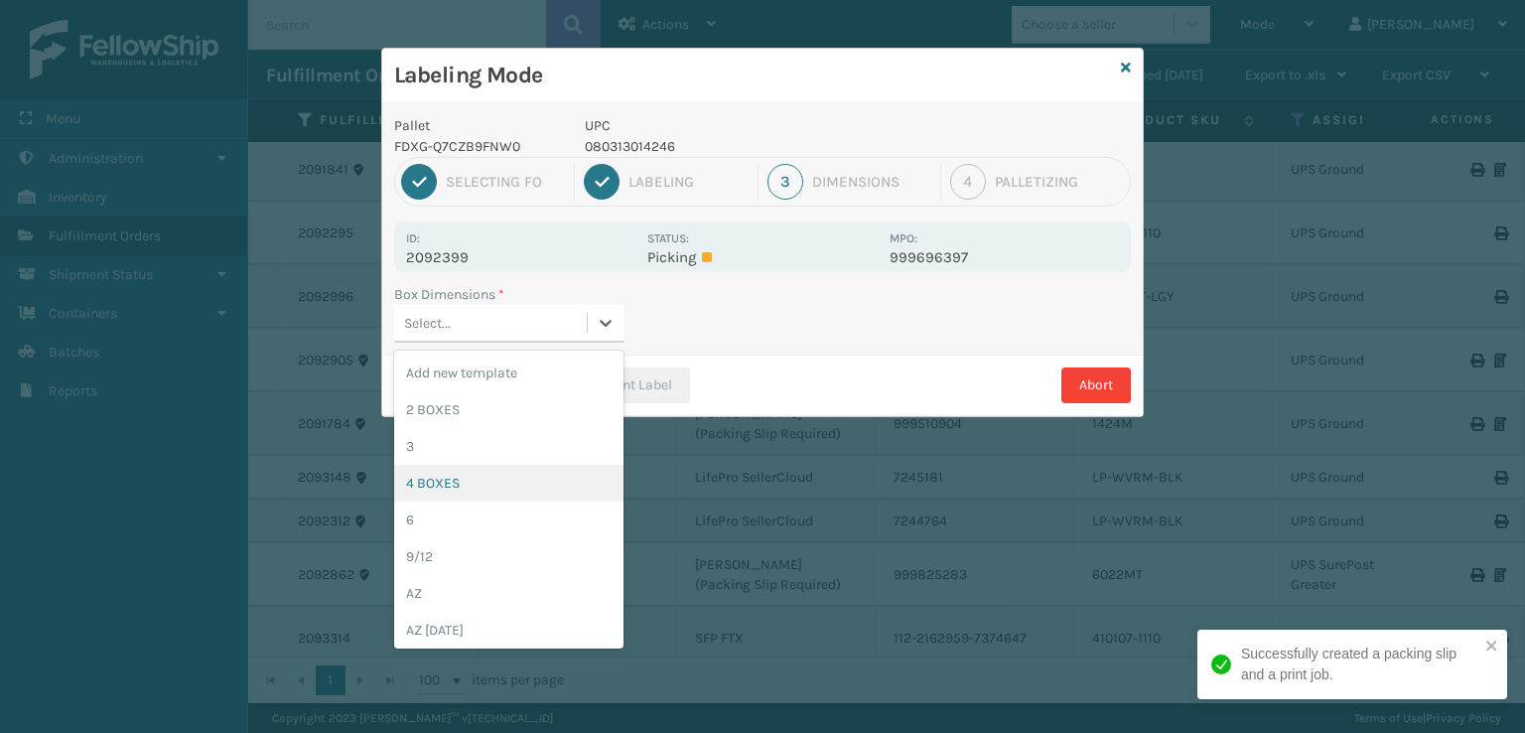
click at [433, 489] on div "4 BOXES" at bounding box center [508, 483] width 229 height 37
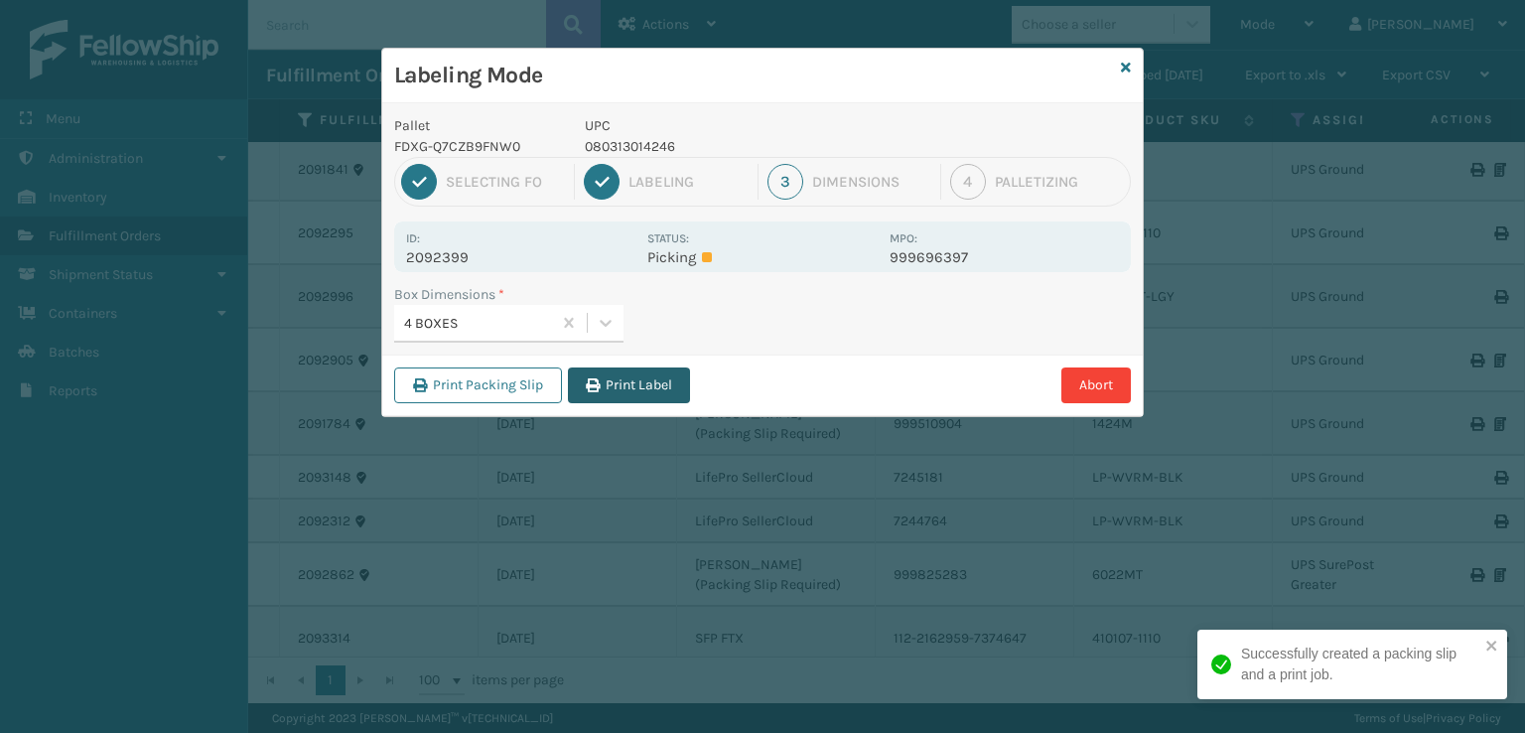
click at [607, 389] on button "Print Label" at bounding box center [629, 385] width 122 height 36
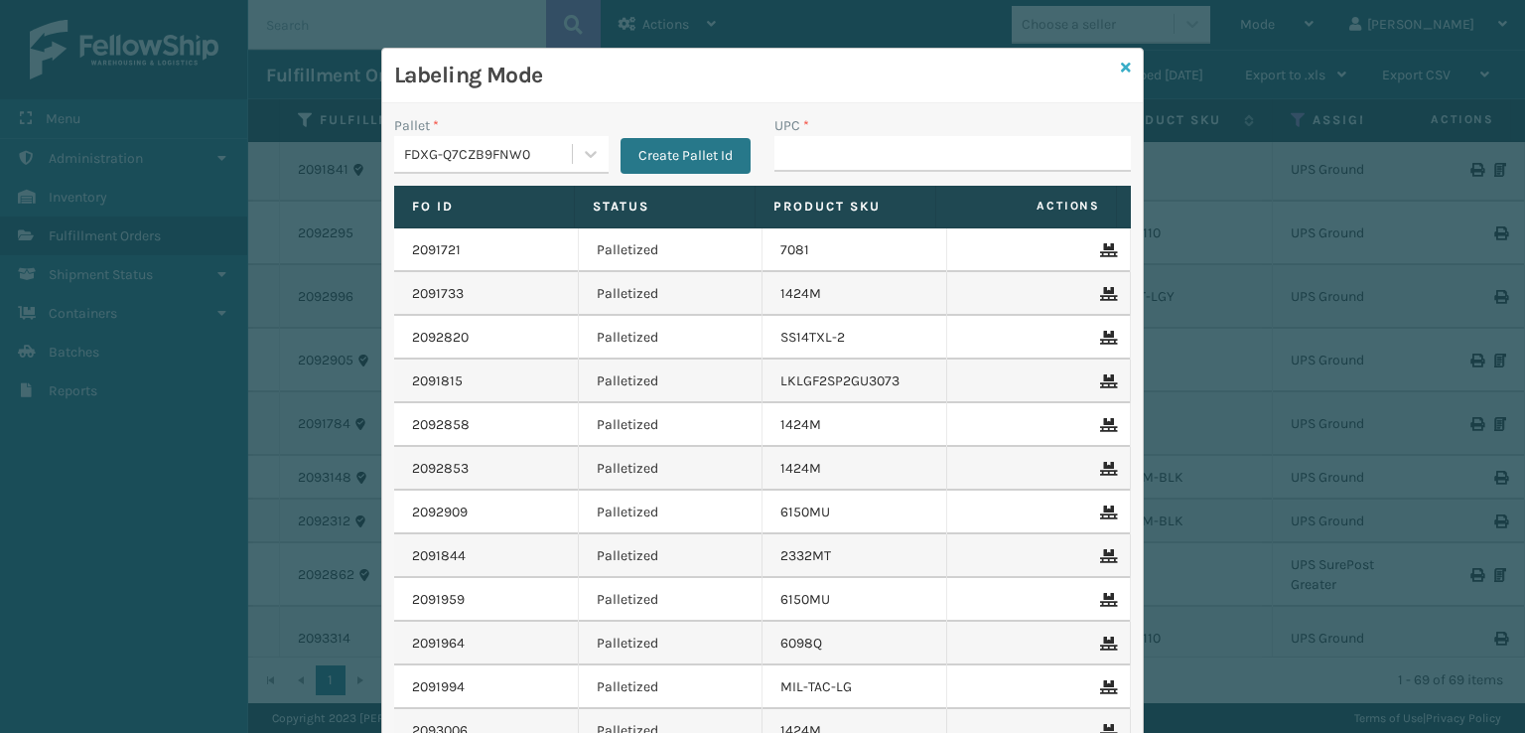
click at [1121, 65] on icon at bounding box center [1126, 68] width 10 height 14
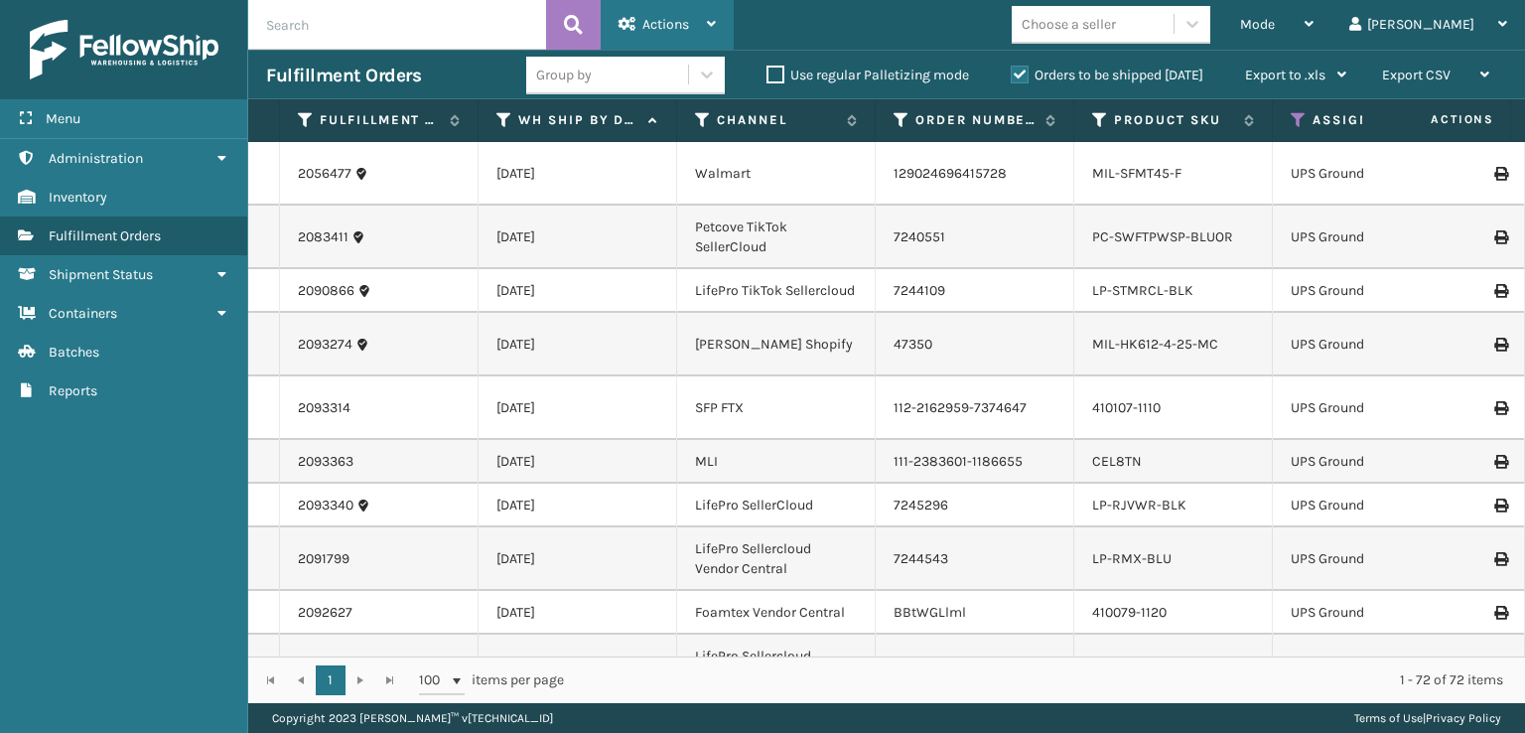
click at [624, 29] on icon at bounding box center [628, 24] width 18 height 14
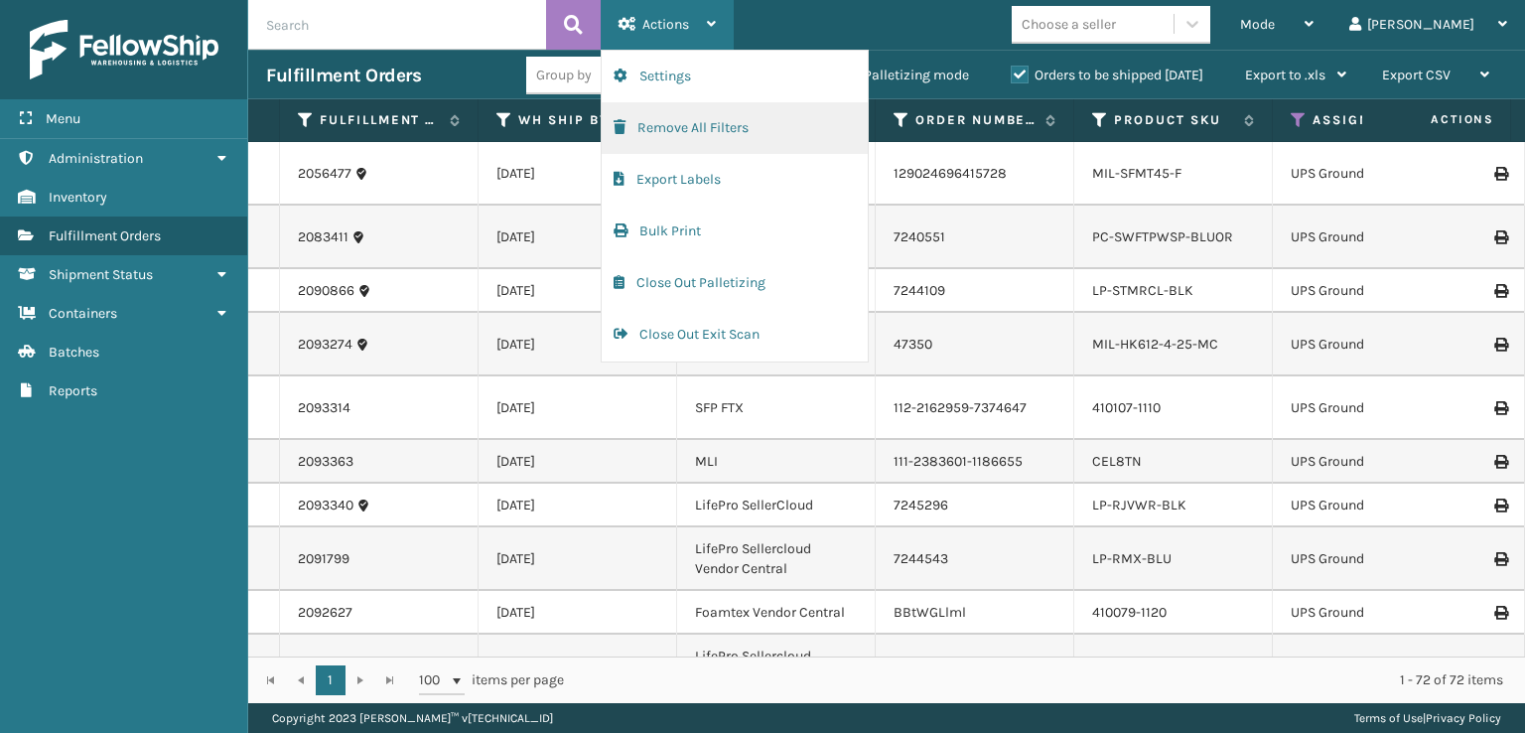
click at [641, 129] on button "Remove All Filters" at bounding box center [735, 128] width 266 height 52
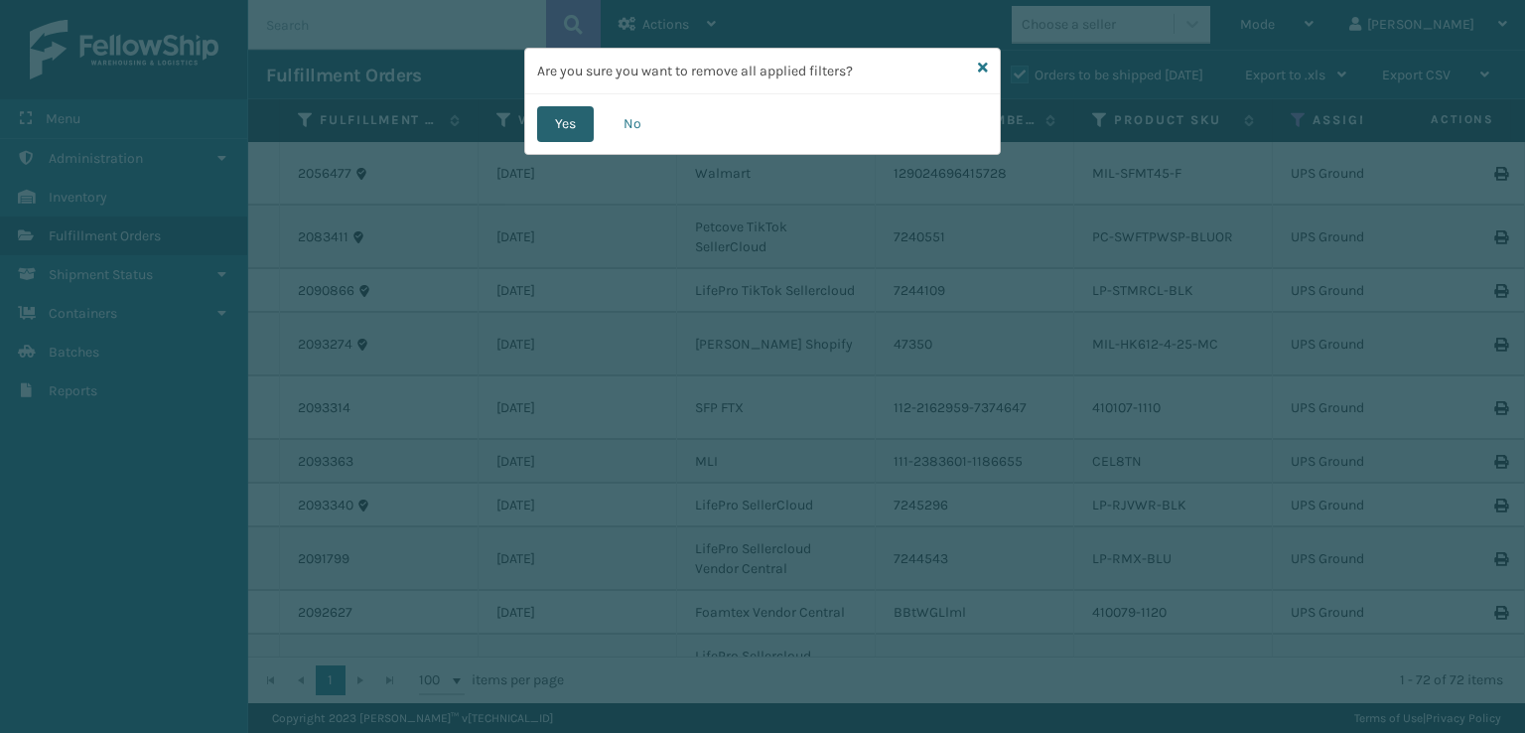
click at [550, 122] on button "Yes" at bounding box center [565, 124] width 57 height 36
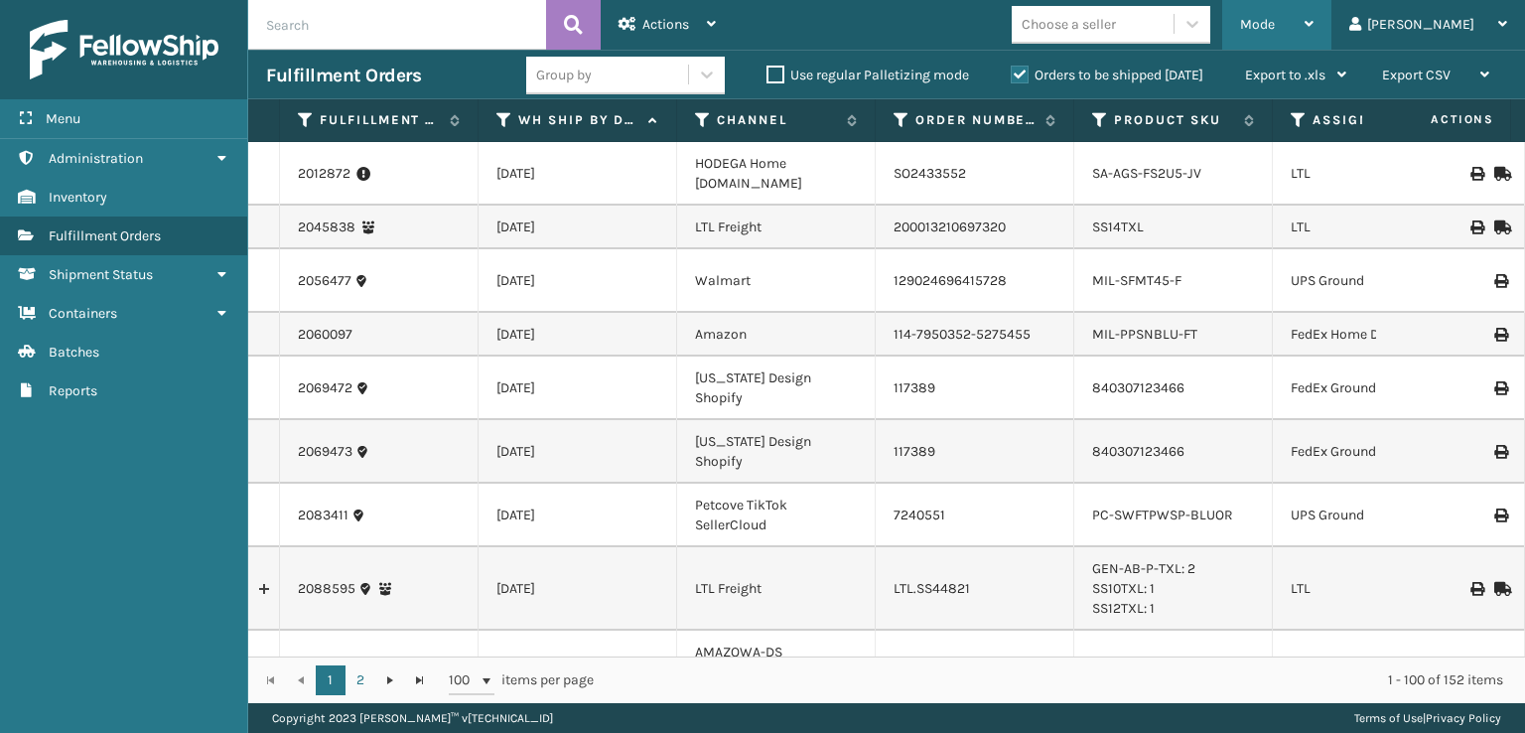
click at [1320, 37] on div "Mode Regular Mode Picking Mode Labeling Mode Exit Scan Mode" at bounding box center [1276, 25] width 109 height 50
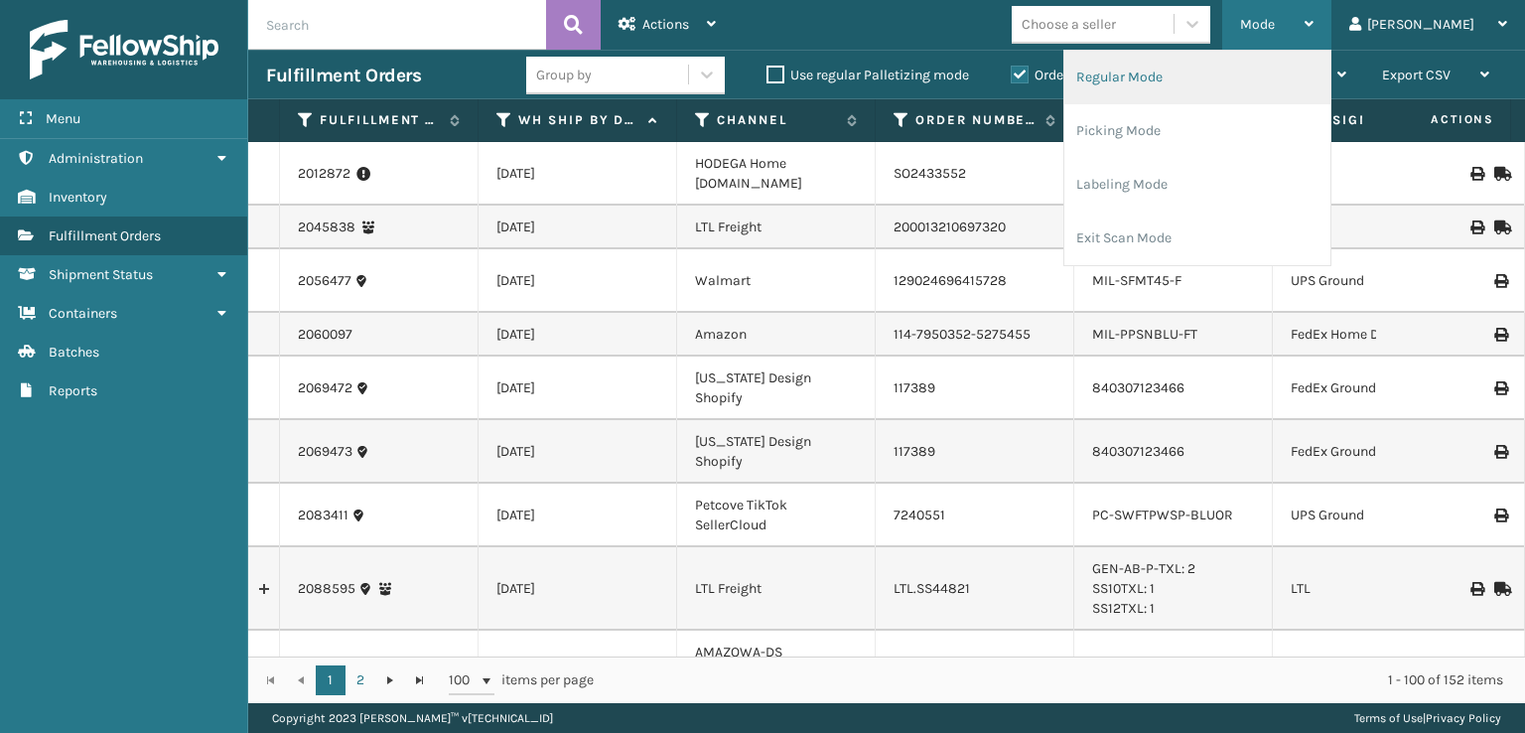
click at [1176, 83] on li "Regular Mode" at bounding box center [1197, 78] width 266 height 54
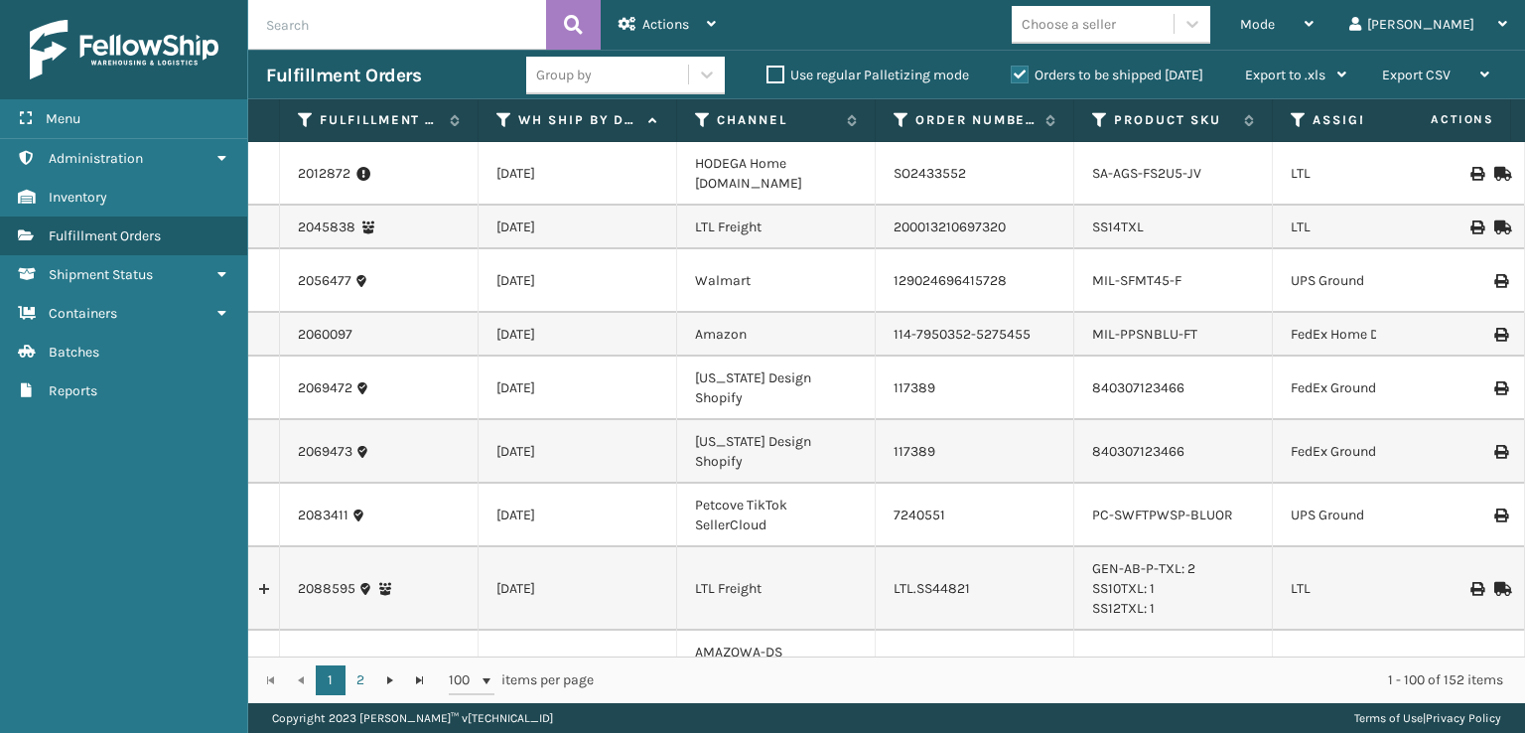
click at [1289, 131] on th "Assigned Carrier Service" at bounding box center [1372, 120] width 199 height 43
click at [1298, 119] on icon at bounding box center [1299, 120] width 16 height 18
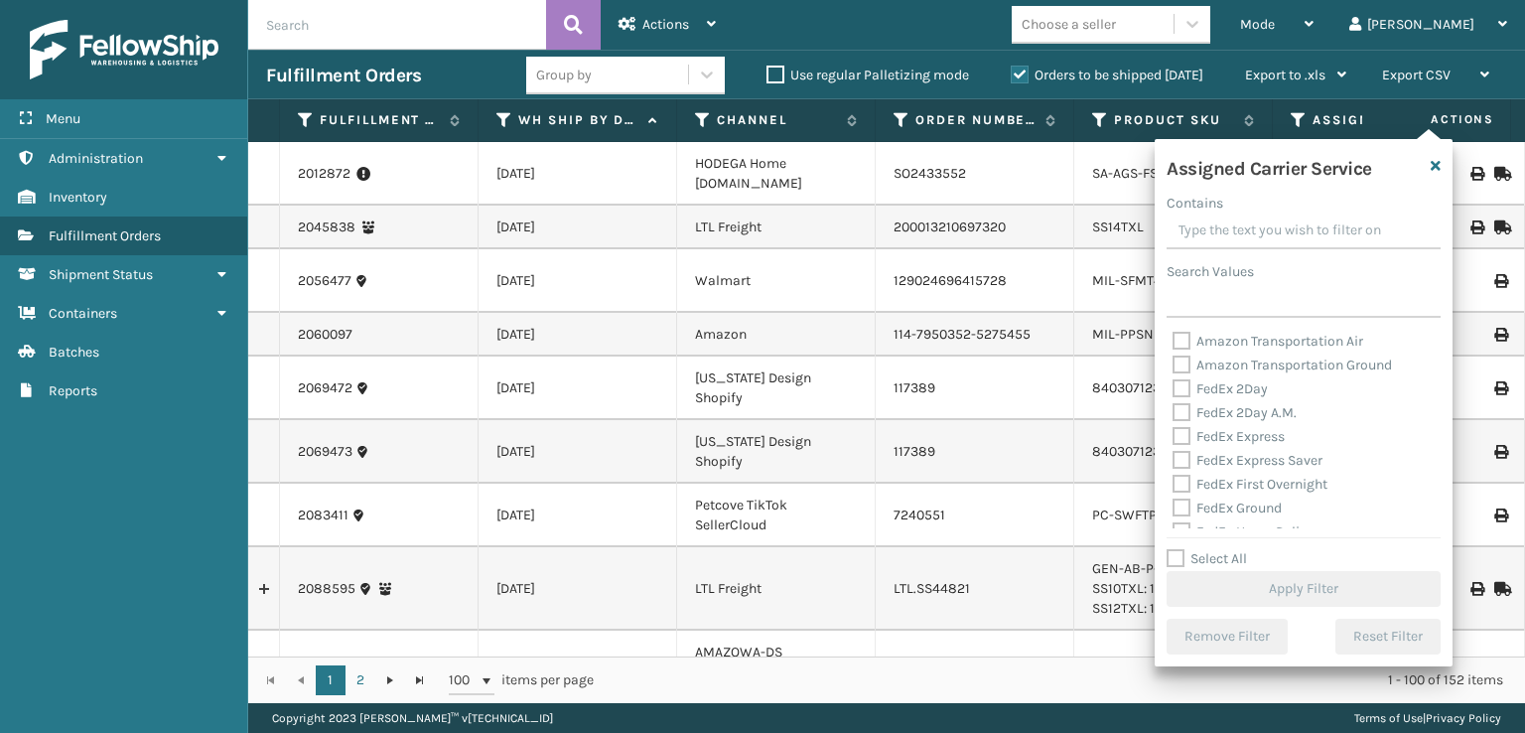
drag, startPoint x: 1183, startPoint y: 386, endPoint x: 1183, endPoint y: 411, distance: 24.8
click at [1183, 387] on label "FedEx 2Day" at bounding box center [1220, 388] width 95 height 17
click at [1174, 387] on input "FedEx 2Day" at bounding box center [1173, 383] width 1 height 13
checkbox input "true"
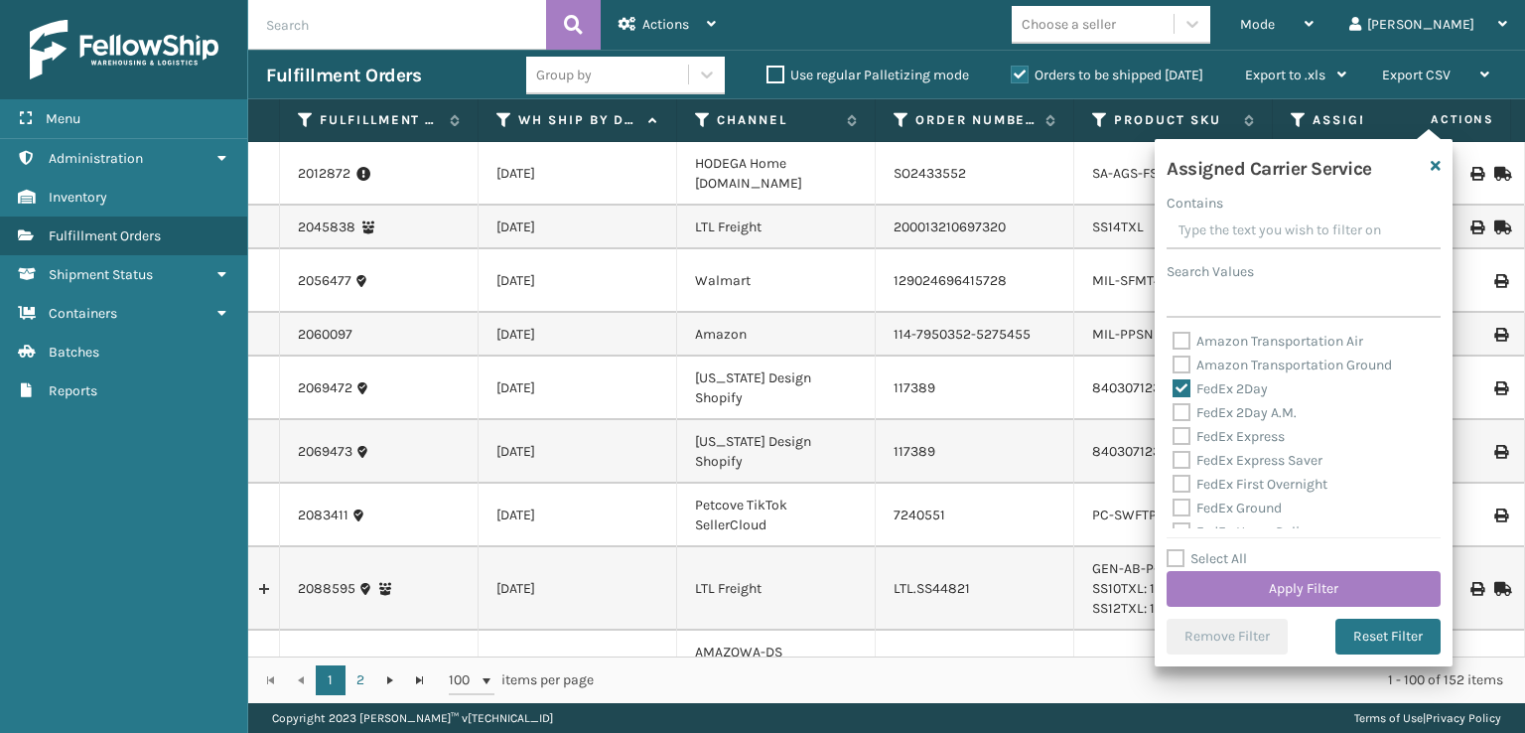
click at [1183, 414] on label "FedEx 2Day A.M." at bounding box center [1235, 412] width 124 height 17
click at [1174, 414] on input "FedEx 2Day A.M." at bounding box center [1173, 407] width 1 height 13
checkbox input "true"
click at [1181, 436] on label "FedEx Express" at bounding box center [1229, 436] width 112 height 17
click at [1174, 436] on input "FedEx Express" at bounding box center [1173, 431] width 1 height 13
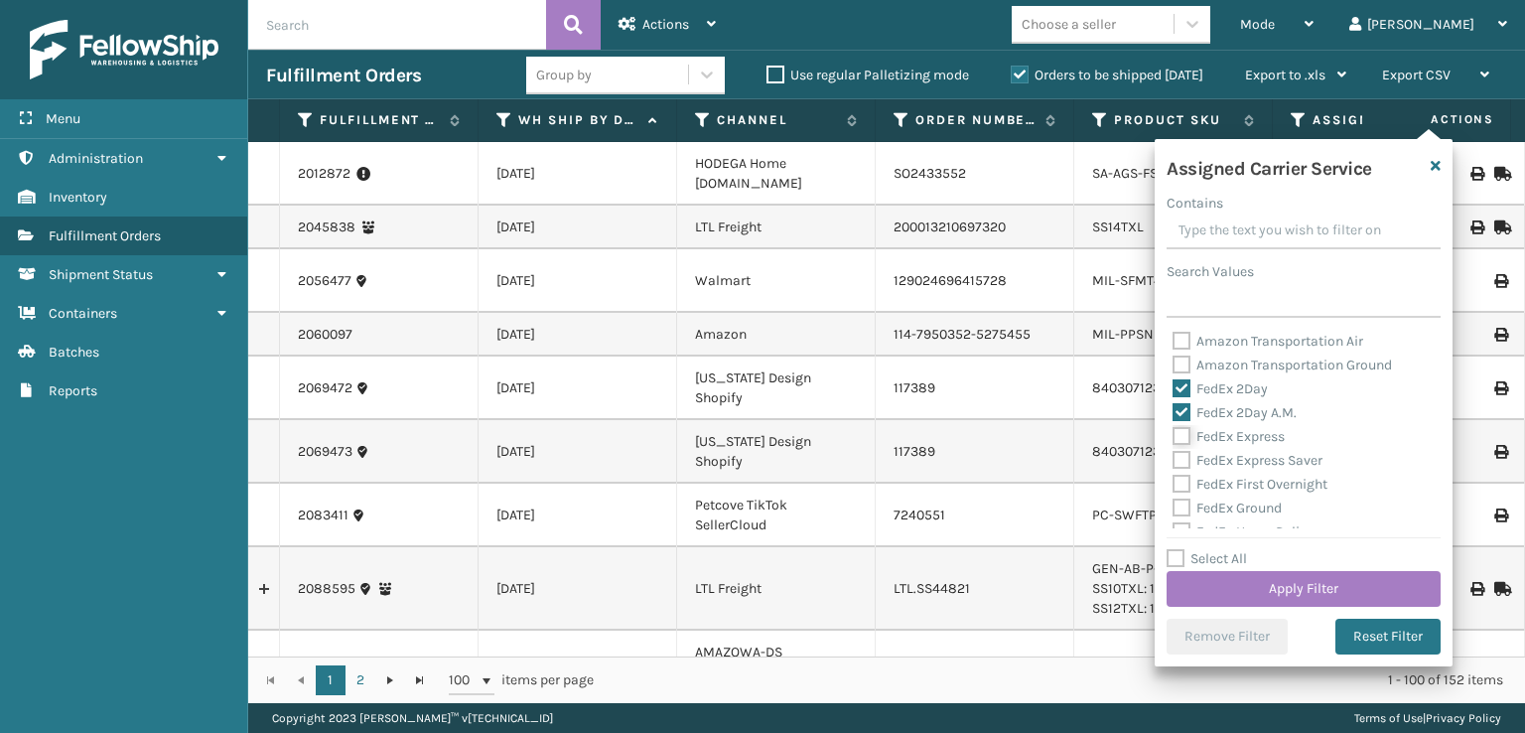
checkbox input "true"
click at [1185, 461] on label "FedEx Express Saver" at bounding box center [1248, 460] width 150 height 17
click at [1174, 461] on input "FedEx Express Saver" at bounding box center [1173, 455] width 1 height 13
checkbox input "true"
click at [1182, 482] on label "FedEx First Overnight" at bounding box center [1250, 484] width 155 height 17
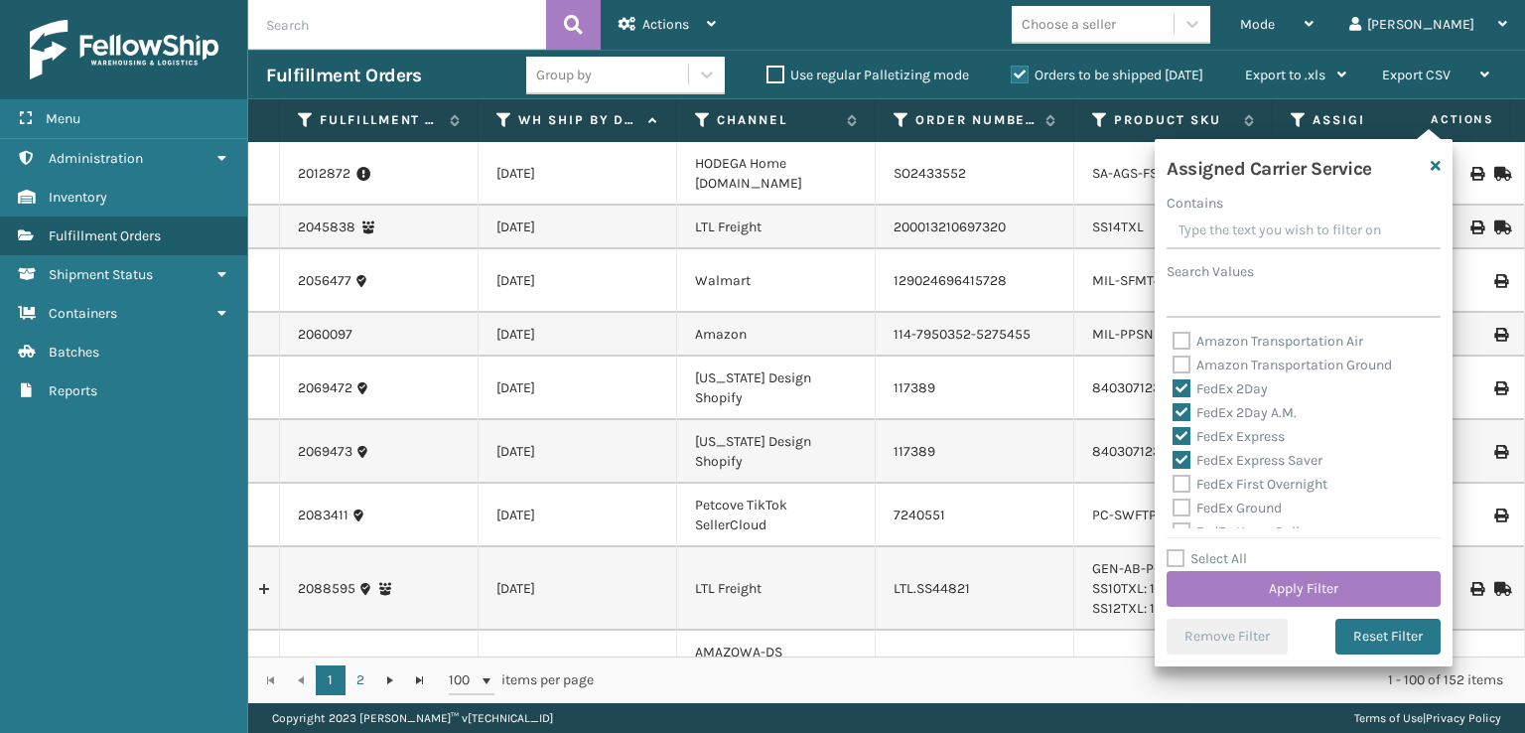
click at [1174, 482] on input "FedEx First Overnight" at bounding box center [1173, 479] width 1 height 13
checkbox input "true"
click at [1182, 501] on label "FedEx Ground" at bounding box center [1227, 507] width 109 height 17
click at [1174, 501] on input "FedEx Ground" at bounding box center [1173, 502] width 1 height 13
checkbox input "true"
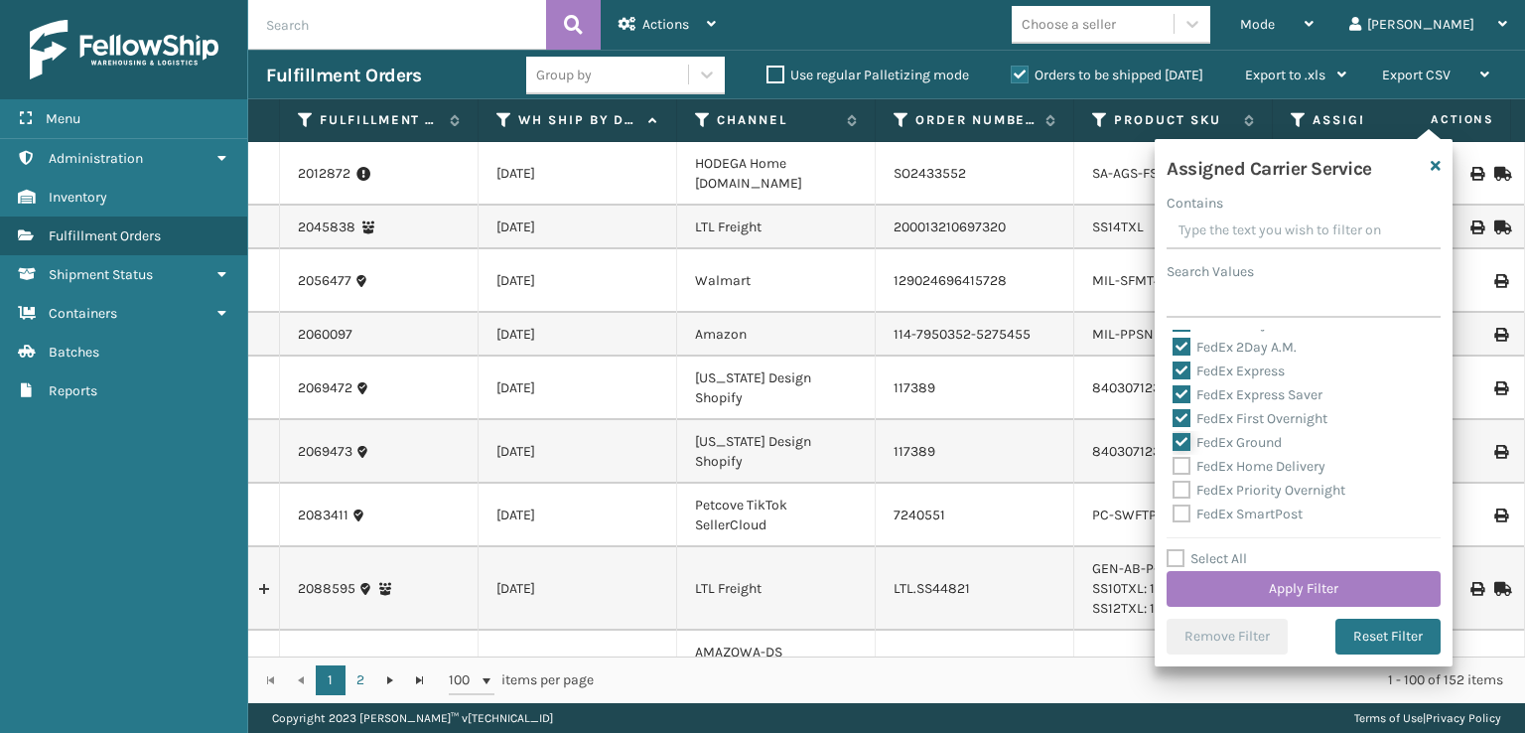
scroll to position [99, 0]
click at [1183, 435] on label "FedEx Home Delivery" at bounding box center [1249, 432] width 153 height 17
click at [1174, 434] on input "FedEx Home Delivery" at bounding box center [1173, 427] width 1 height 13
checkbox input "true"
click at [1180, 461] on label "FedEx Priority Overnight" at bounding box center [1259, 456] width 173 height 17
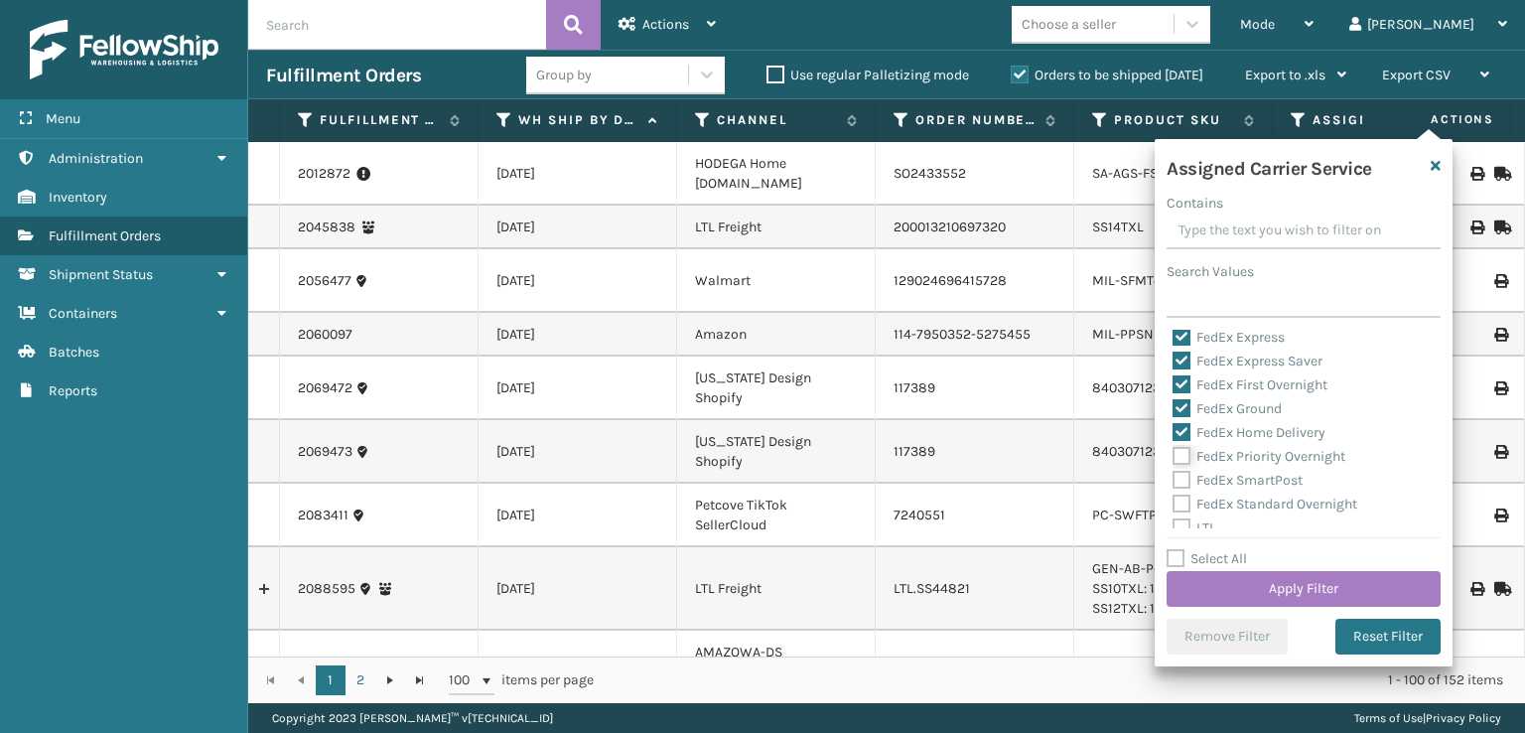
click at [1174, 458] on input "FedEx Priority Overnight" at bounding box center [1173, 451] width 1 height 13
checkbox input "true"
click at [1174, 484] on label "FedEx SmartPost" at bounding box center [1238, 480] width 130 height 17
click at [1174, 482] on input "FedEx SmartPost" at bounding box center [1173, 475] width 1 height 13
checkbox input "true"
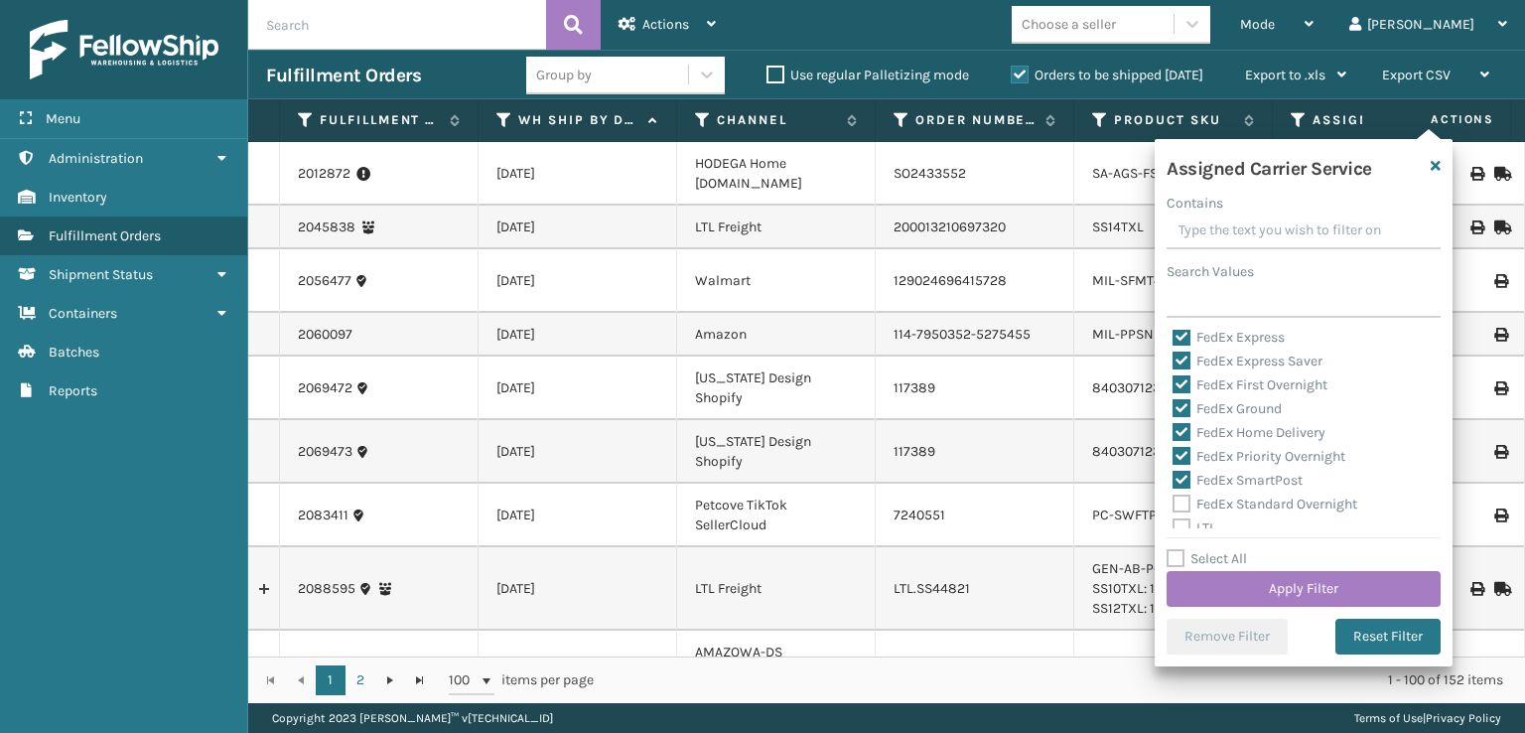
click at [1182, 502] on label "FedEx Standard Overnight" at bounding box center [1265, 503] width 185 height 17
click at [1174, 502] on input "FedEx Standard Overnight" at bounding box center [1173, 498] width 1 height 13
checkbox input "true"
click at [1206, 576] on button "Apply Filter" at bounding box center [1304, 589] width 274 height 36
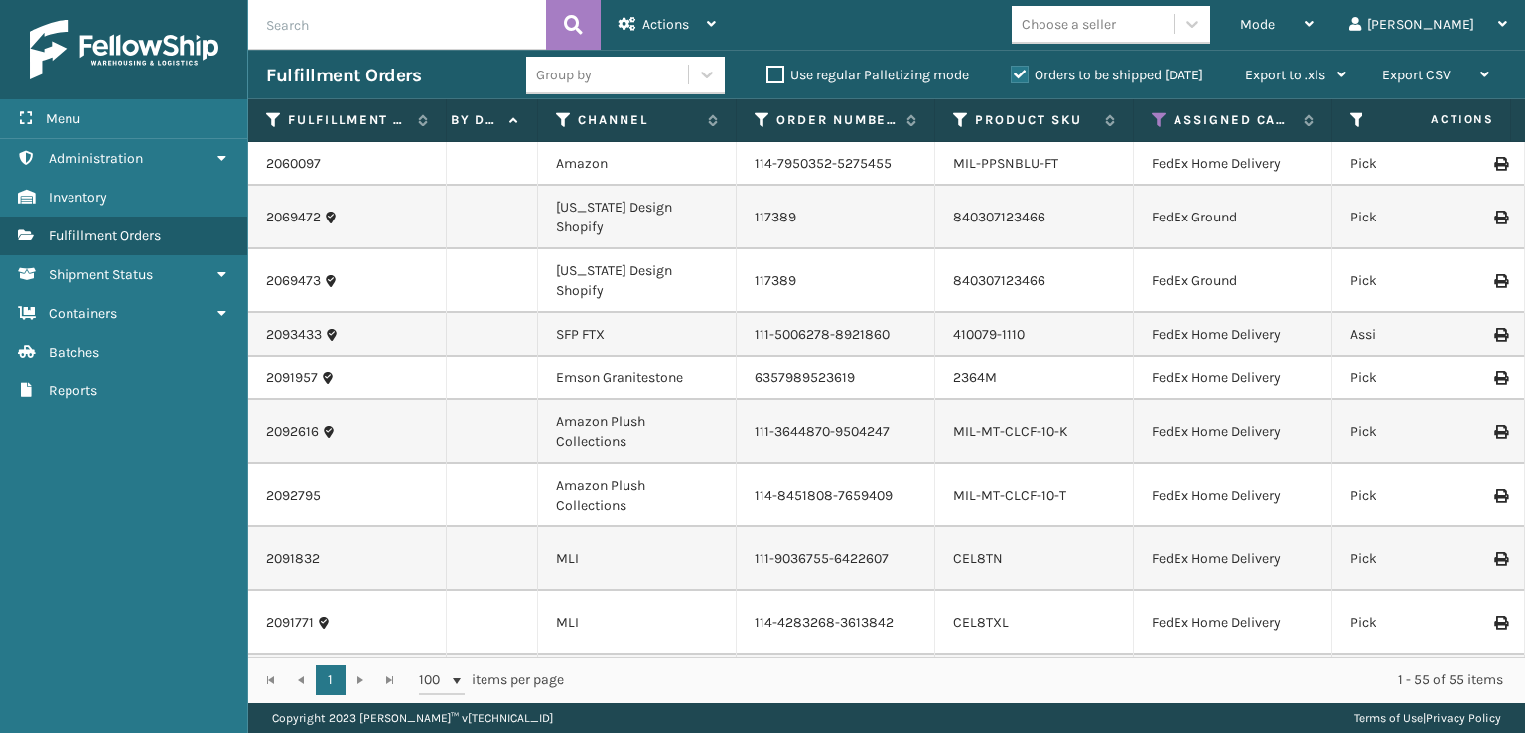
scroll to position [0, 0]
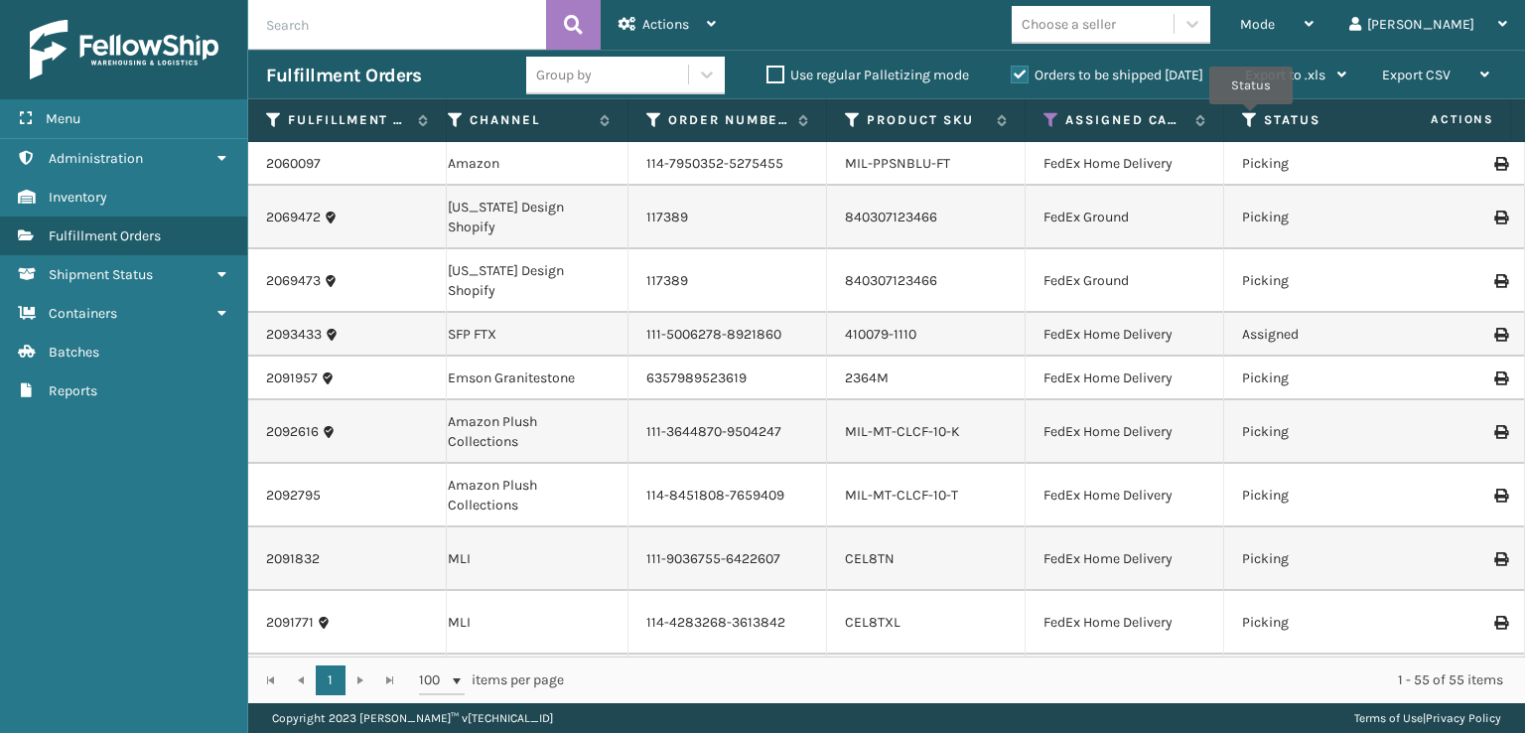
click at [1251, 118] on icon at bounding box center [1250, 120] width 16 height 18
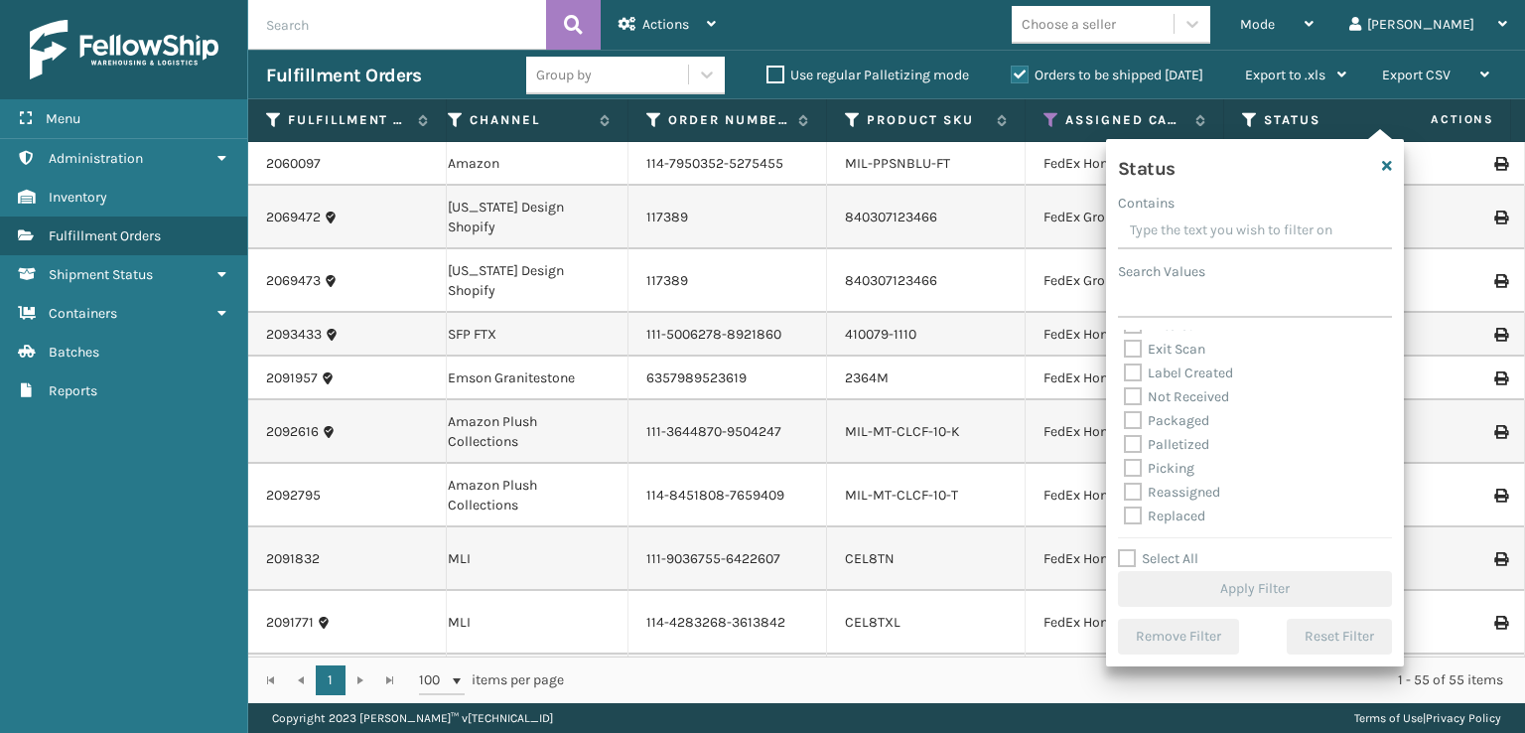
scroll to position [111, 0]
click at [1132, 418] on label "Picking" at bounding box center [1159, 420] width 70 height 17
click at [1125, 418] on input "Picking" at bounding box center [1124, 415] width 1 height 13
checkbox input "true"
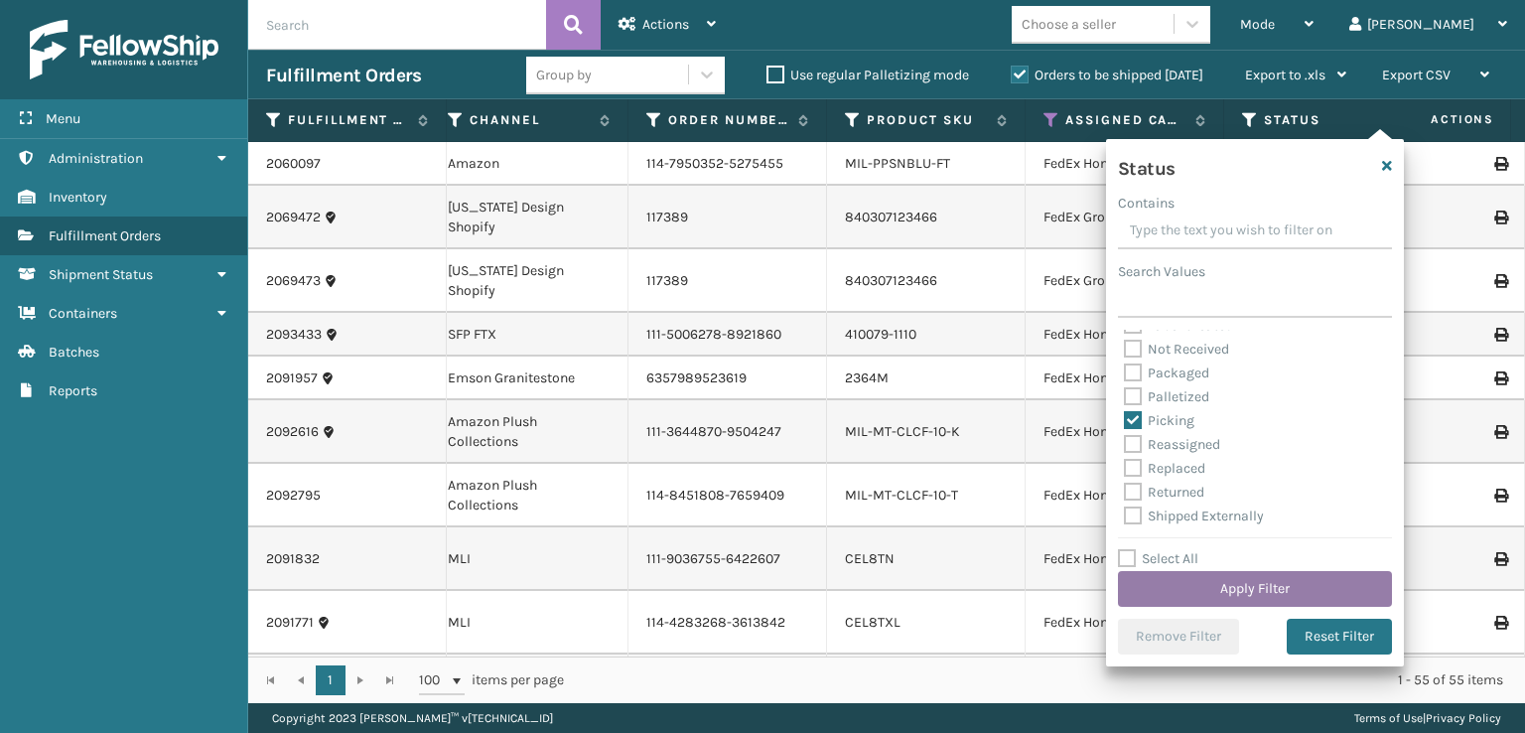
click at [1183, 574] on button "Apply Filter" at bounding box center [1255, 589] width 274 height 36
